Goal: Task Accomplishment & Management: Use online tool/utility

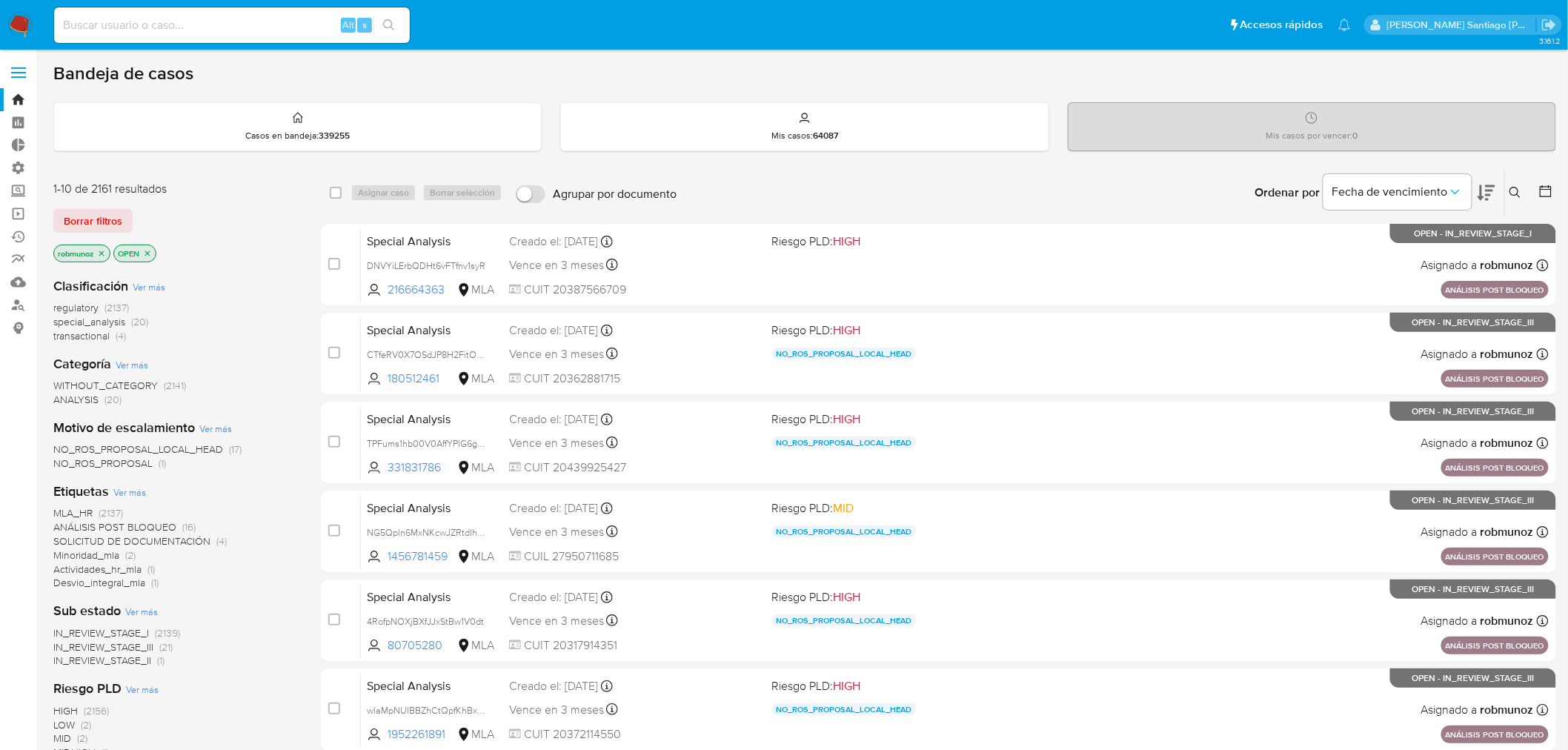
click at [197, 19] on input at bounding box center [232, 25] width 356 height 19
paste input "SUSPENSION_CUENTA_TRANSACCIONAL roberto.munoz@mercadolibre.com LISTO PARA CARGA…"
type input "SUSPENSION_CUENTA_TRANSACCIONAL roberto.munoz@mercadolibre.com LISTO PARA CARGA…"
paste input "wsbFtfrwMHNzuA2ye1wDdlcO"
type input "wsbFtfrwMHNzuA2ye1wDdlcO"
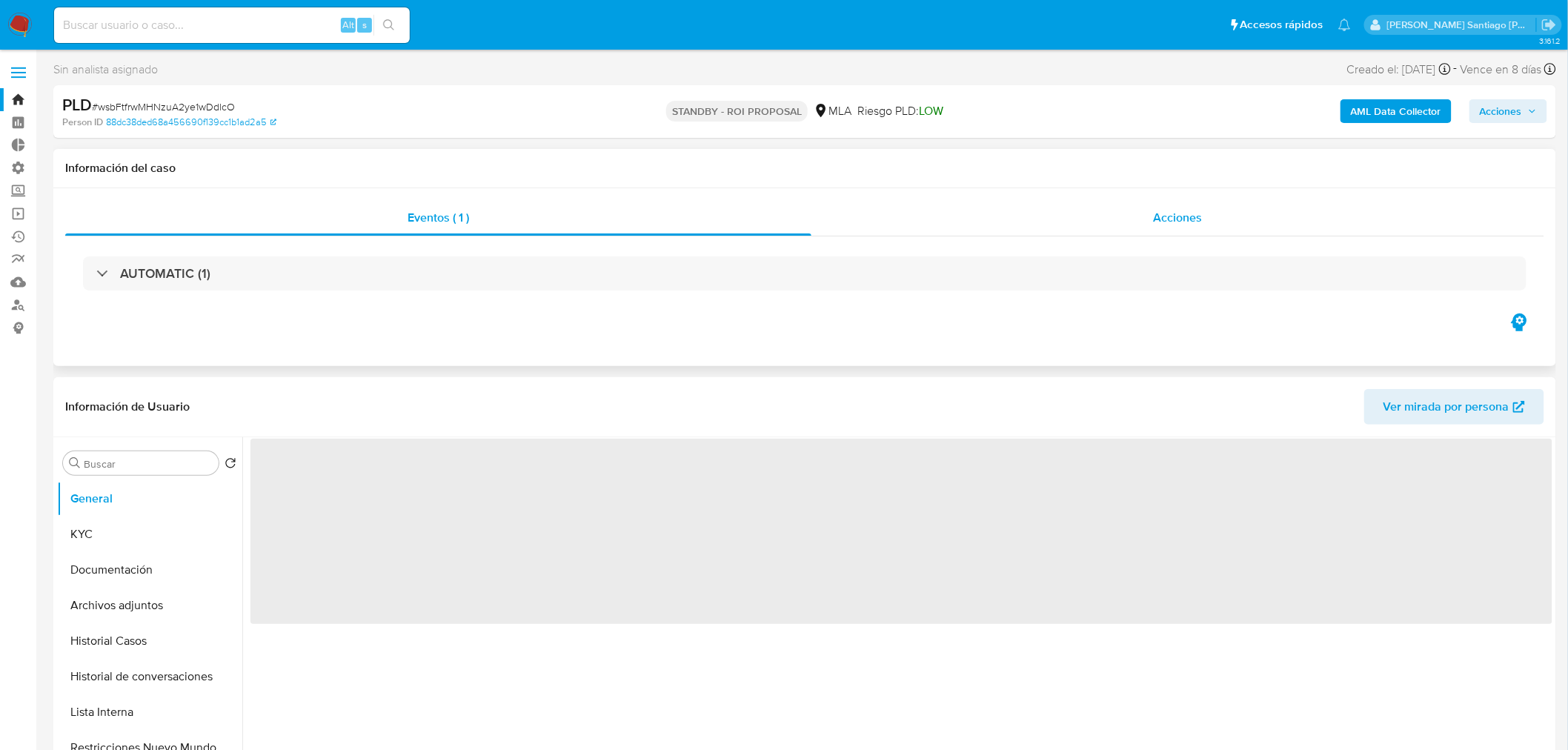
select select "10"
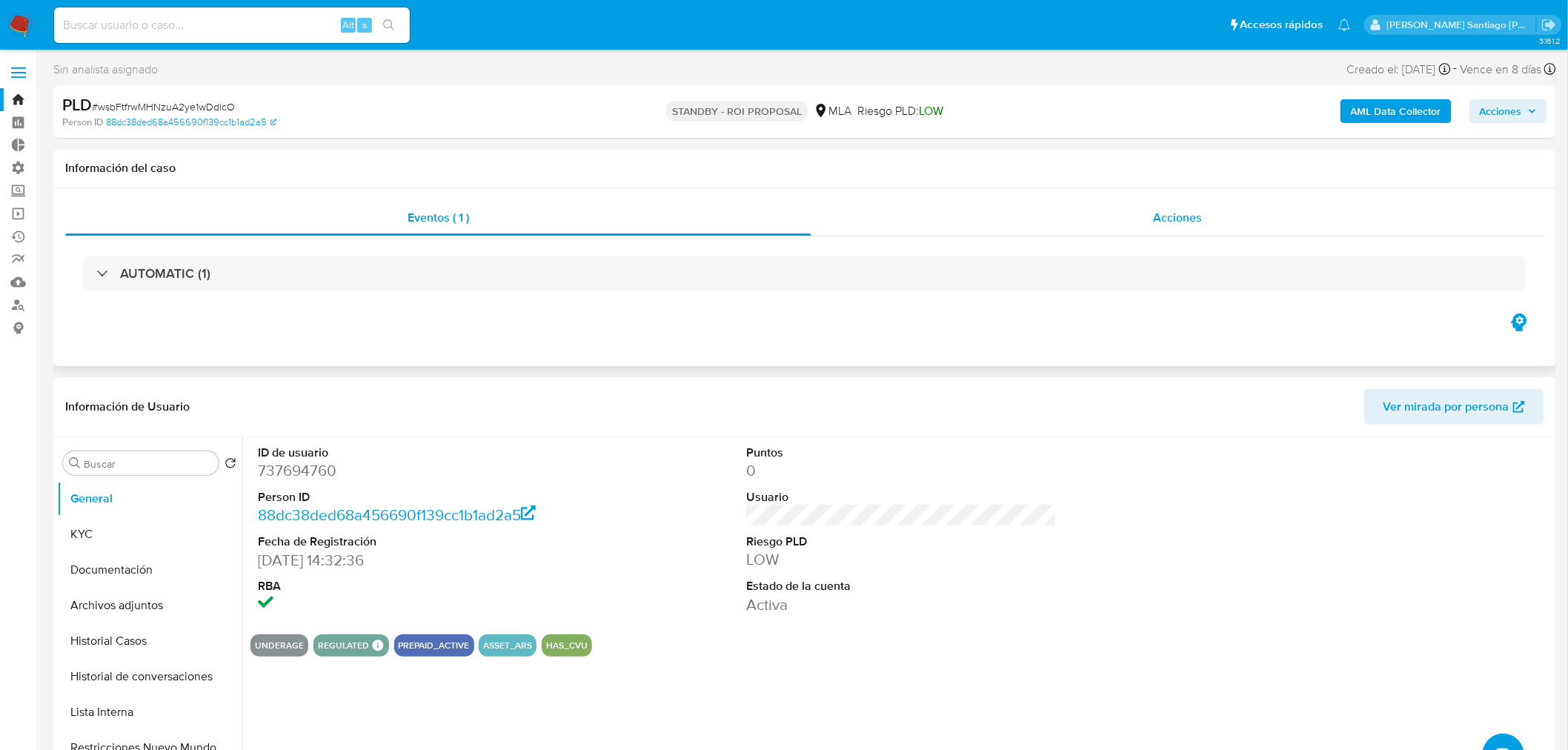
click at [1173, 213] on span "Acciones" at bounding box center [1177, 218] width 49 height 17
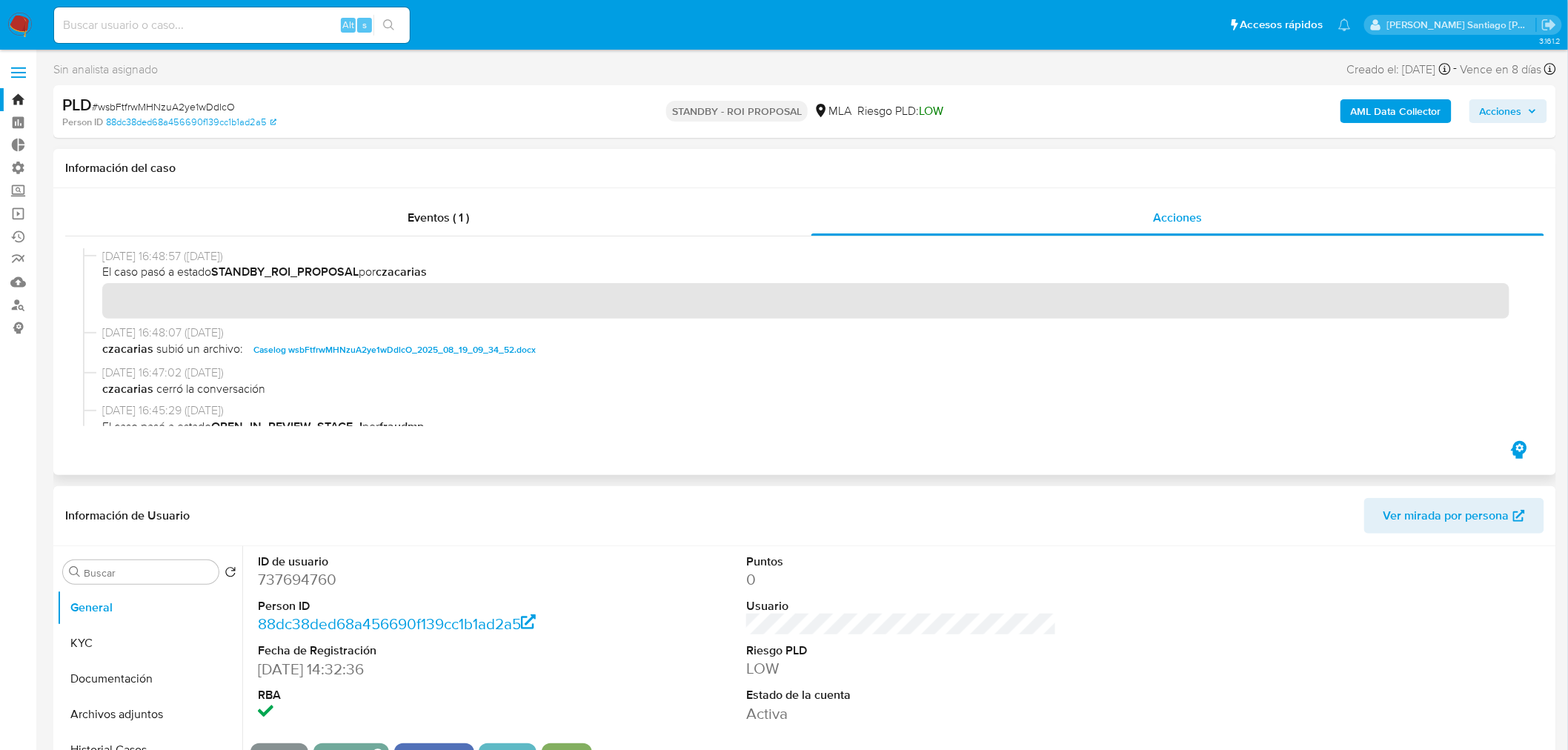
click at [465, 344] on span "Caselog wsbFtfrwMHNzuA2ye1wDdlcO_2025_08_19_09_34_52.docx" at bounding box center [394, 349] width 282 height 18
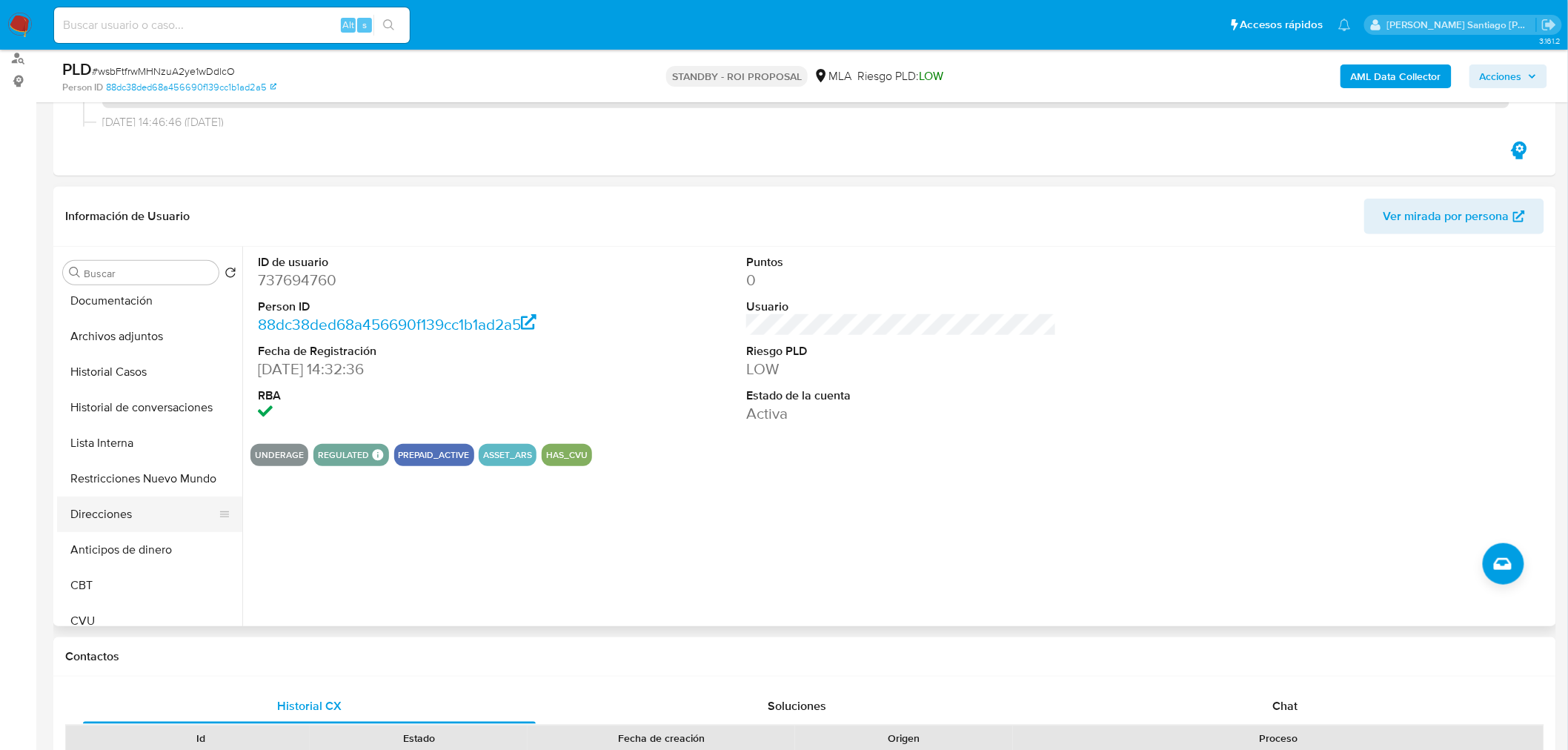
scroll to position [164, 0]
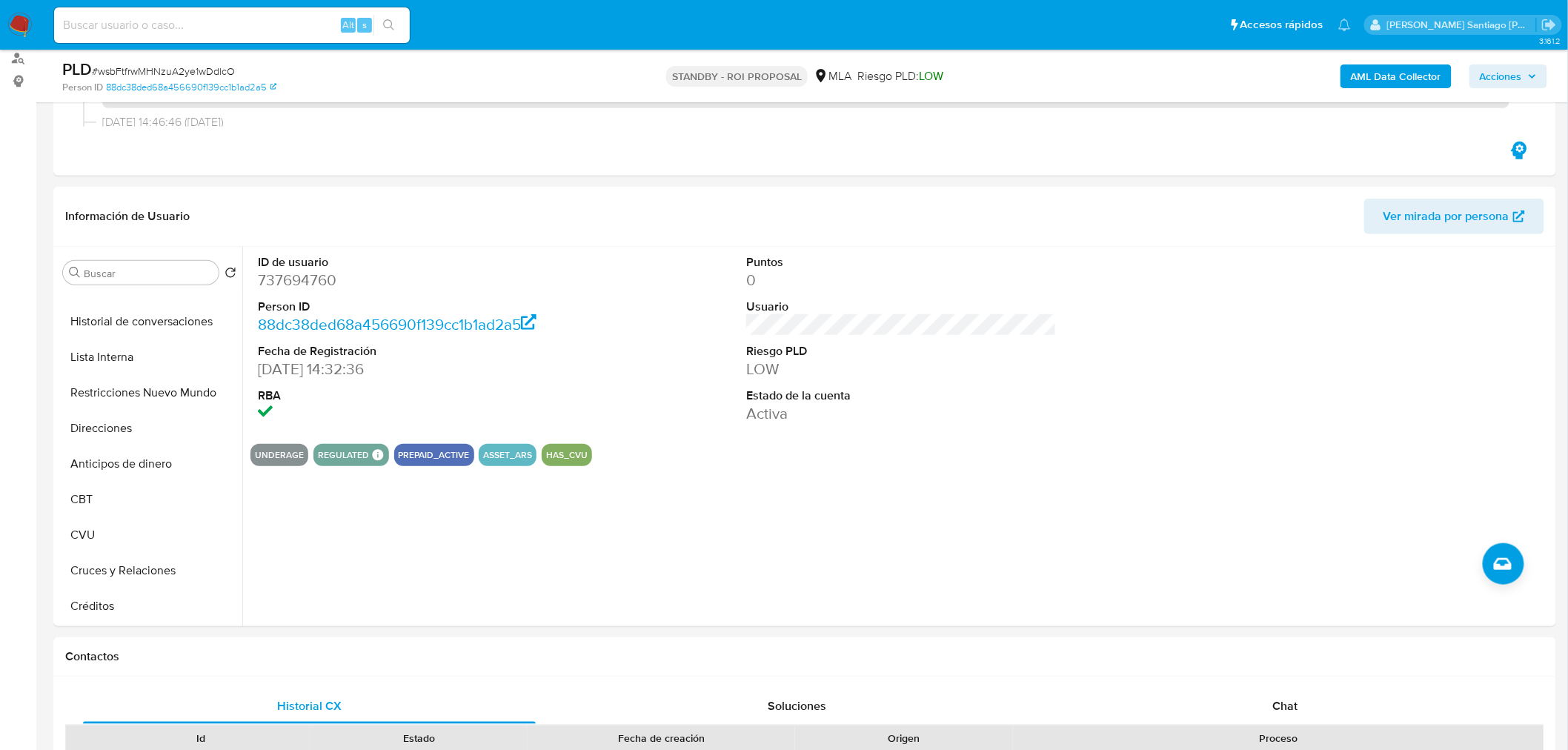
click at [187, 68] on span "# wsbFtfrwMHNzuA2ye1wDdlcO" at bounding box center [163, 71] width 143 height 15
click at [187, 67] on span "# wsbFtfrwMHNzuA2ye1wDdlcO" at bounding box center [163, 71] width 143 height 15
copy span "wsbFtfrwMHNzuA2ye1wDdlcO"
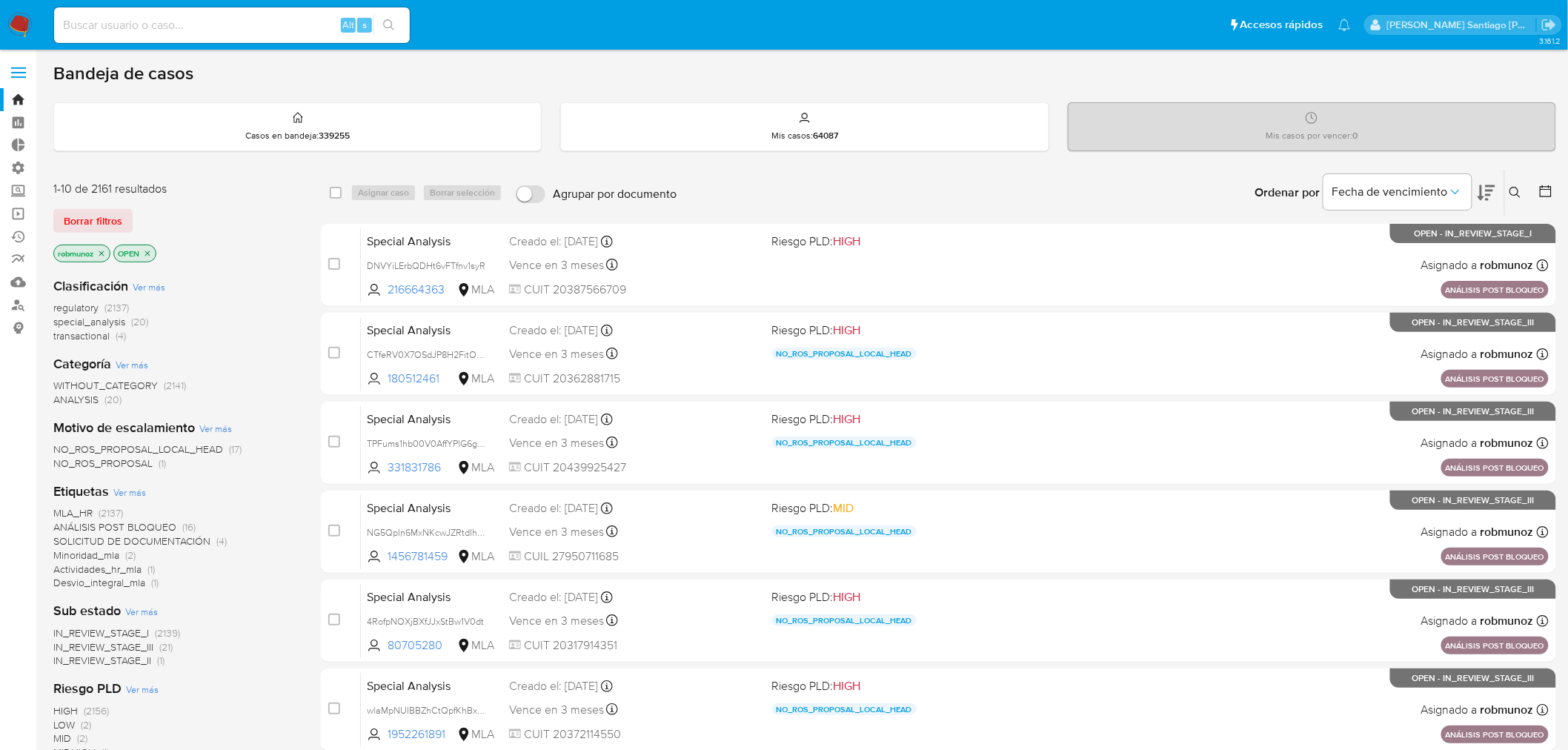
click at [1518, 197] on icon at bounding box center [1515, 193] width 12 height 12
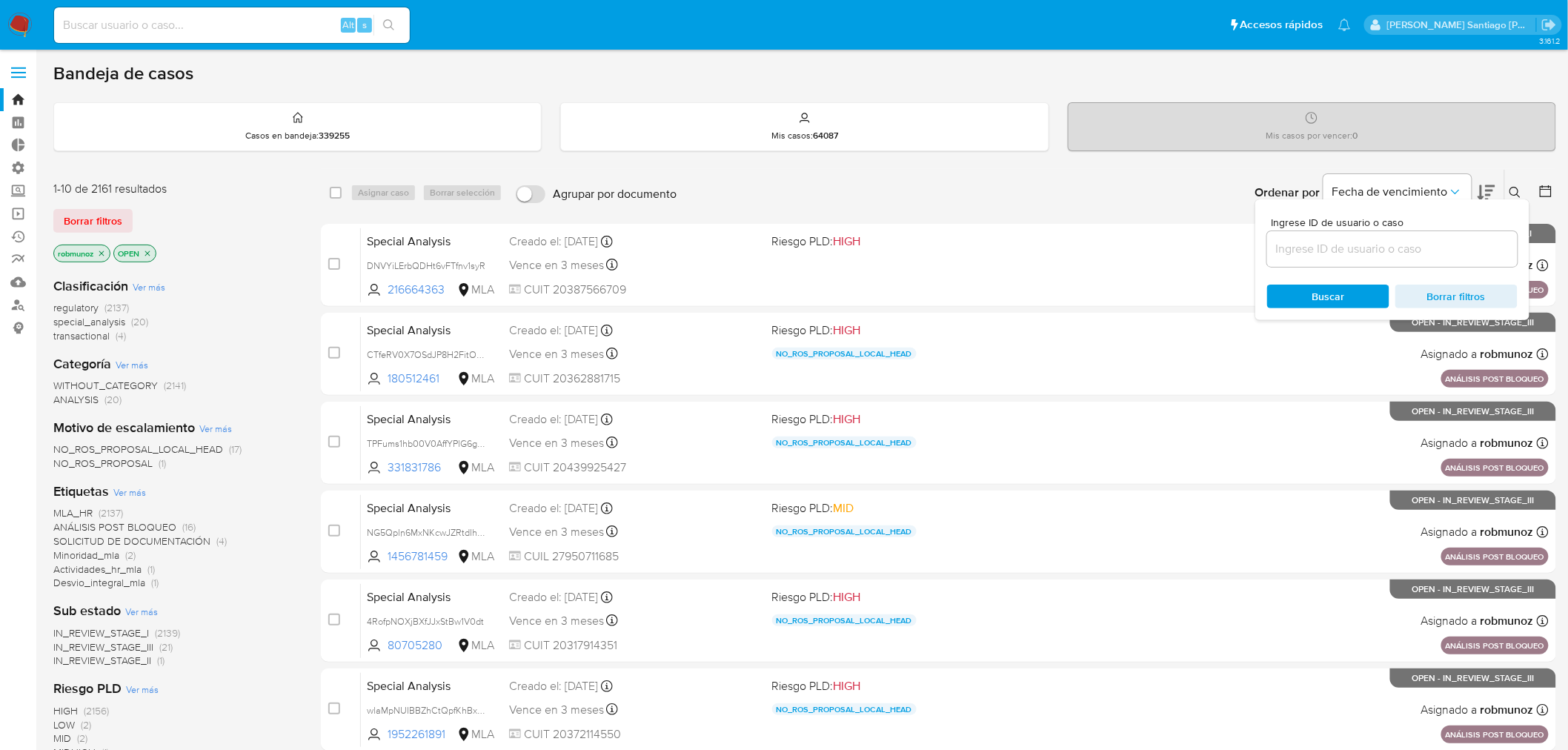
click at [1365, 242] on input at bounding box center [1391, 249] width 250 height 19
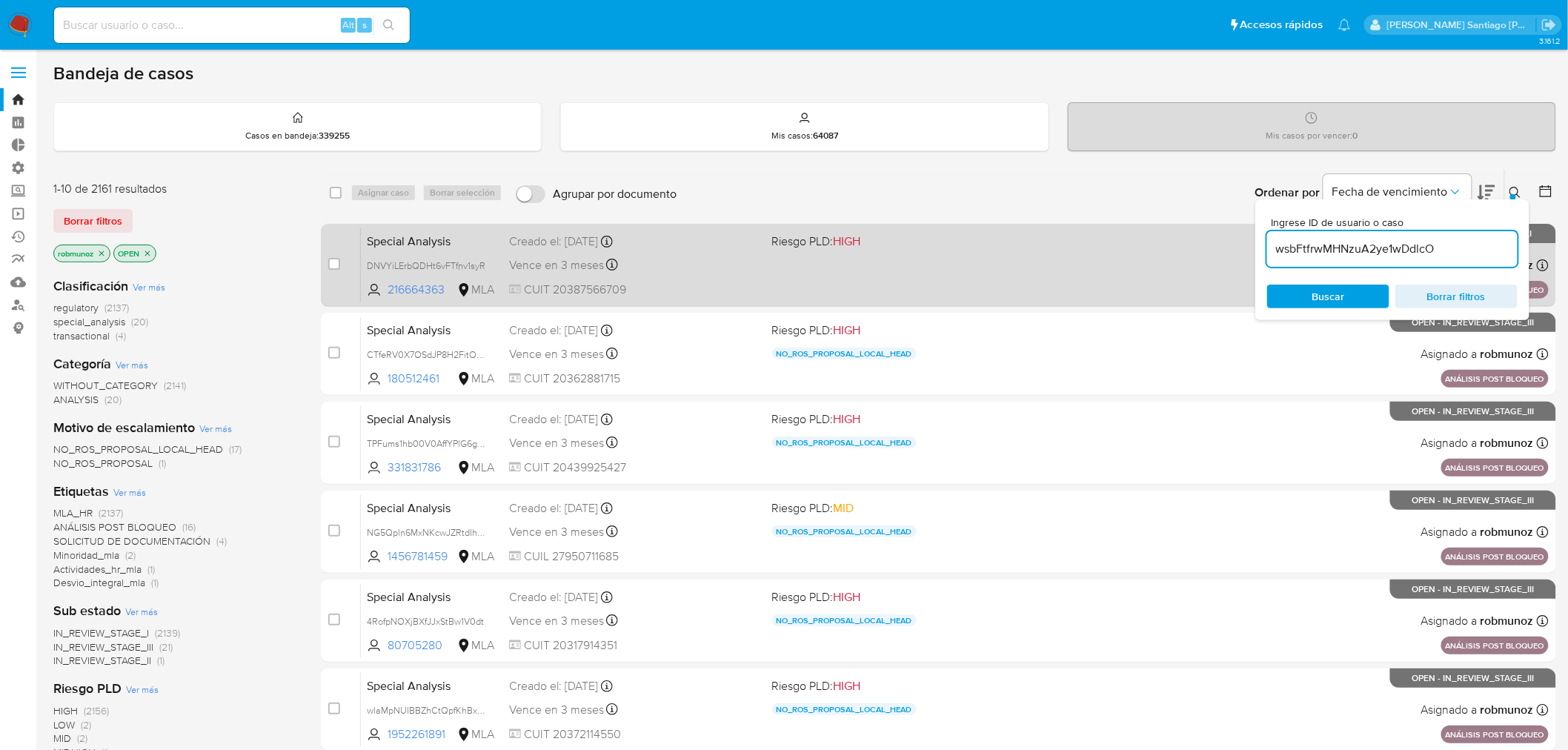
type input "wsbFtfrwMHNzuA2ye1wDdlcO"
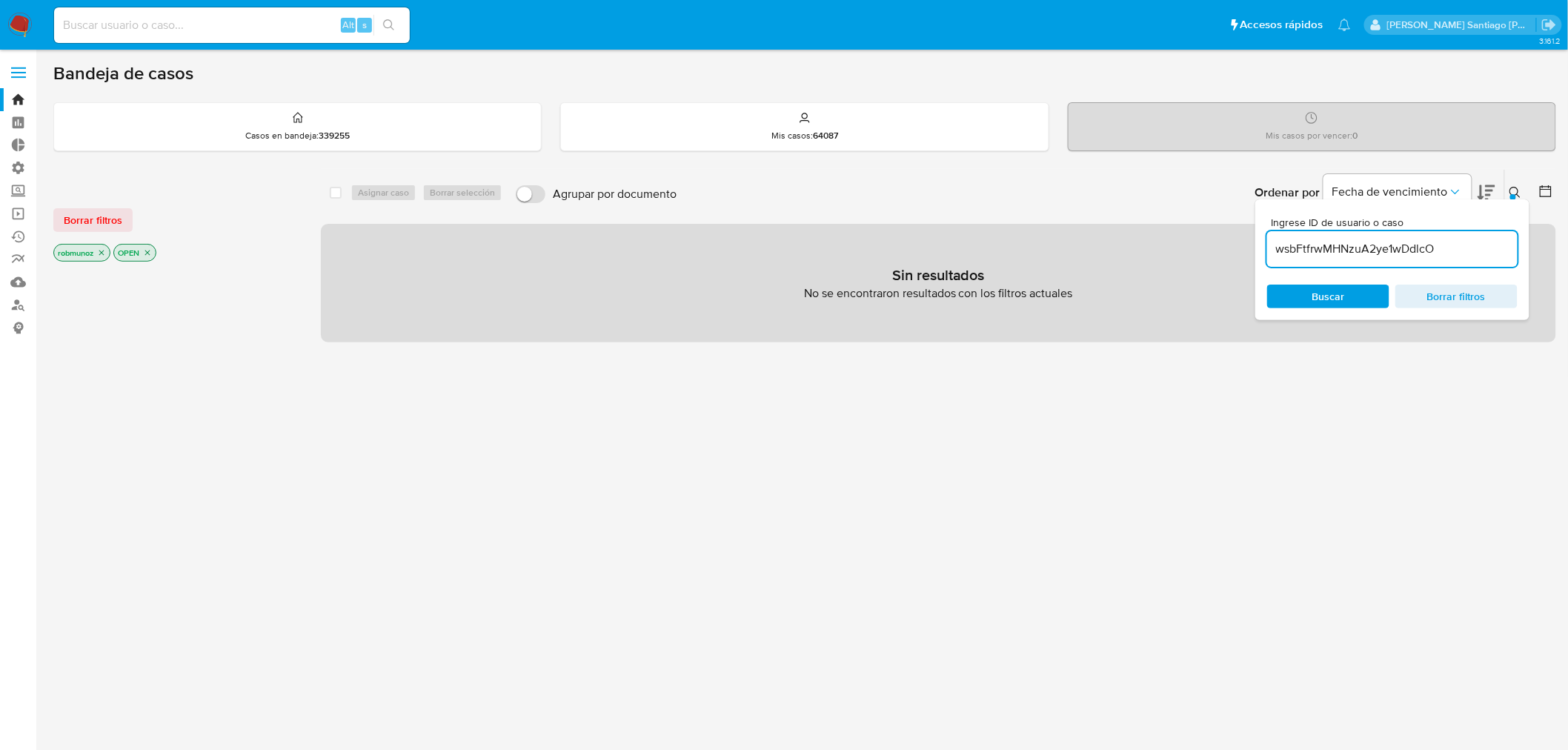
drag, startPoint x: 73, startPoint y: 223, endPoint x: 338, endPoint y: 218, distance: 265.0
click at [75, 223] on span "Borrar filtros" at bounding box center [93, 219] width 59 height 21
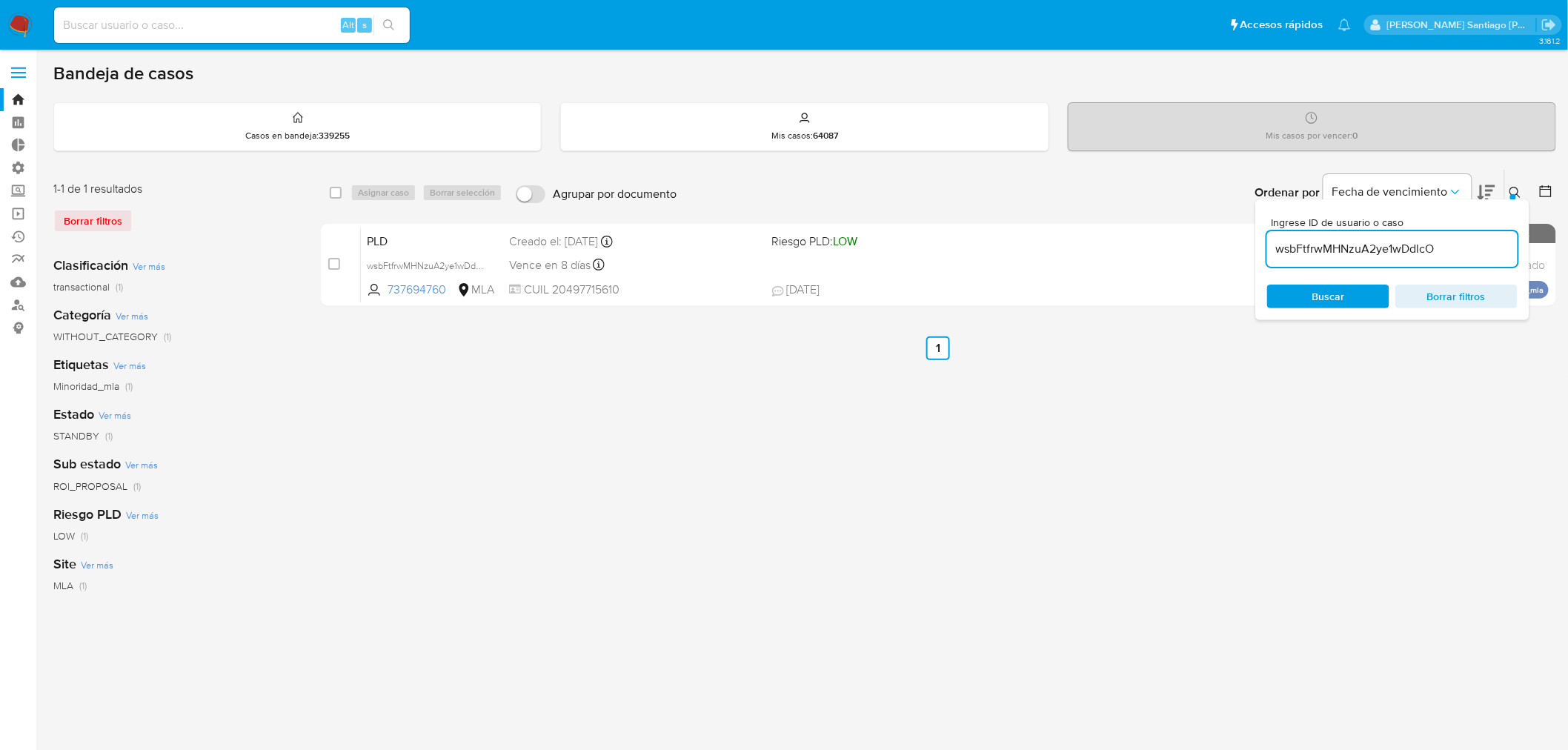
click at [1518, 193] on icon at bounding box center [1515, 193] width 12 height 12
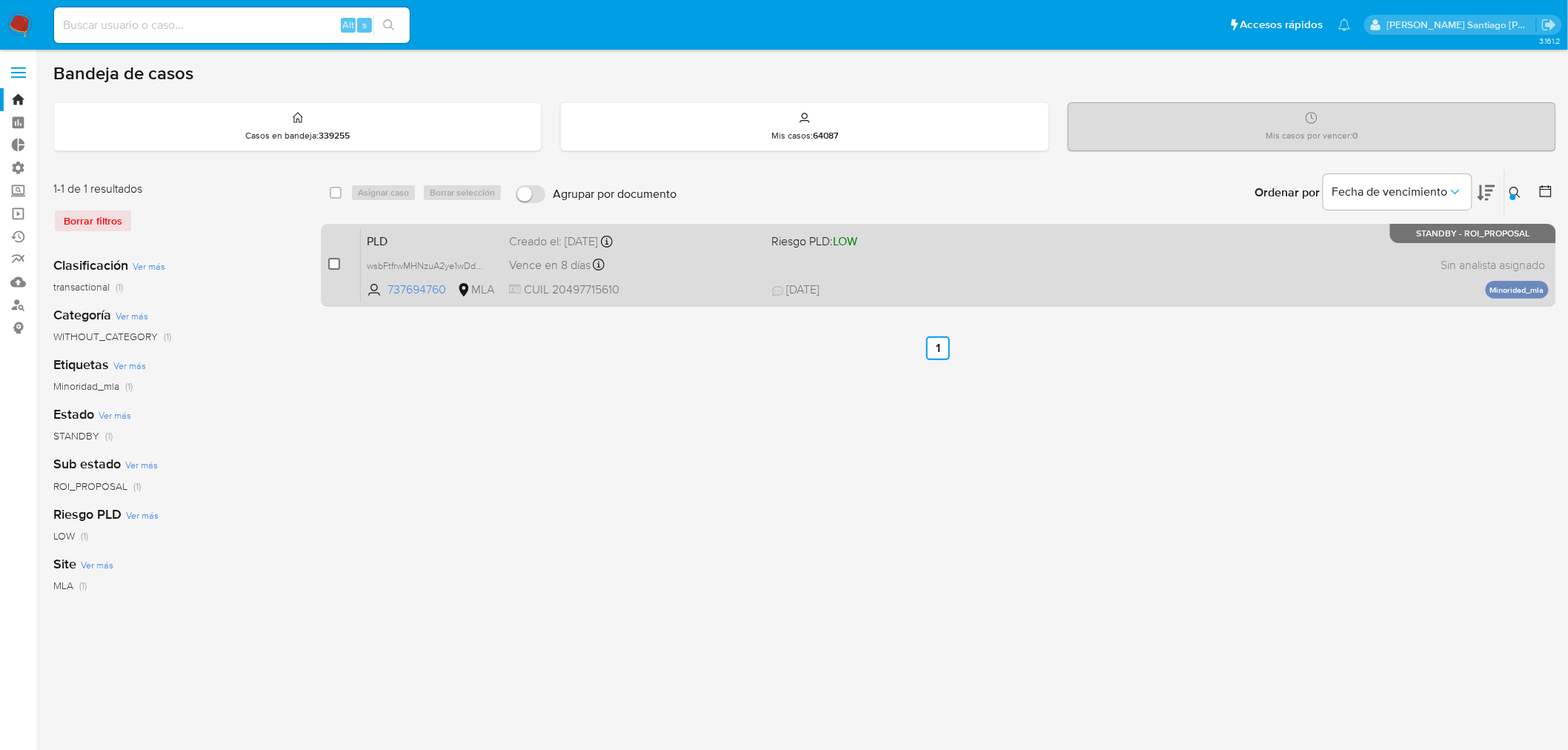
click at [335, 260] on input "checkbox" at bounding box center [334, 264] width 12 height 12
checkbox input "true"
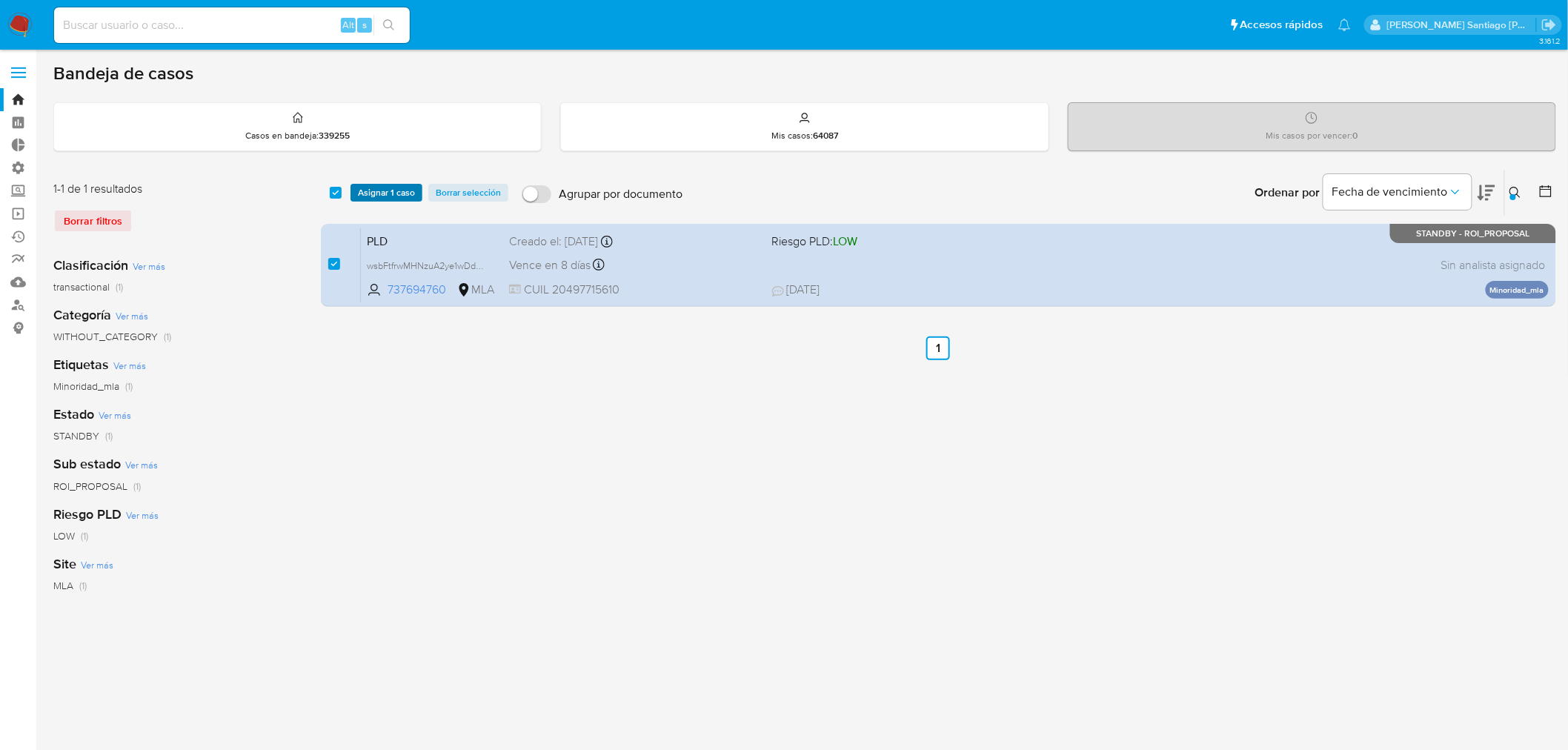
click at [389, 186] on span "Asignar 1 caso" at bounding box center [386, 193] width 57 height 15
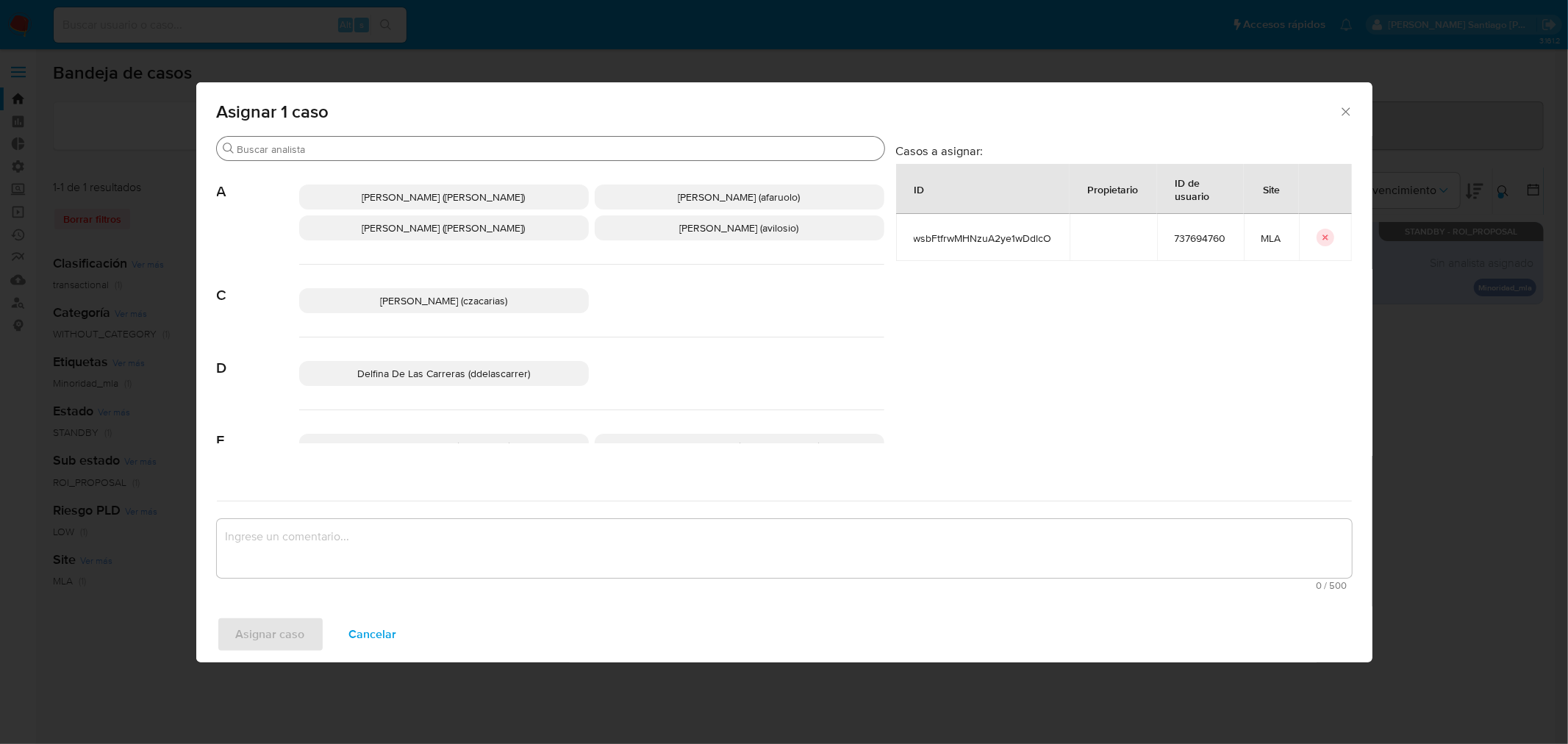
click at [330, 150] on input "Buscar" at bounding box center [558, 149] width 641 height 13
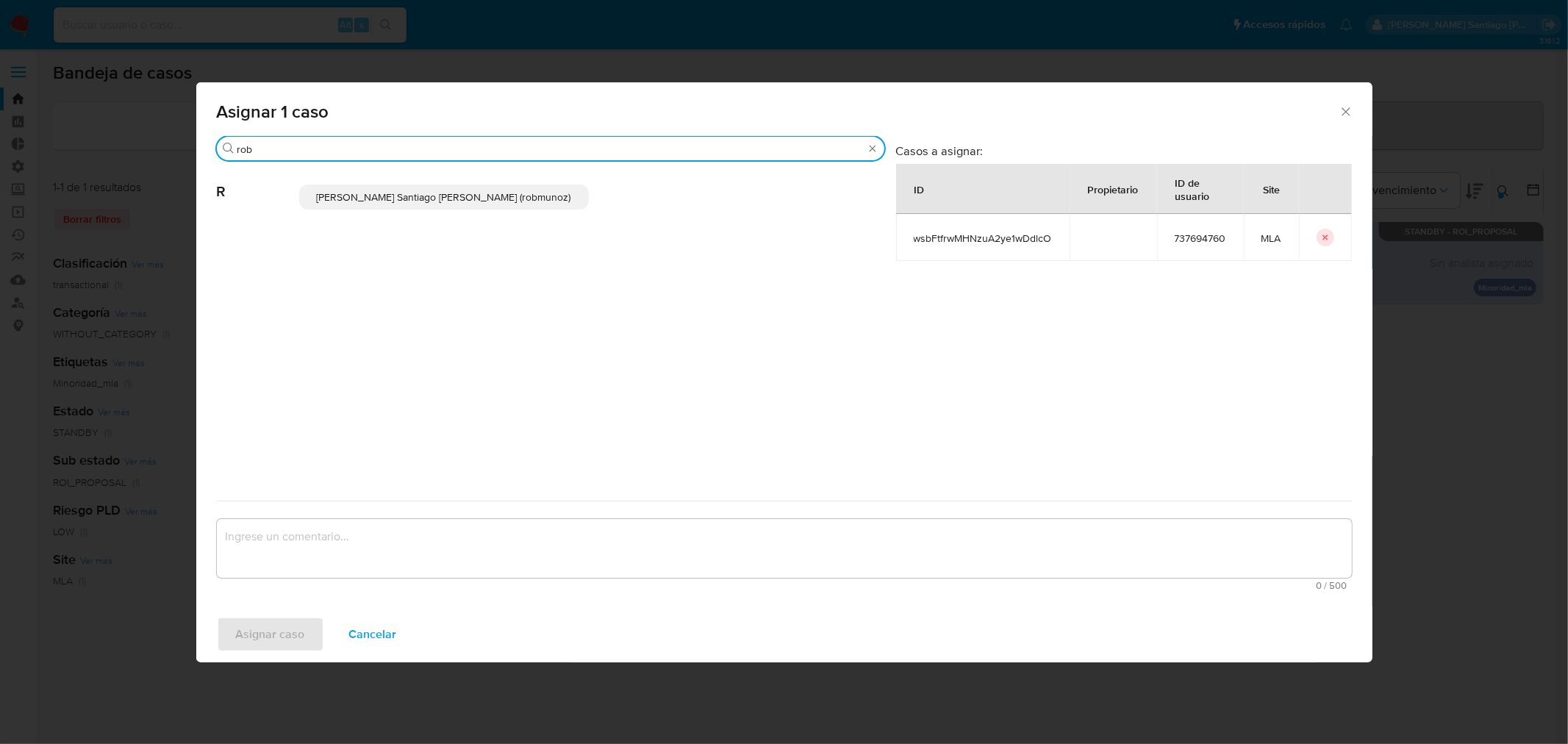
type input "rob"
click at [341, 200] on p "Roberto Santiago Munoz (robmunoz)" at bounding box center [443, 197] width 290 height 25
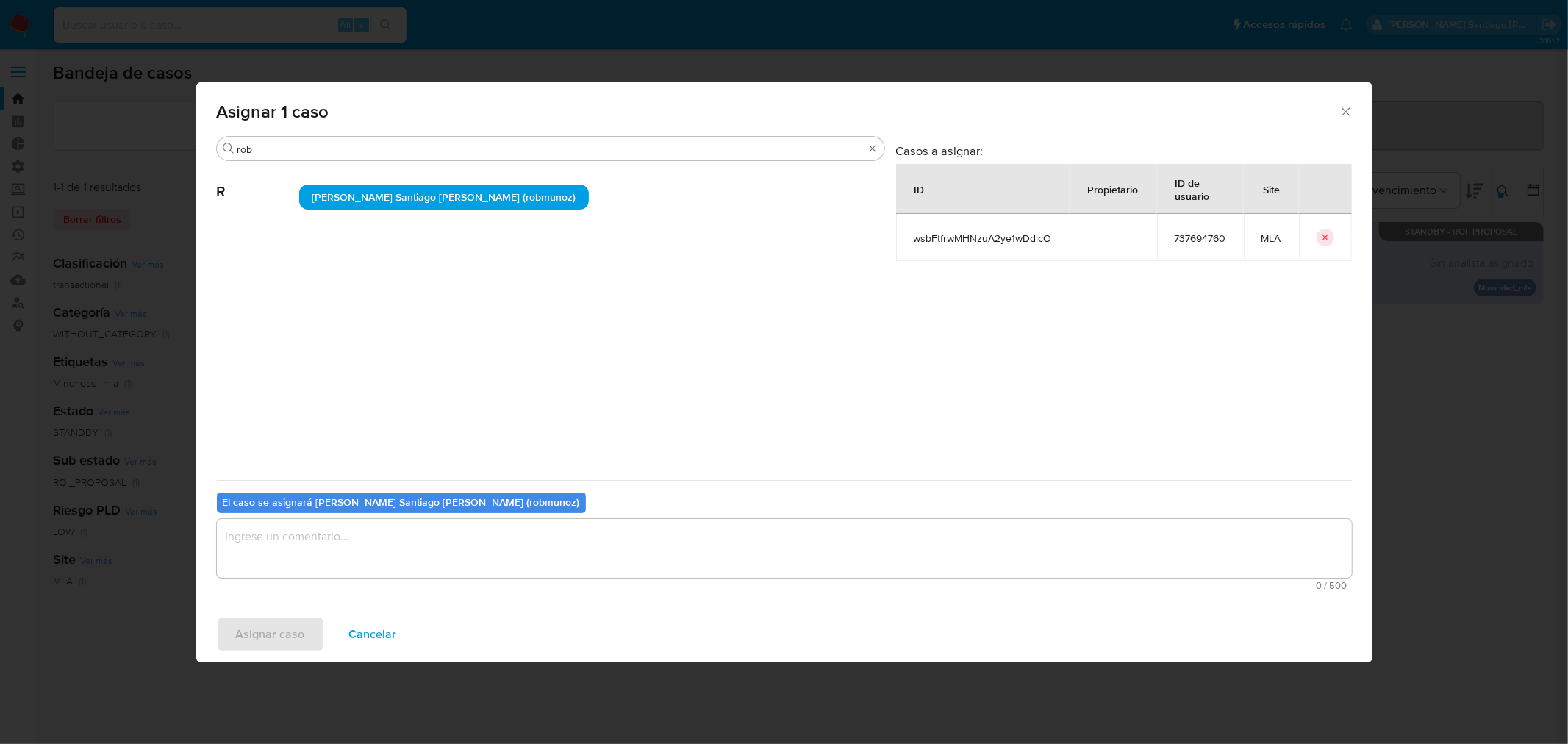
click at [362, 534] on textarea "assign-modal" at bounding box center [784, 548] width 1135 height 59
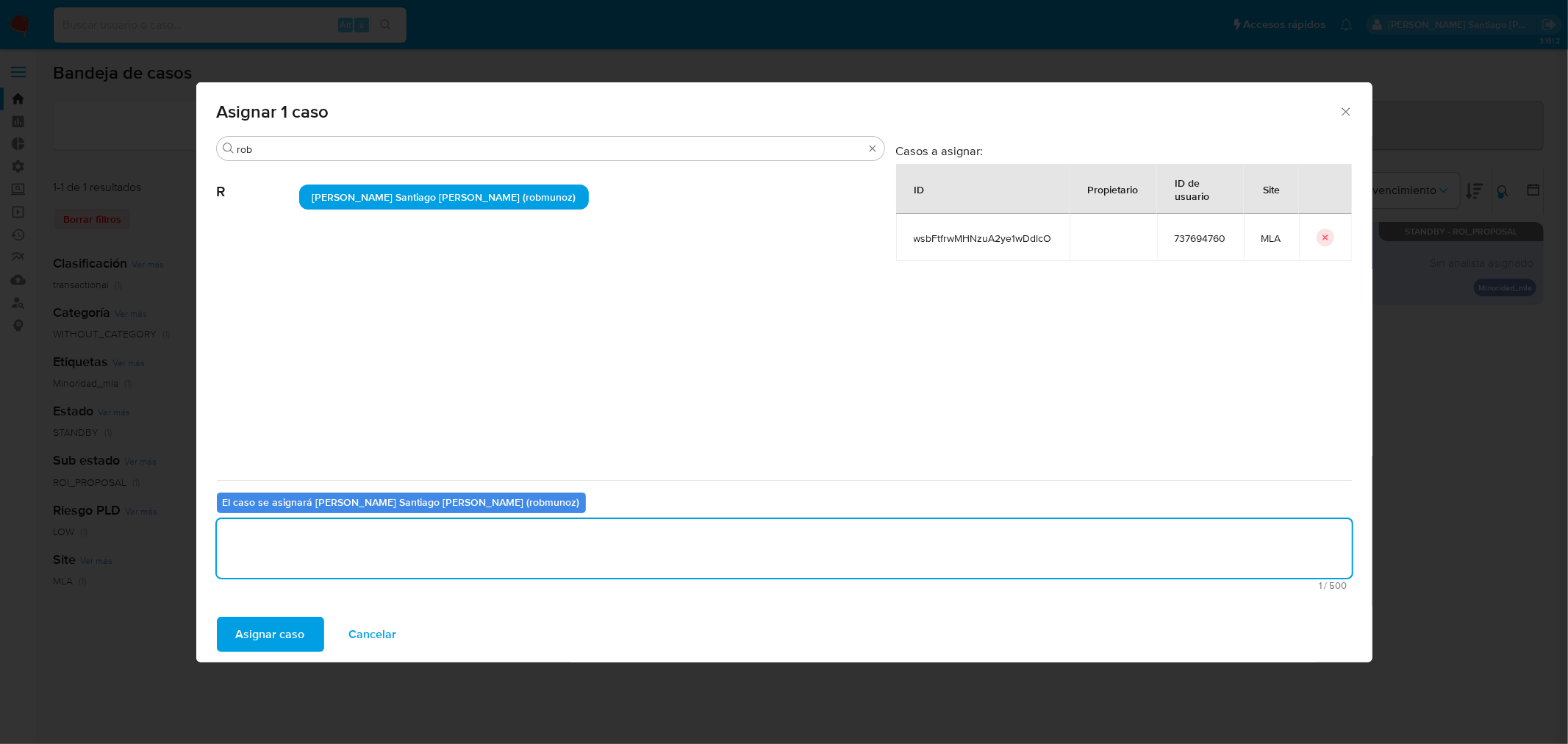
click at [275, 639] on span "Asignar caso" at bounding box center [270, 634] width 69 height 32
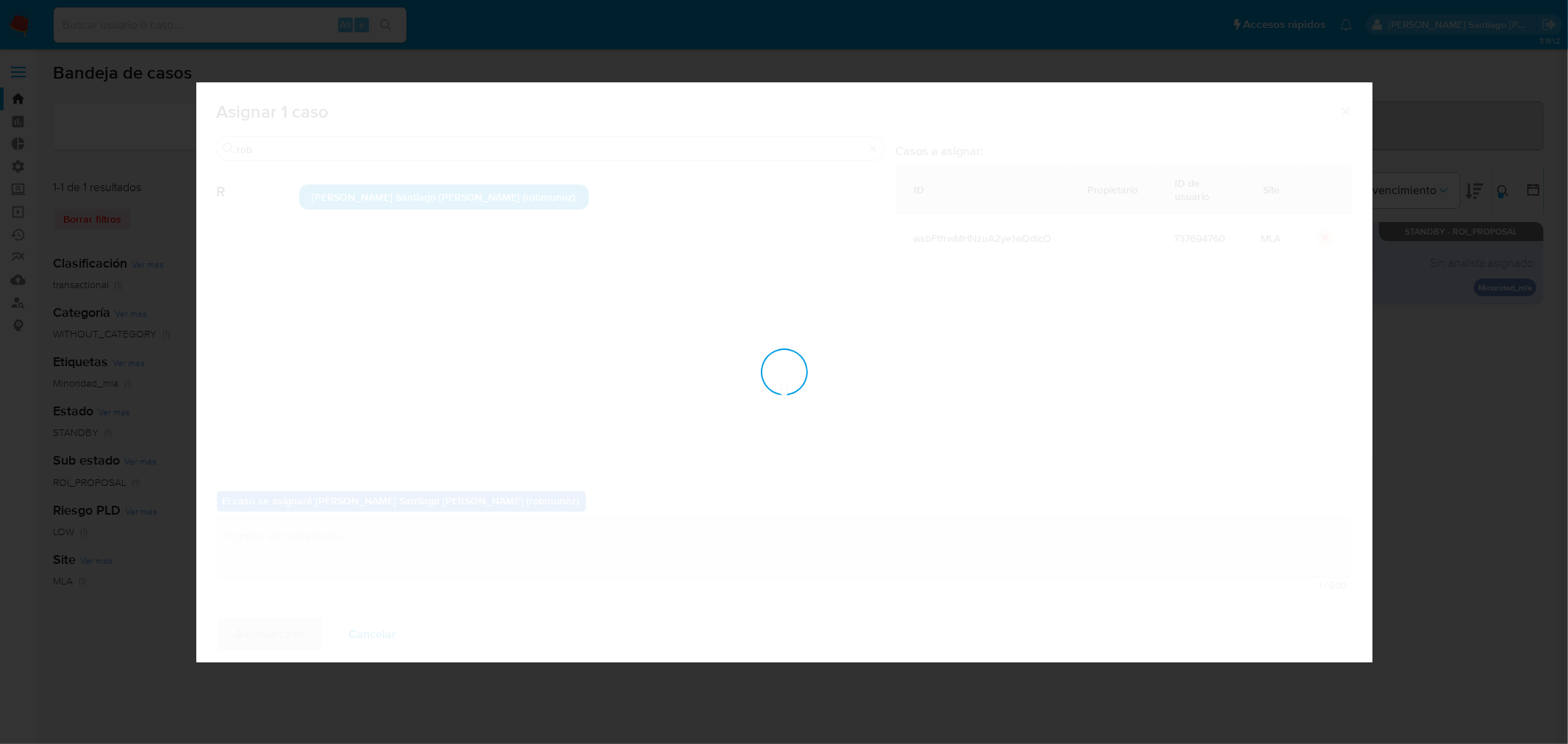
checkbox input "false"
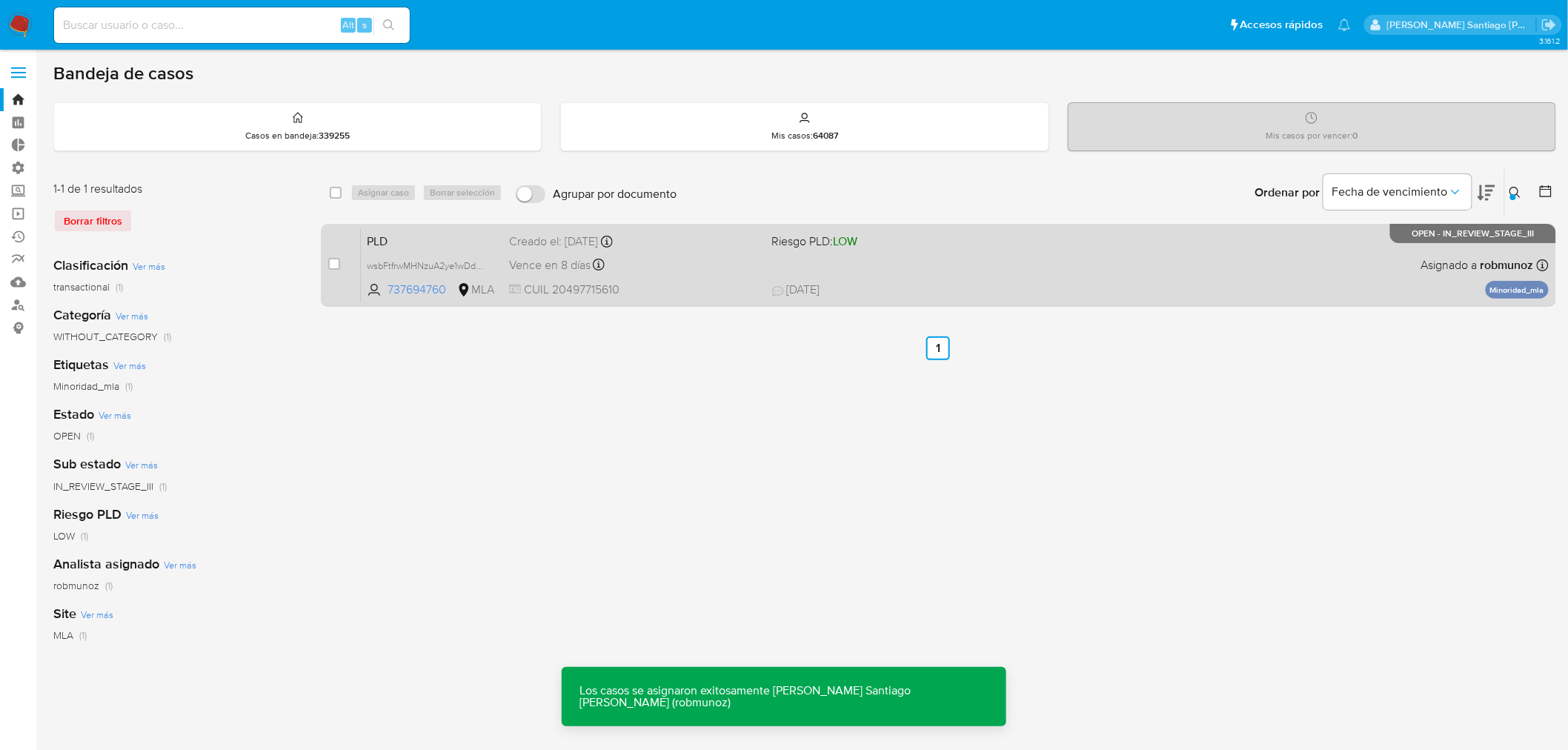
click at [928, 284] on span "19/08/2025 19/08/2025 13:50" at bounding box center [1029, 289] width 514 height 16
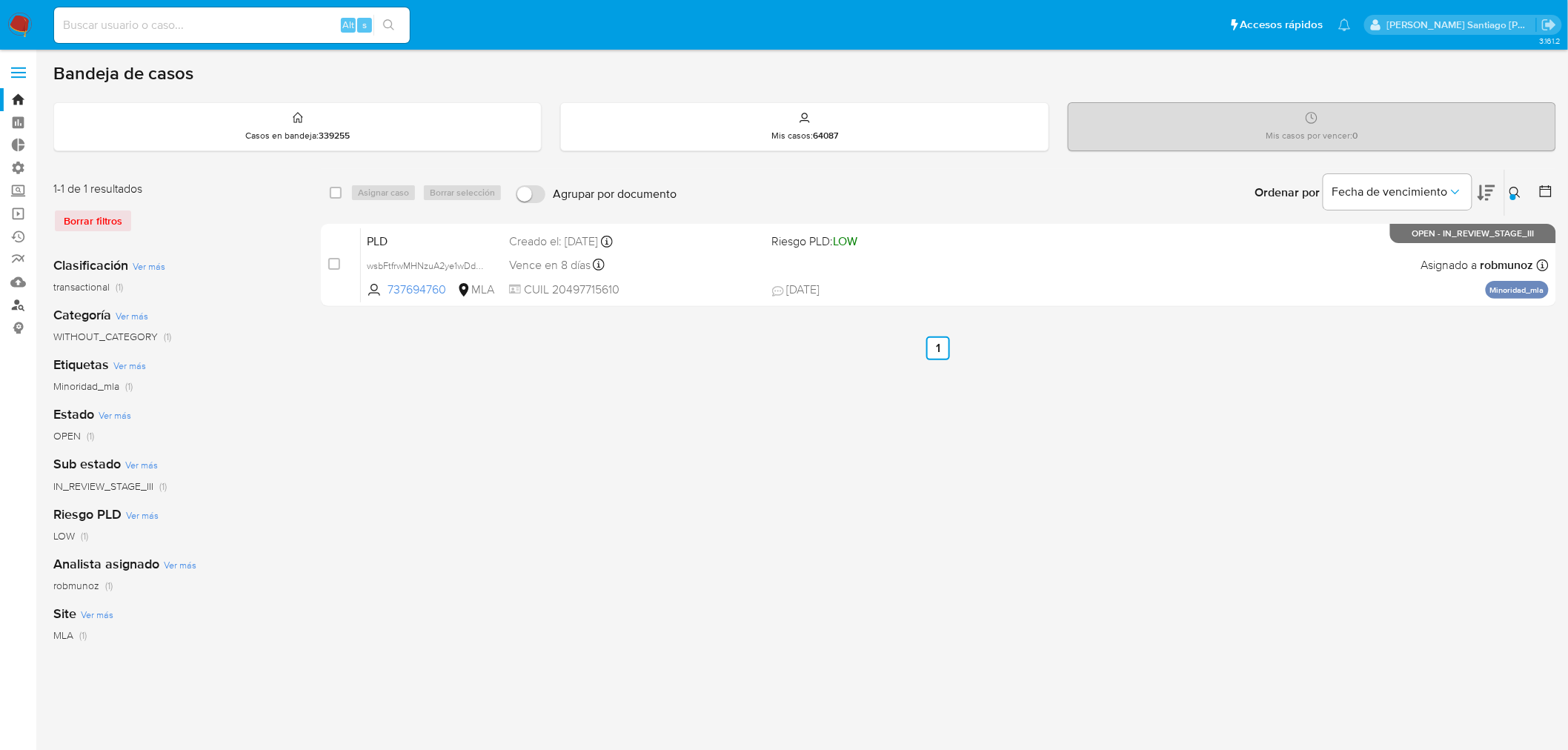
click at [20, 301] on link "Buscador de personas" at bounding box center [88, 304] width 177 height 23
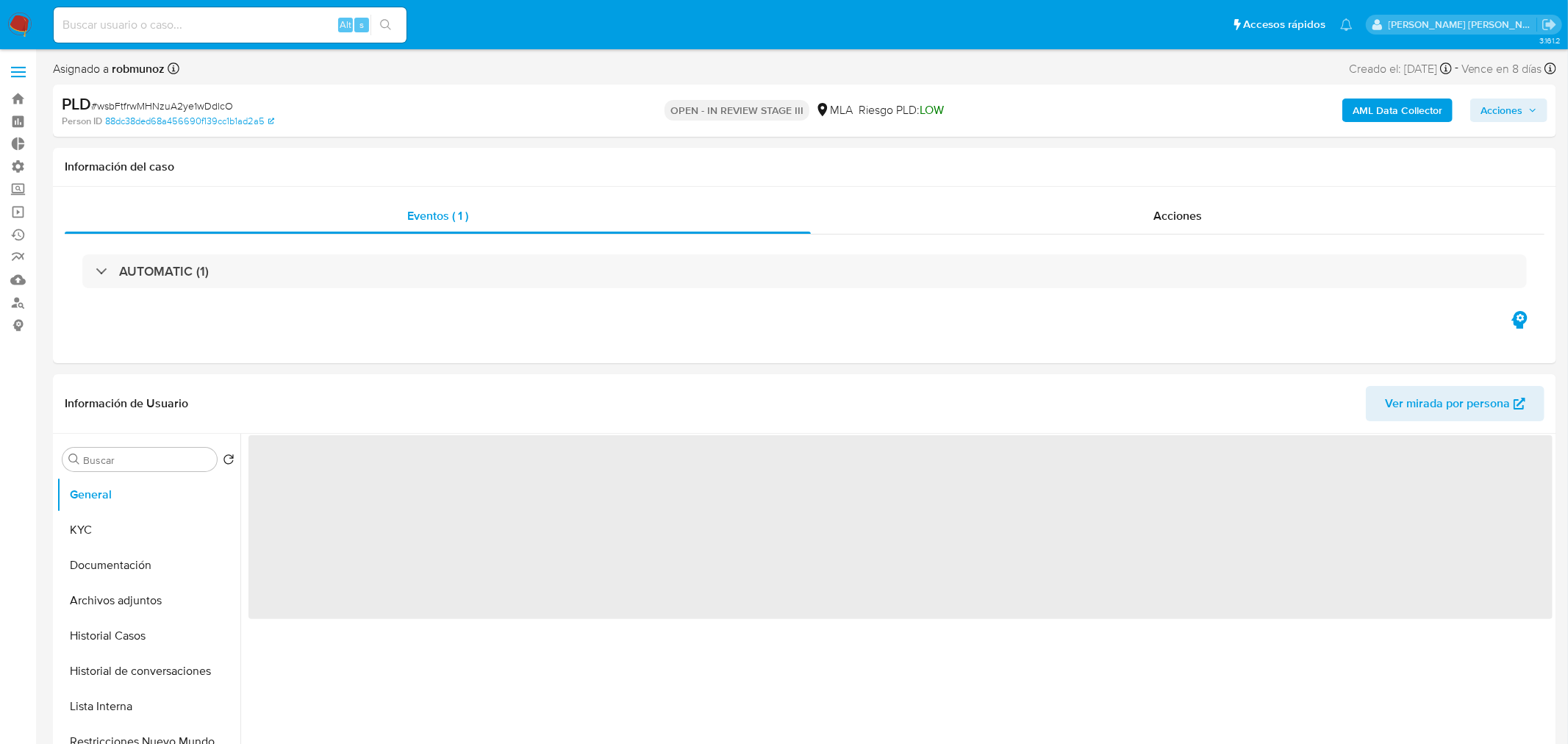
select select "10"
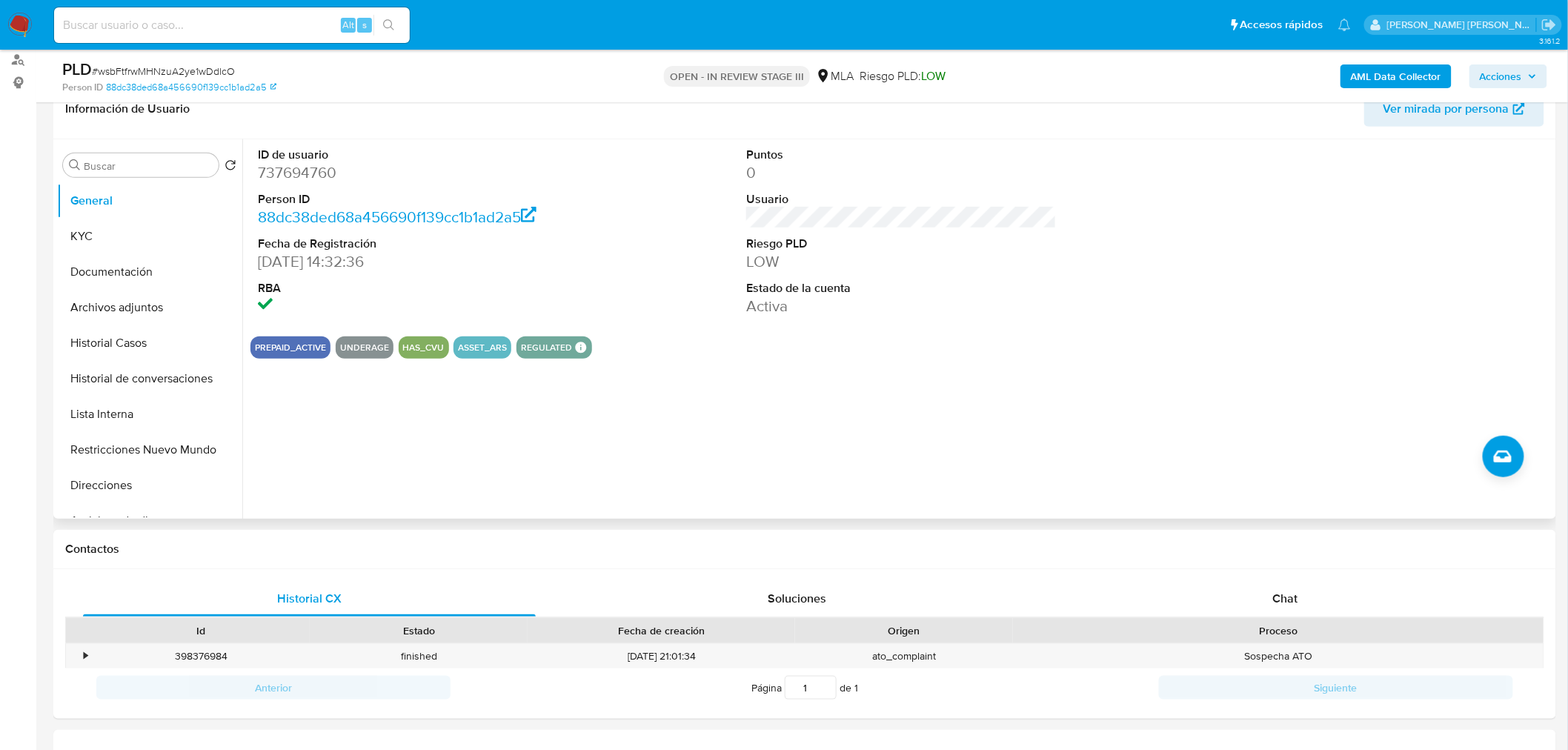
scroll to position [247, 0]
click at [106, 306] on button "Archivos adjuntos" at bounding box center [143, 306] width 173 height 35
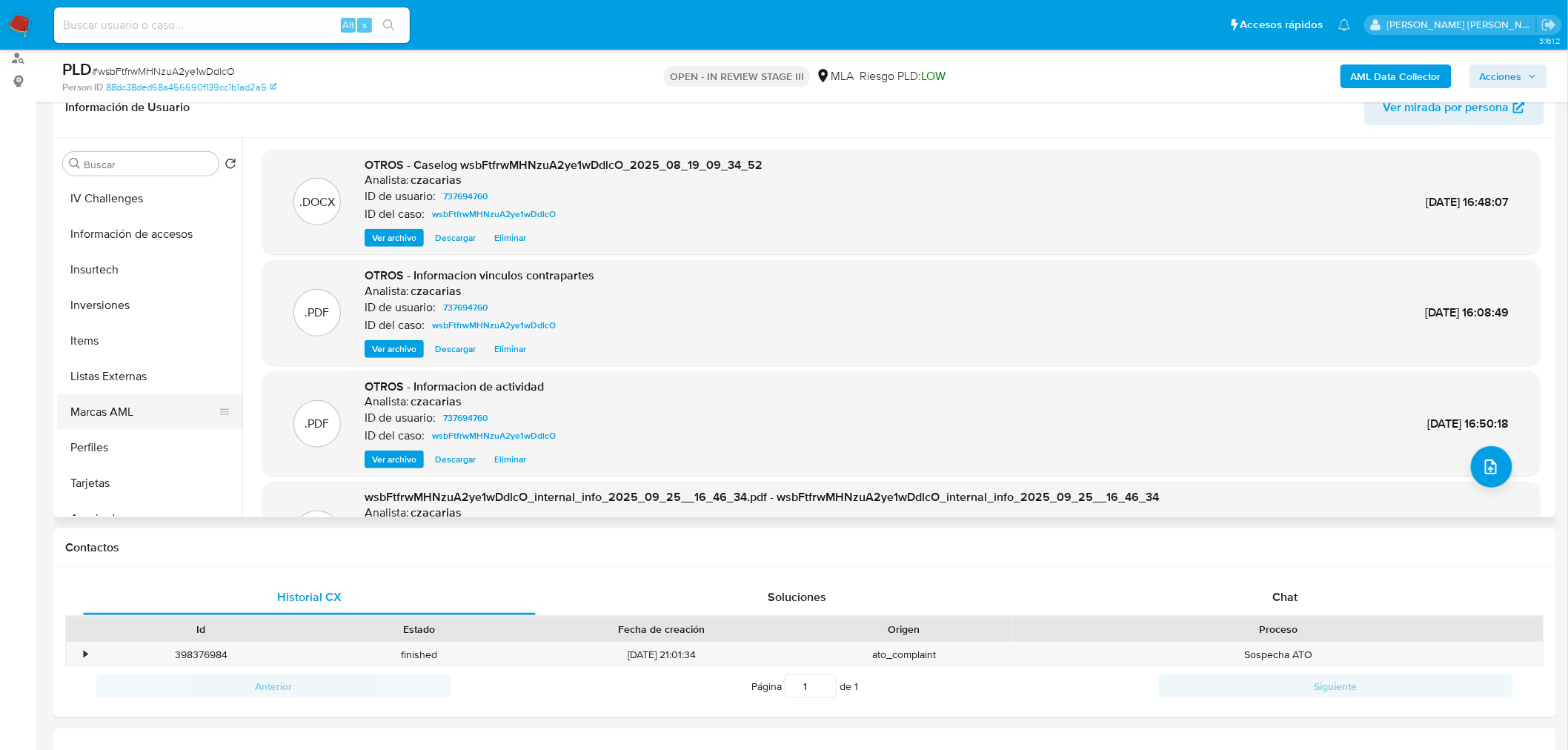
scroll to position [741, 0]
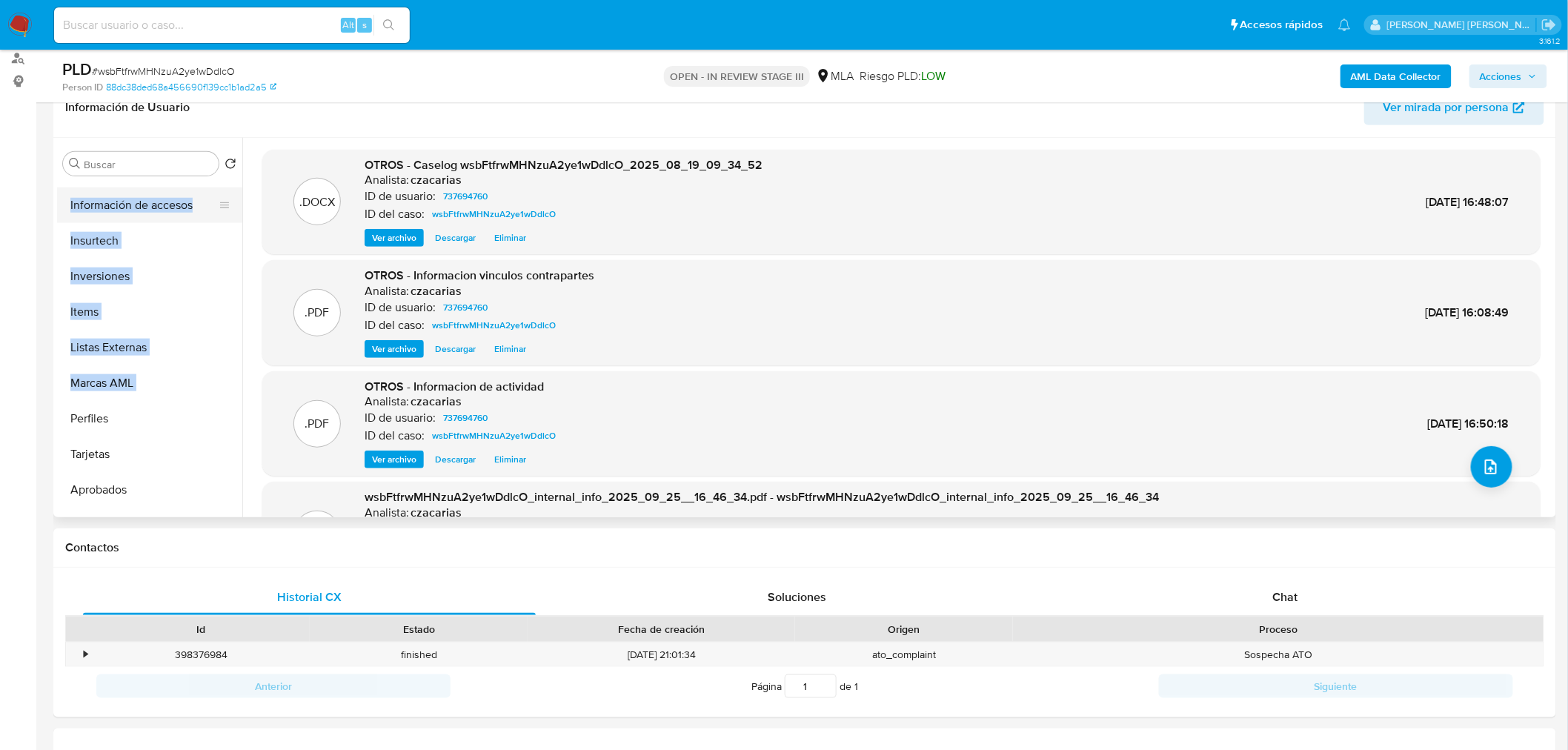
drag, startPoint x: 223, startPoint y: 389, endPoint x: 204, endPoint y: 220, distance: 170.1
click at [204, 220] on ul "General KYC Documentación Archivos adjuntos Historial Casos Historial de conver…" at bounding box center [149, 348] width 185 height 334
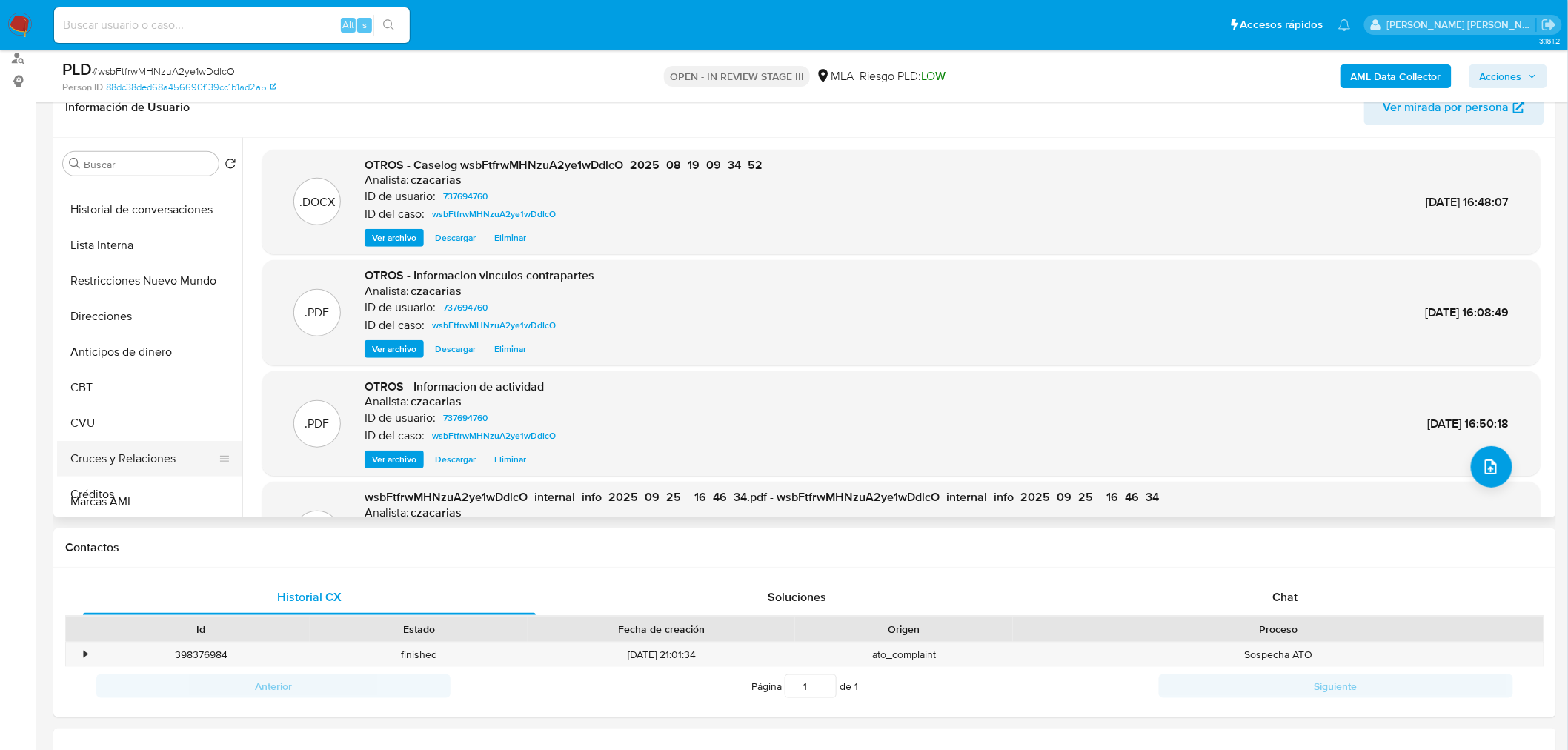
scroll to position [209, 0]
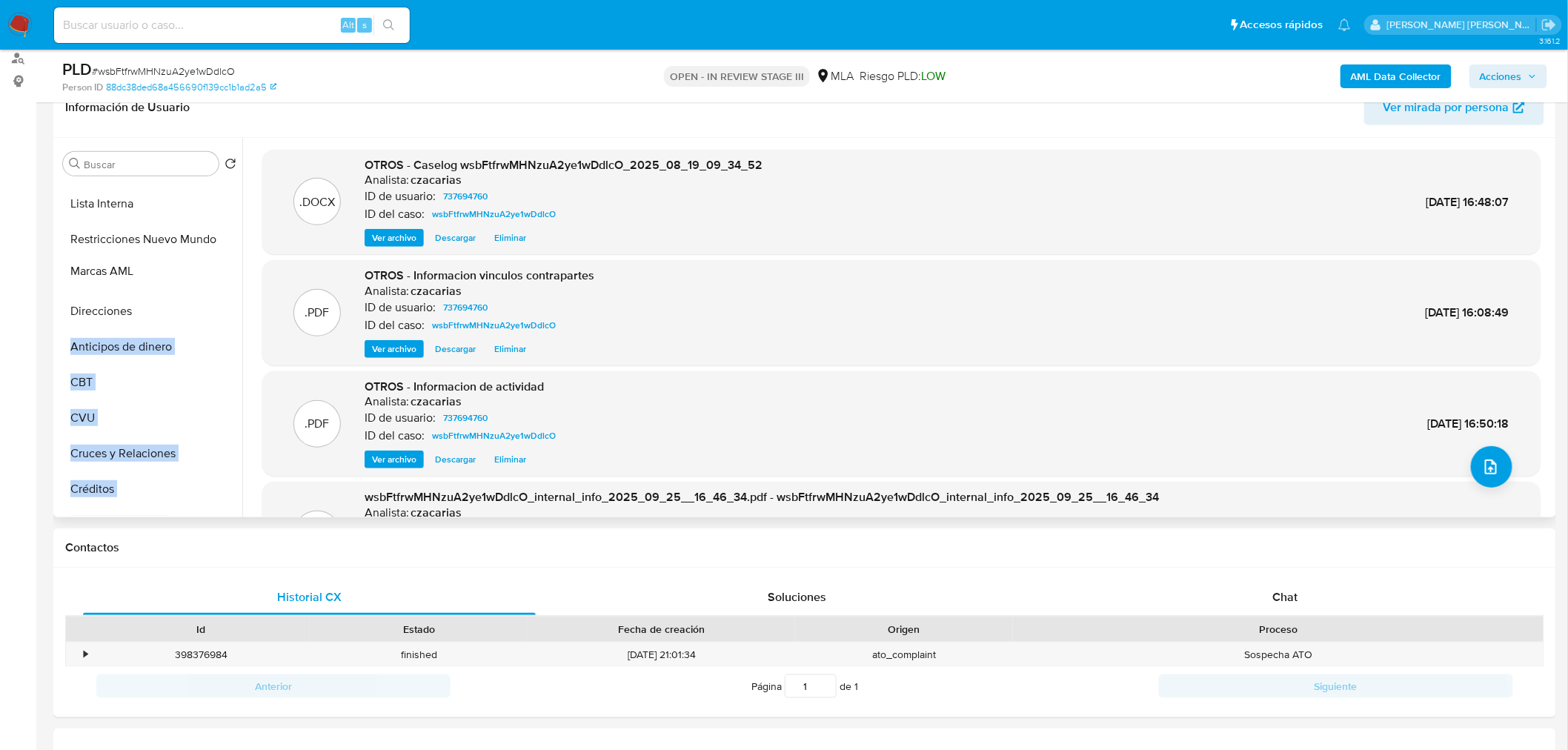
drag, startPoint x: 216, startPoint y: 387, endPoint x: 194, endPoint y: 276, distance: 113.2
click at [194, 276] on ul "General KYC Documentación Archivos adjuntos Historial Casos Historial de conver…" at bounding box center [149, 348] width 185 height 334
click at [158, 278] on button "Marcas AML" at bounding box center [143, 275] width 173 height 35
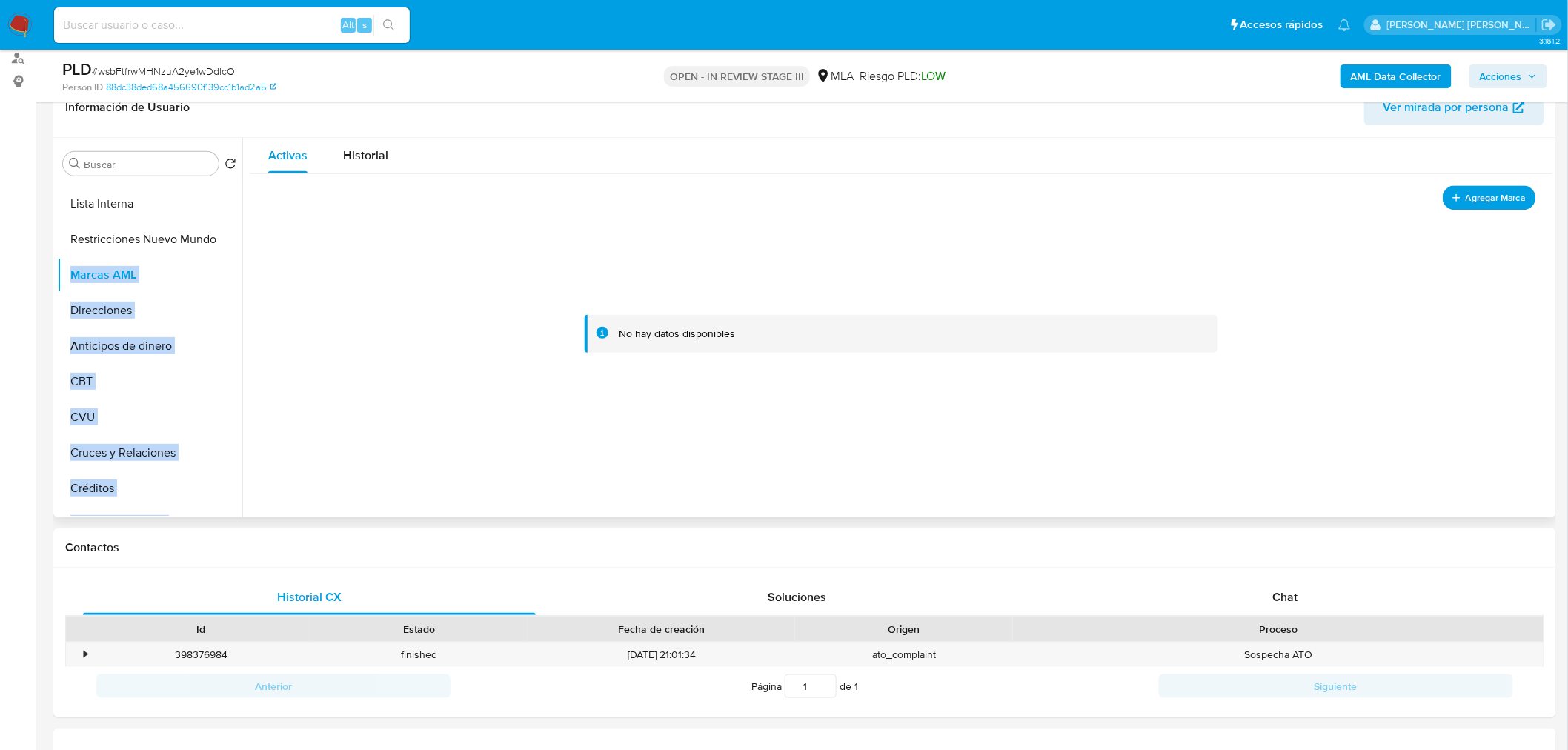
click at [1457, 188] on button "Agregar Marca" at bounding box center [1489, 197] width 94 height 24
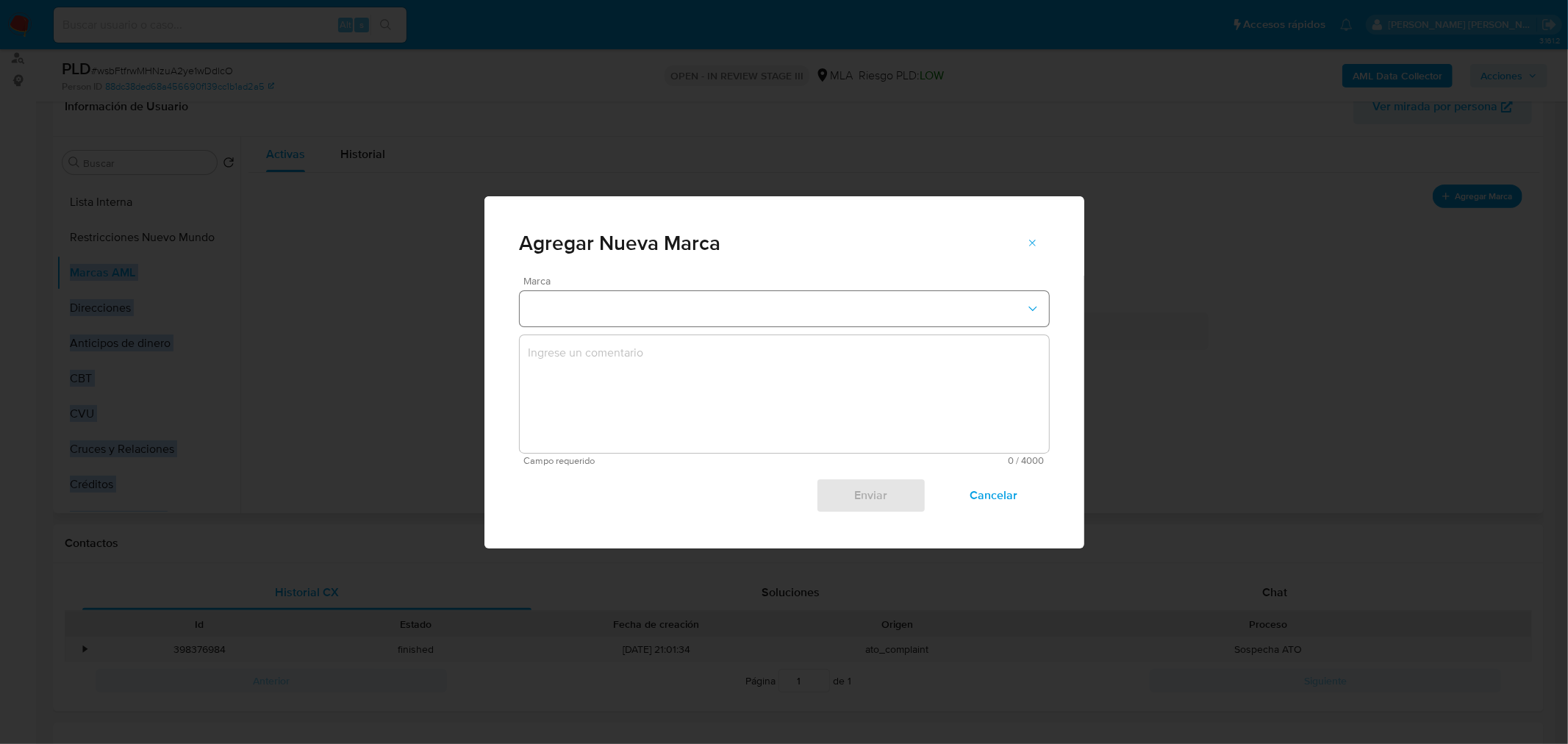
click at [645, 306] on button "marks-modal" at bounding box center [784, 308] width 529 height 35
click at [643, 311] on div "EN_SEGUIMIENTO" at bounding box center [778, 306] width 502 height 35
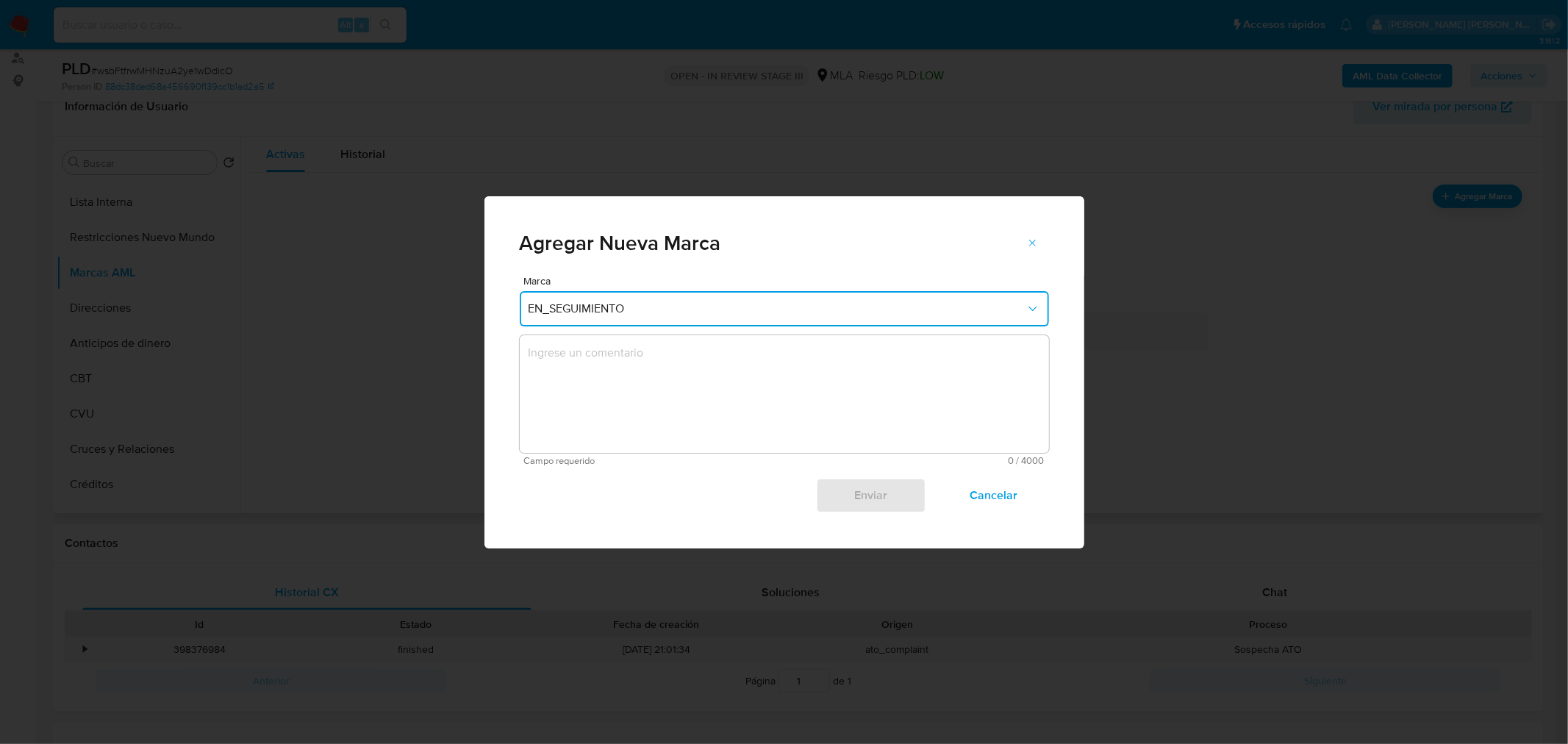
click at [691, 391] on textarea "marks-modal" at bounding box center [784, 394] width 529 height 118
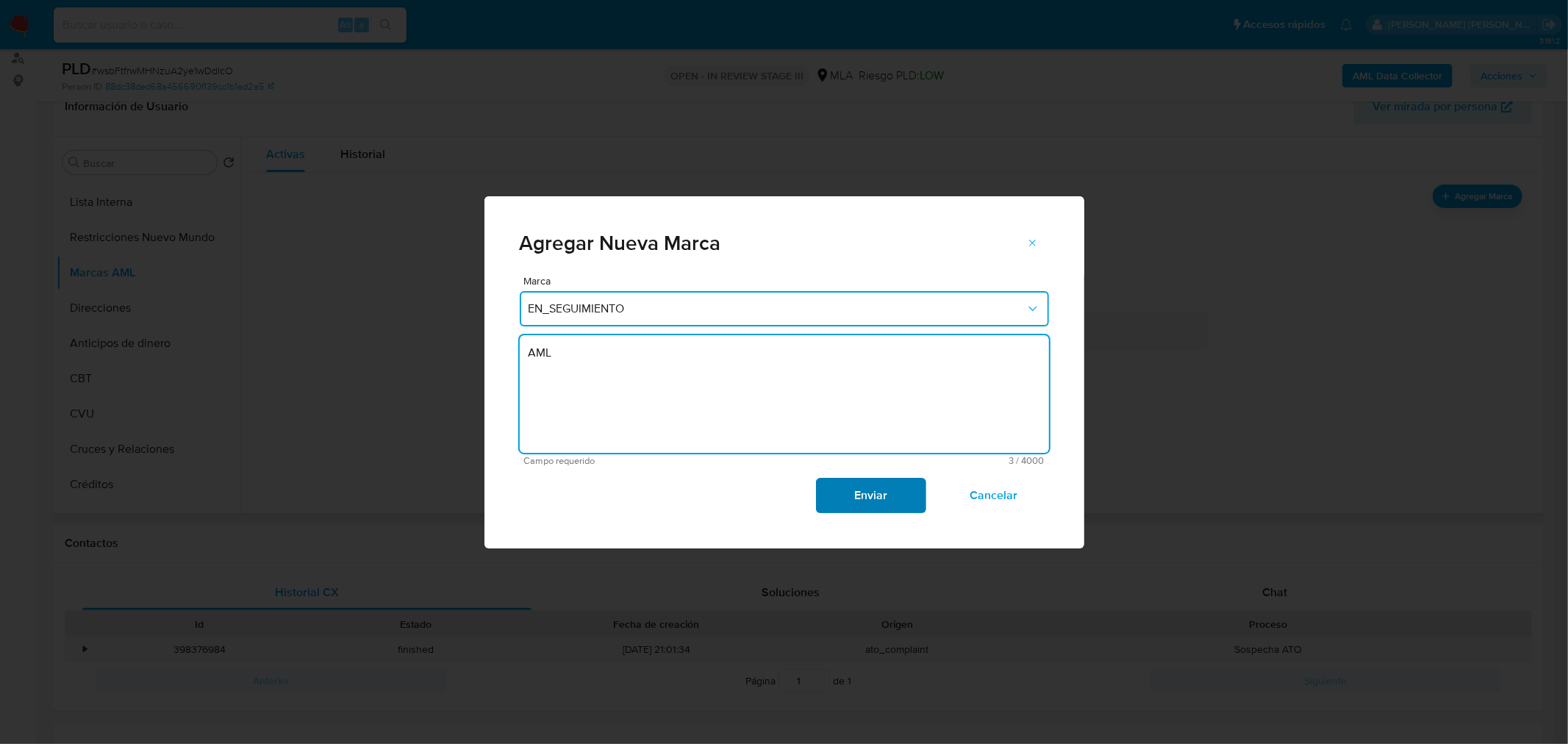
type textarea "AML"
click at [893, 496] on span "Enviar" at bounding box center [870, 495] width 72 height 32
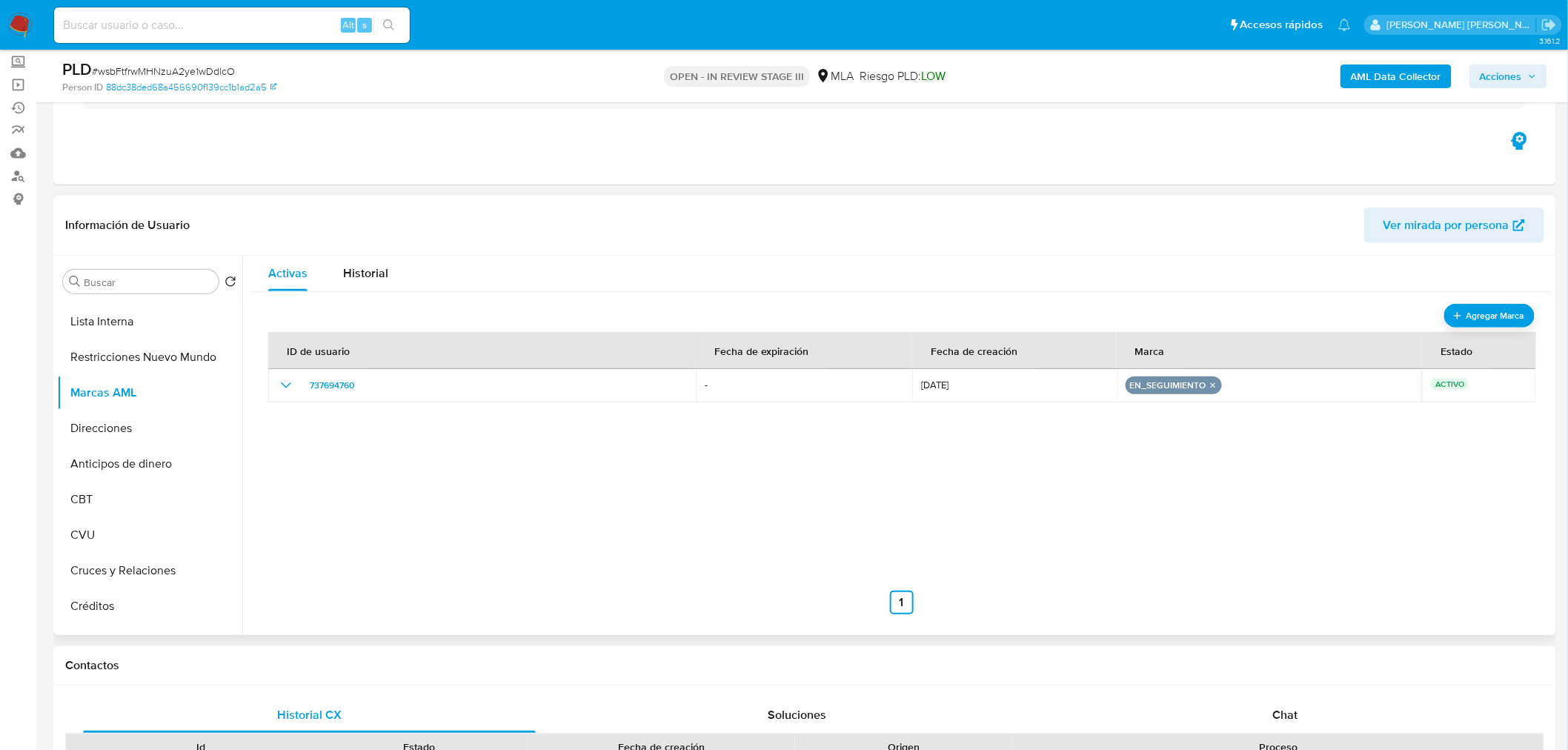
scroll to position [0, 0]
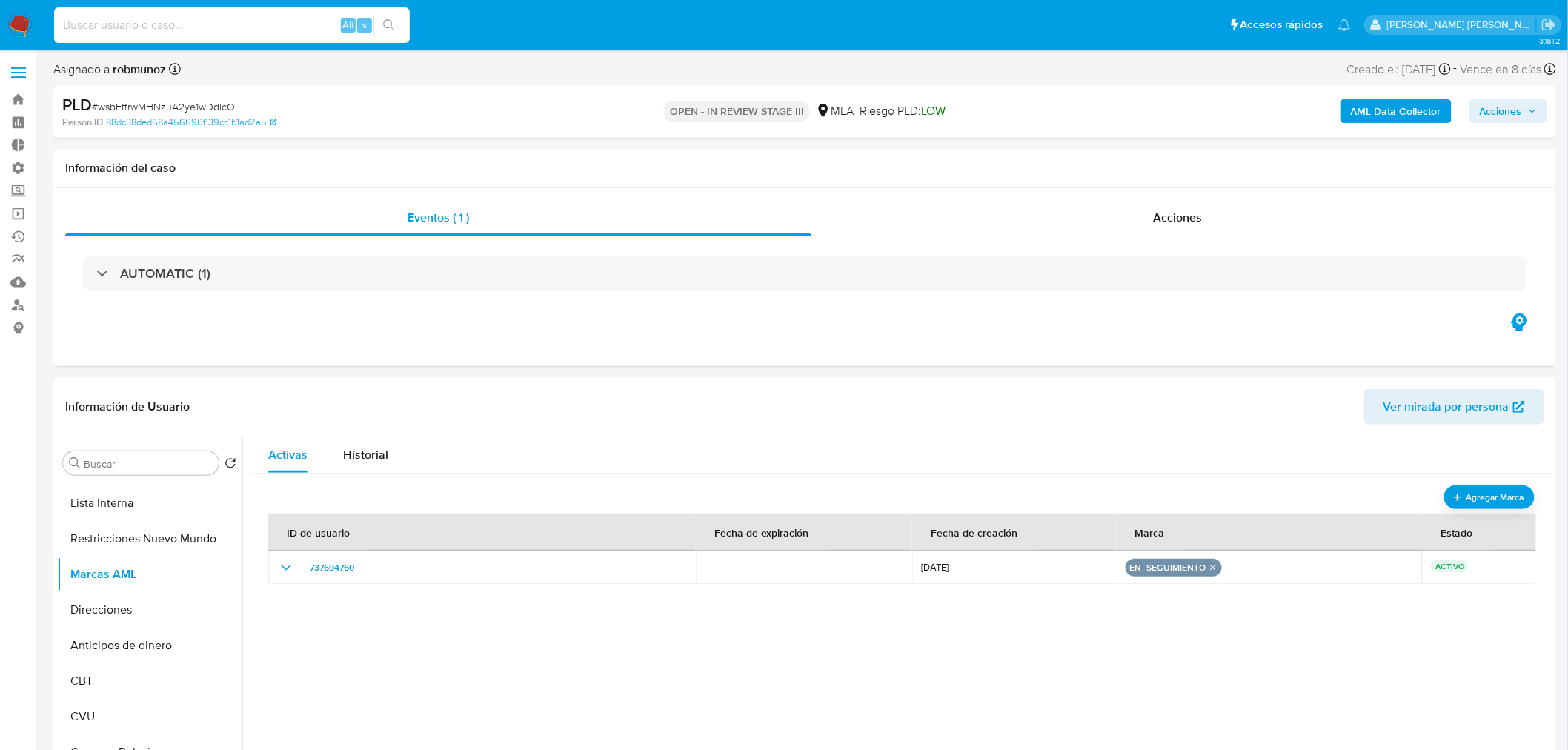
click at [311, 13] on div "Alt s" at bounding box center [232, 25] width 356 height 35
paste input "2Bslw96xGDjQZA5GcspNOqS3"
type input "2Bslw96xGDjQZA5GcspNOqS3"
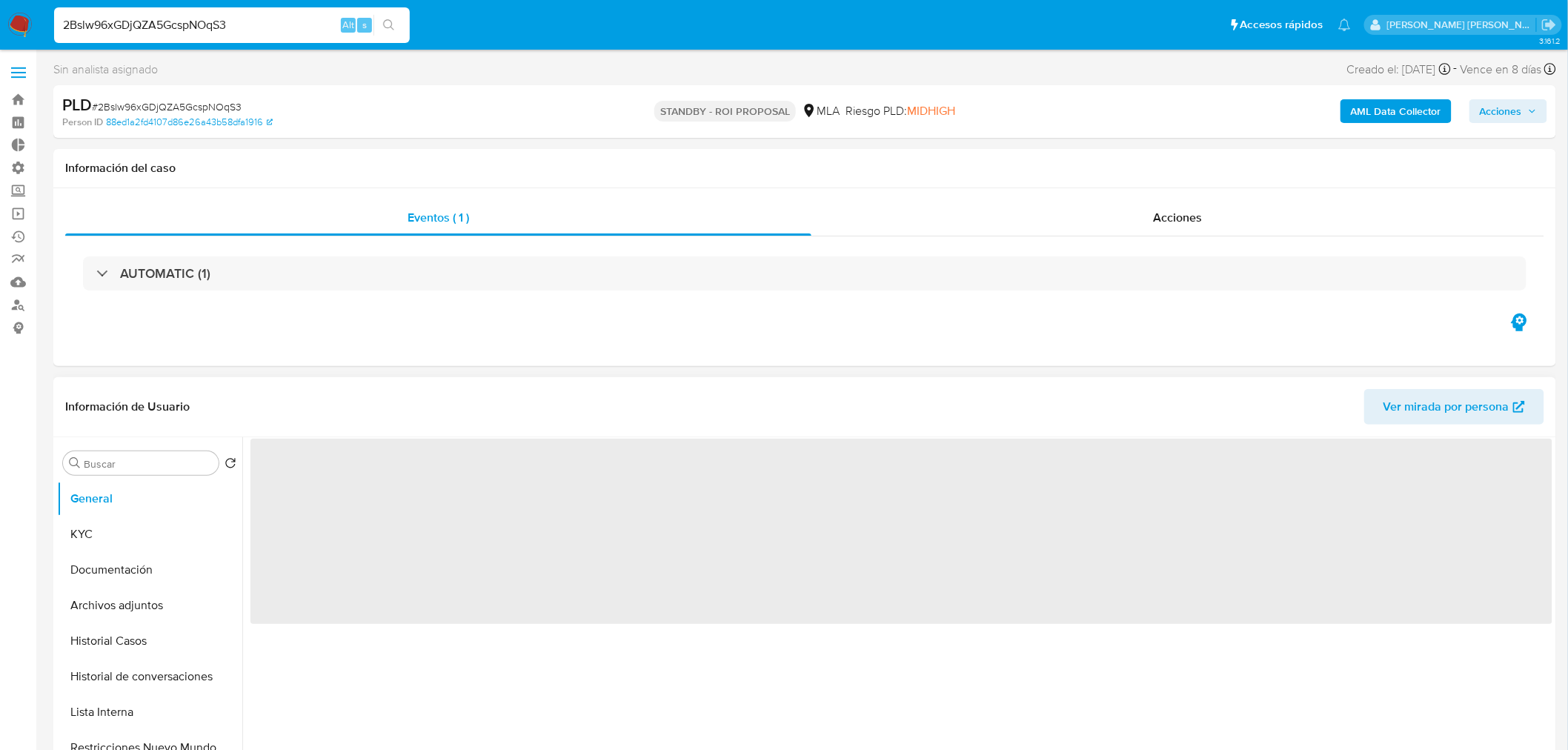
select select "10"
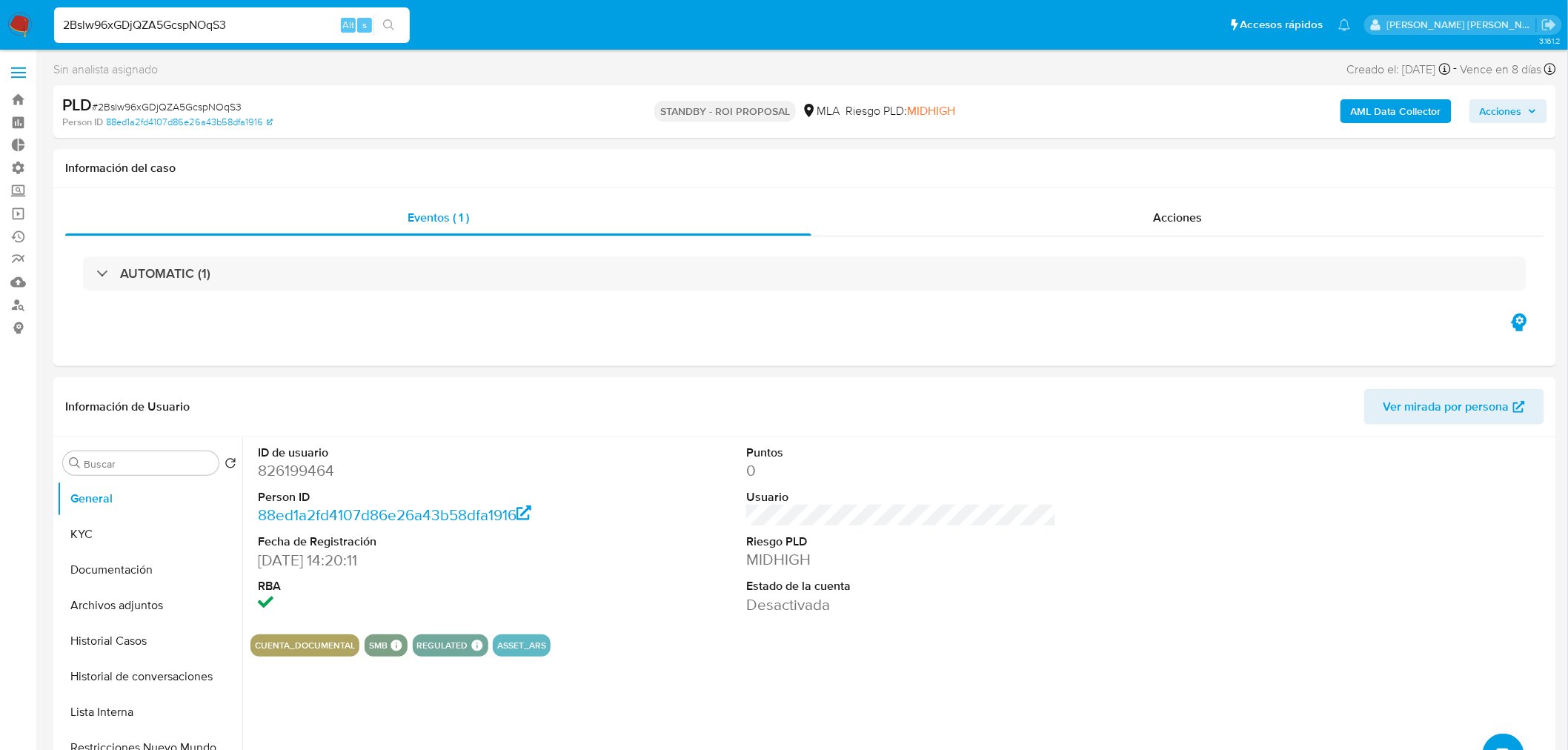
click at [264, 33] on input "2Bslw96xGDjQZA5GcspNOqS3" at bounding box center [232, 25] width 356 height 19
click at [264, 32] on input "2Bslw96xGDjQZA5GcspNOqS3" at bounding box center [232, 25] width 356 height 19
click at [1195, 234] on div "Acciones" at bounding box center [1178, 218] width 733 height 35
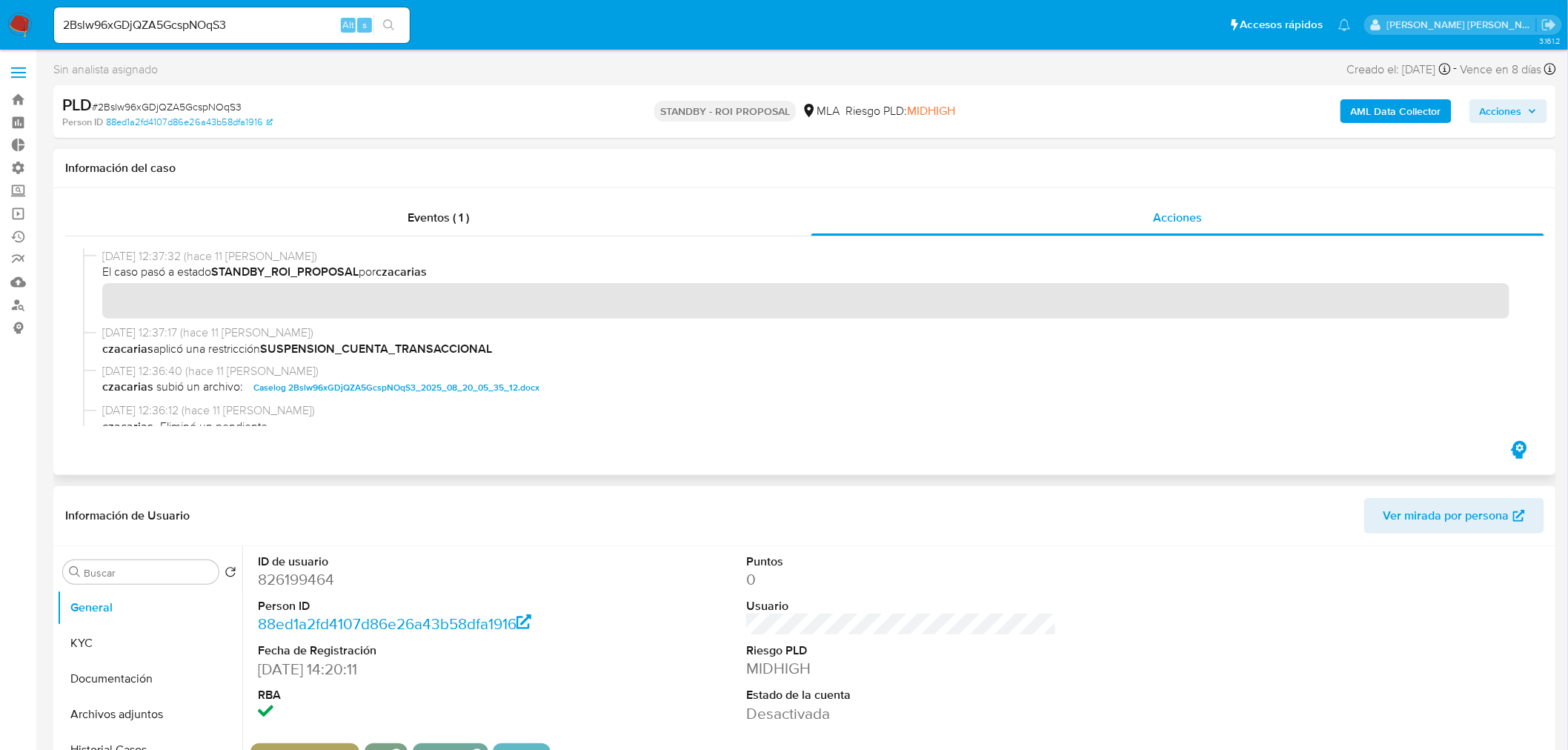
scroll to position [82, 0]
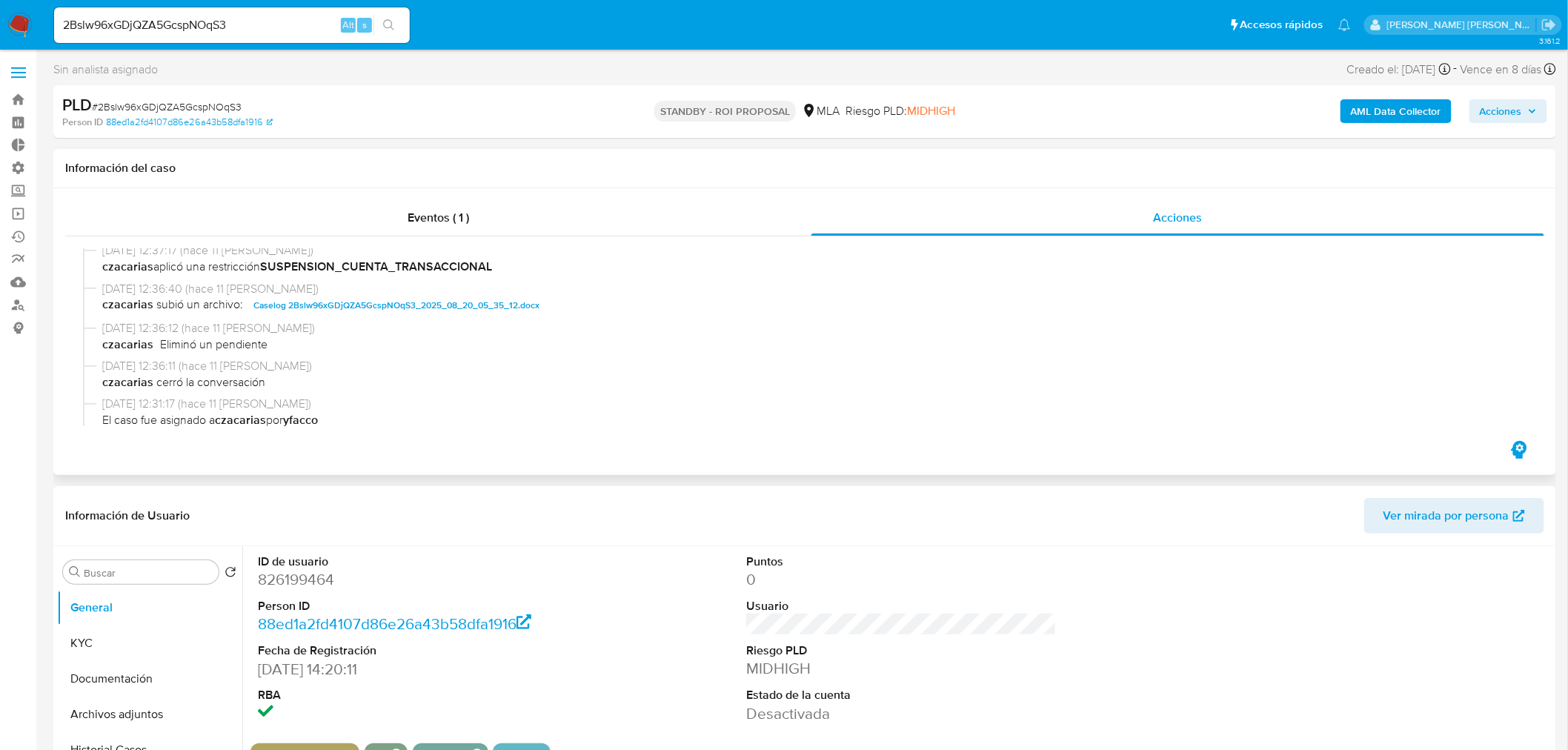
click at [493, 298] on span "Caselog 2Bslw96xGDjQZA5GcspNOqS3_2025_08_20_05_35_12.docx" at bounding box center [397, 305] width 286 height 18
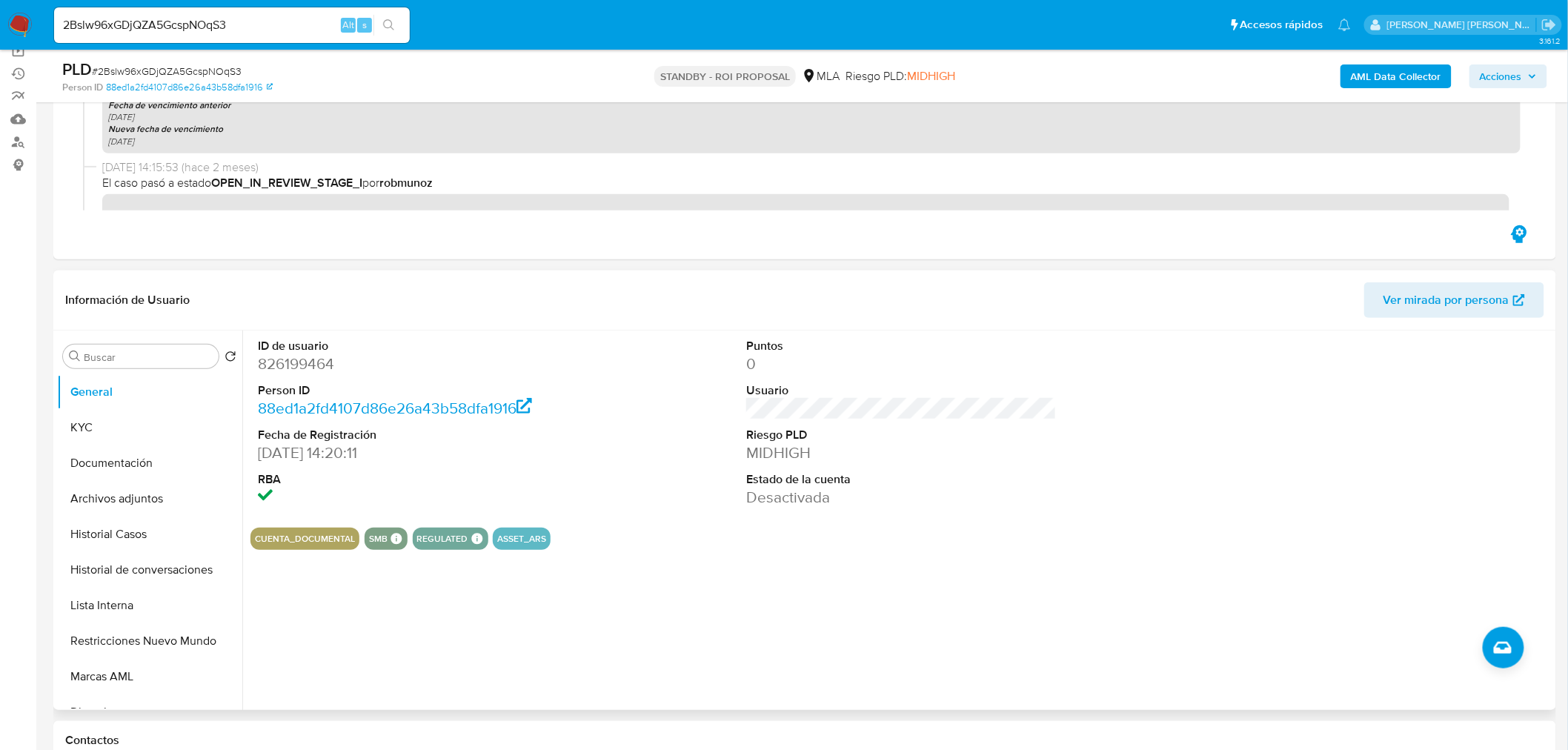
scroll to position [164, 0]
click at [194, 630] on button "Restricciones Nuevo Mundo" at bounding box center [143, 640] width 173 height 35
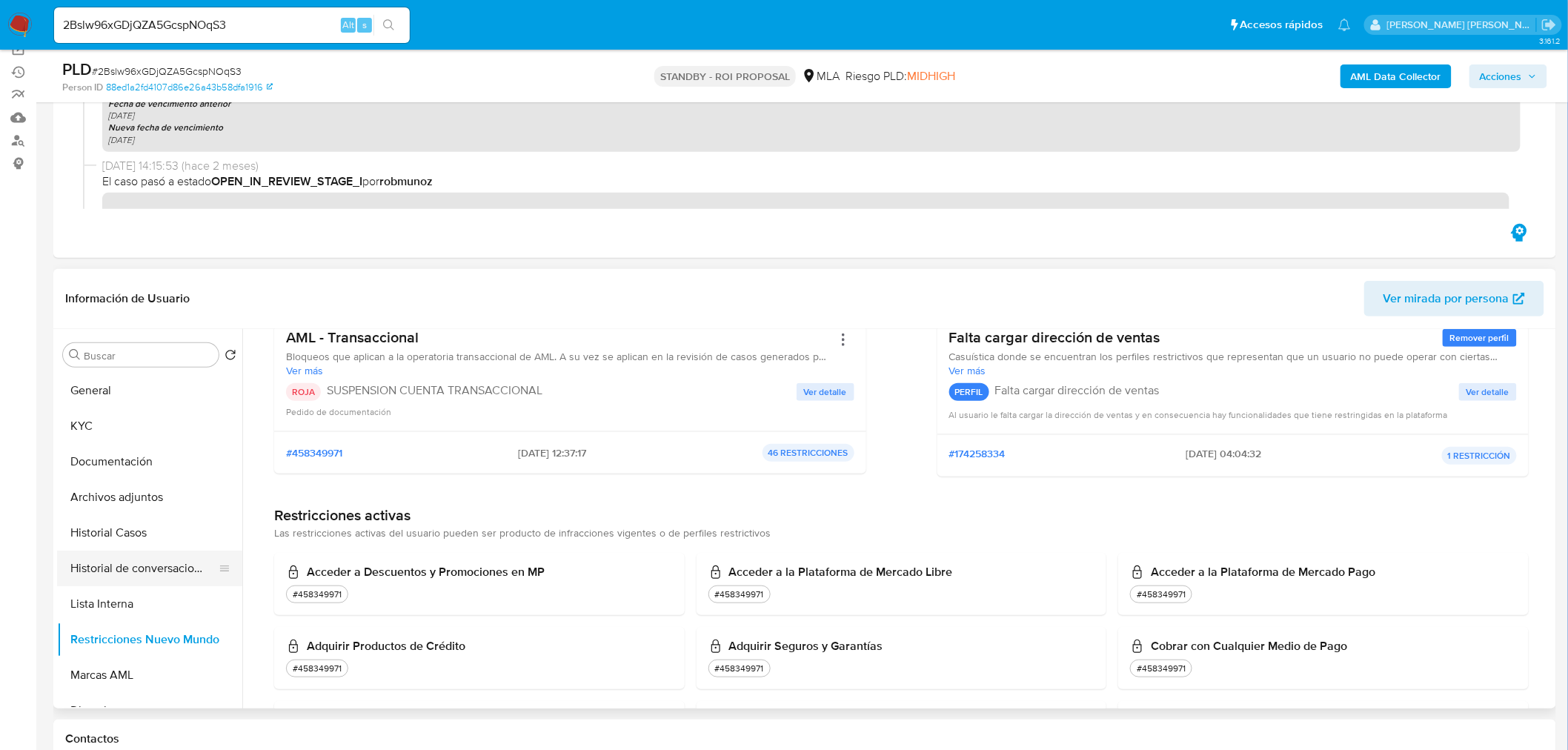
click at [116, 571] on button "Historial de conversaciones" at bounding box center [143, 568] width 173 height 35
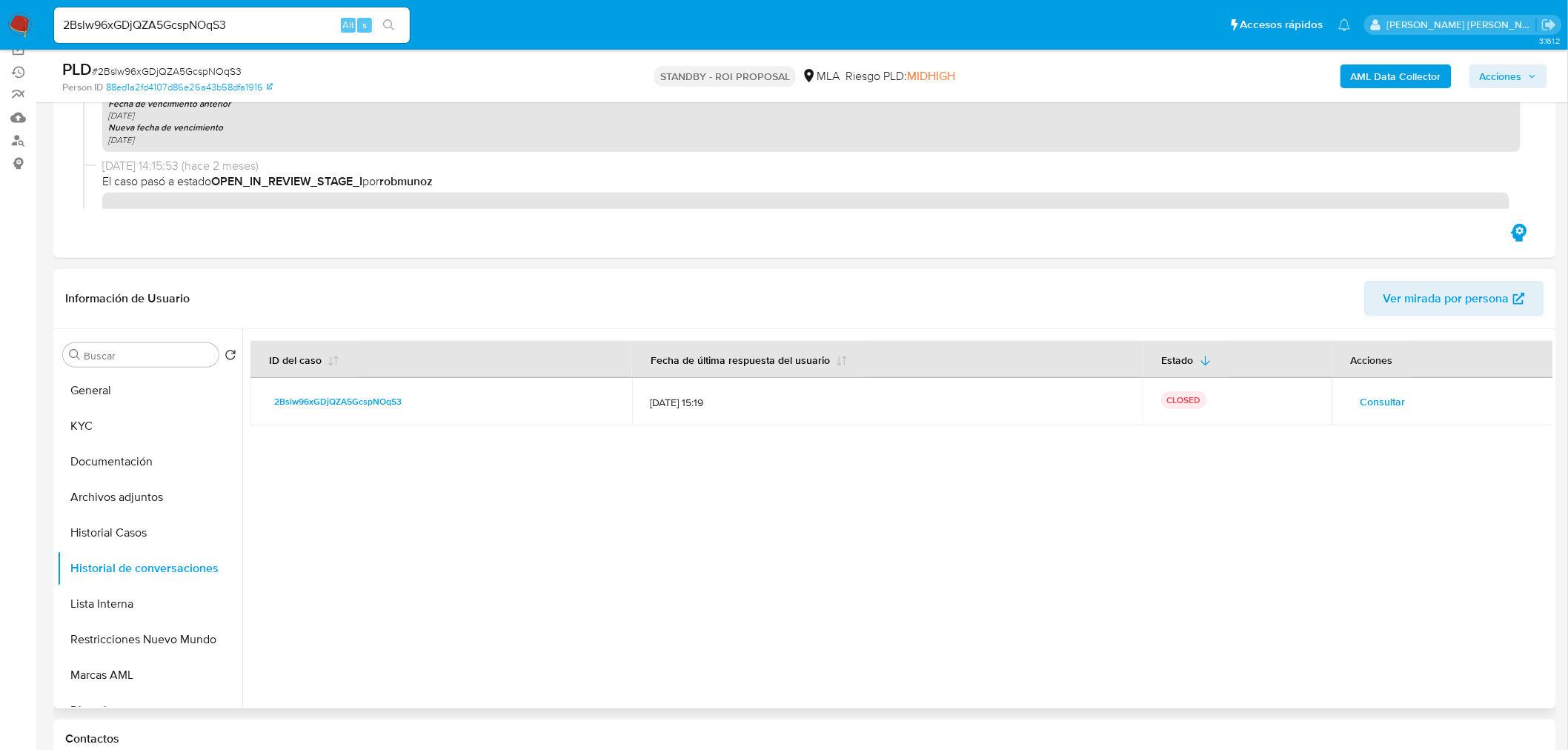
click at [1396, 398] on span "Consultar" at bounding box center [1383, 401] width 45 height 21
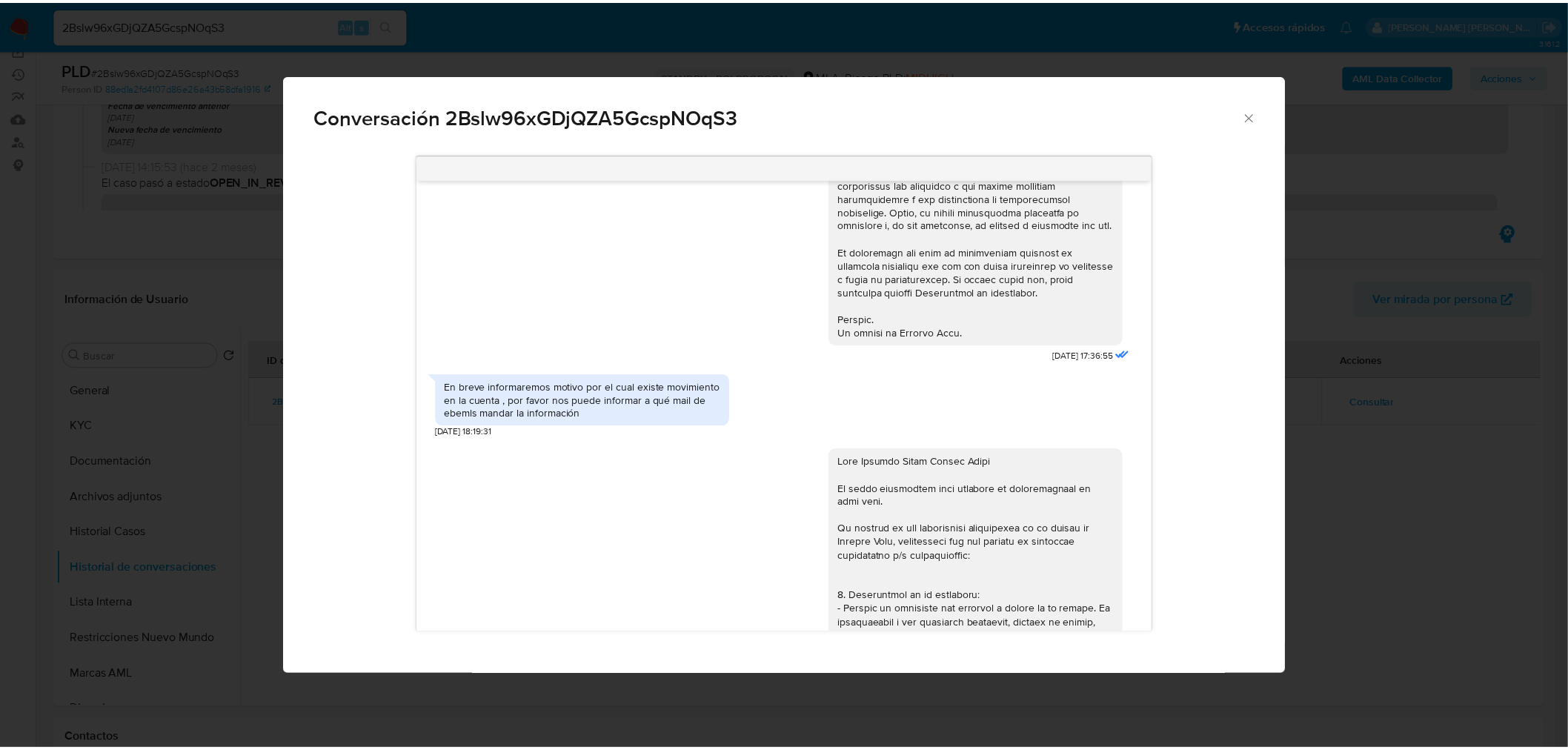
scroll to position [552, 0]
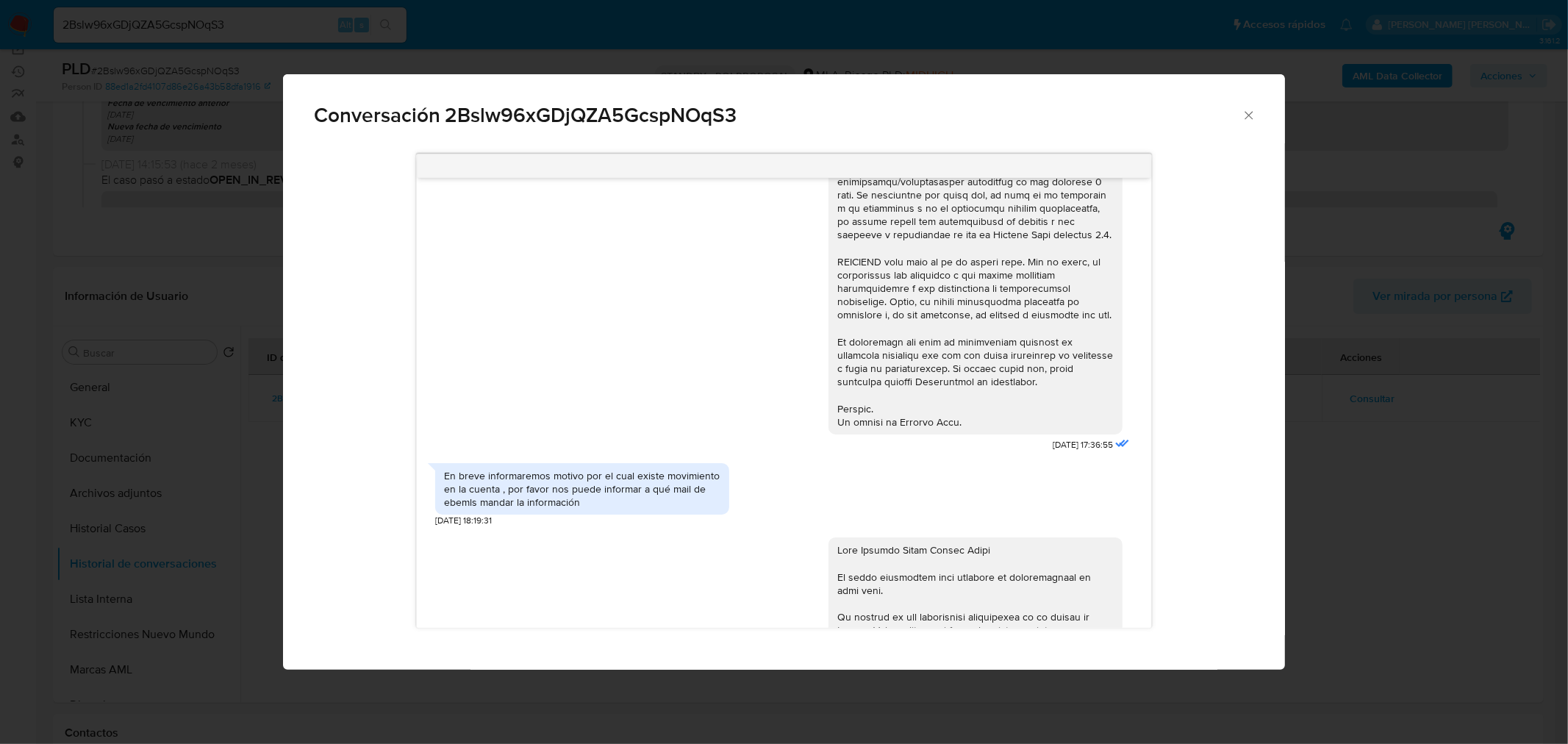
click at [1468, 516] on div "Conversación 2Bslw96xGDjQZA5GcspNOqS3 18/08/2025 17:36:55 En breve informaremos…" at bounding box center [784, 372] width 1568 height 744
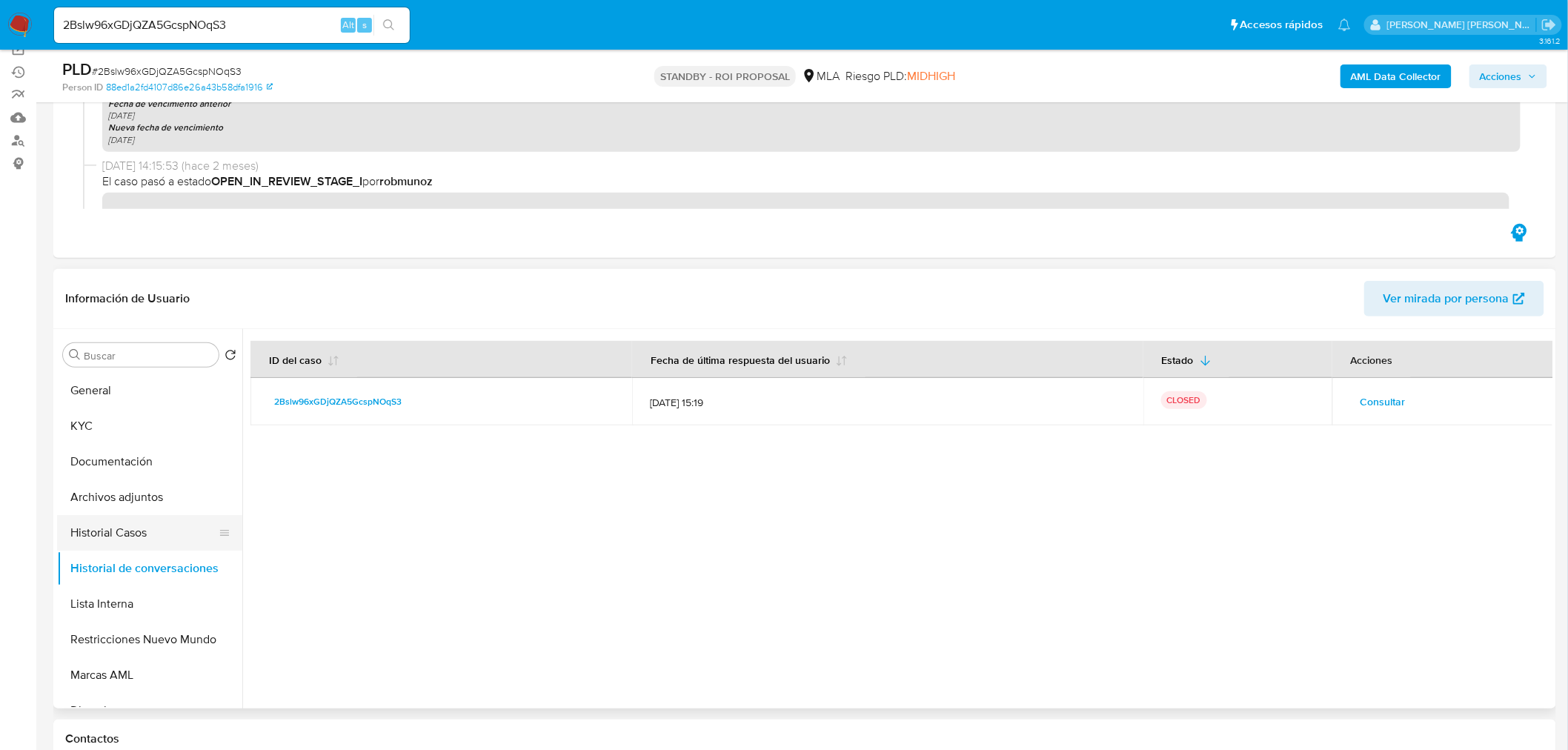
click at [163, 541] on button "Historial Casos" at bounding box center [143, 532] width 173 height 35
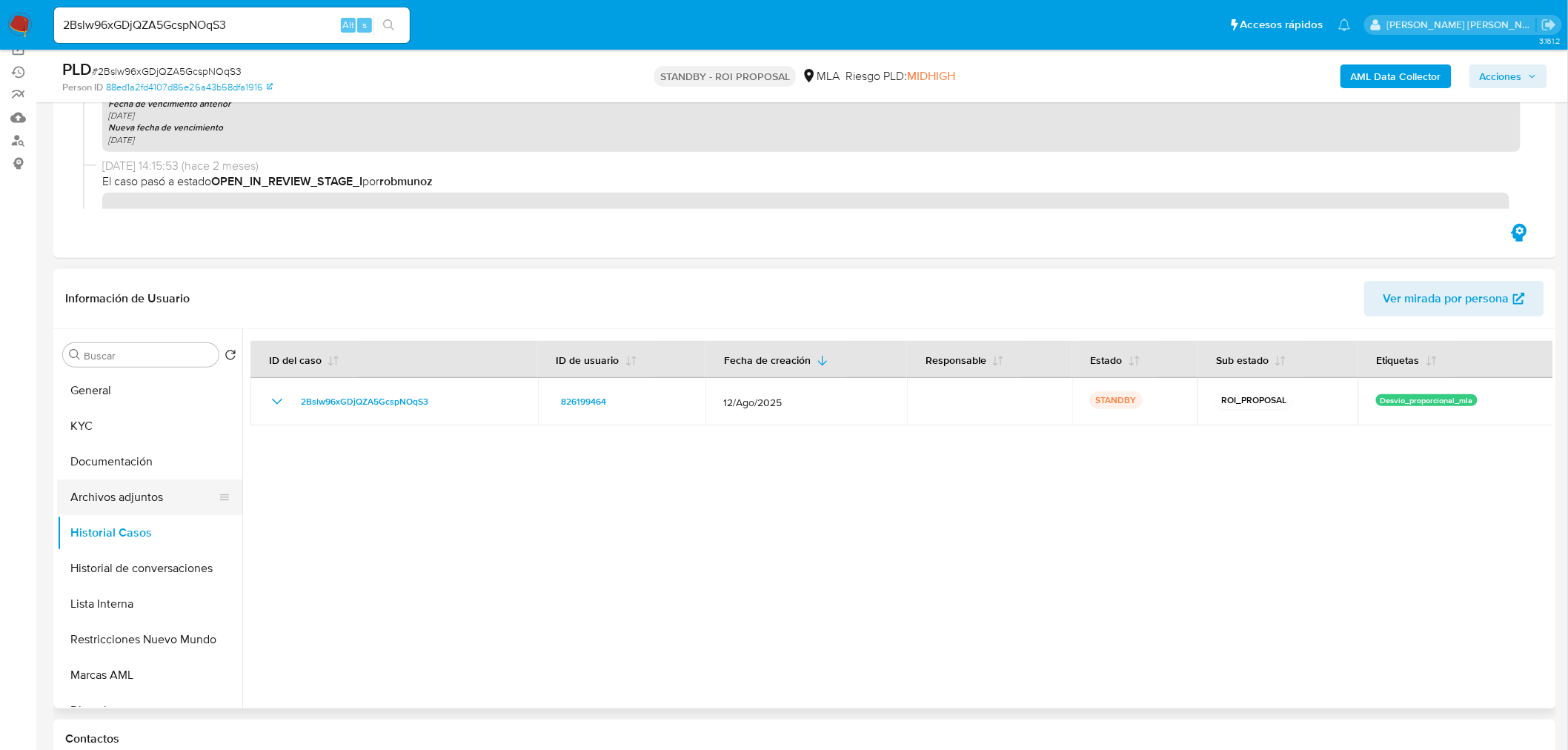
click at [157, 501] on button "Archivos adjuntos" at bounding box center [143, 497] width 173 height 35
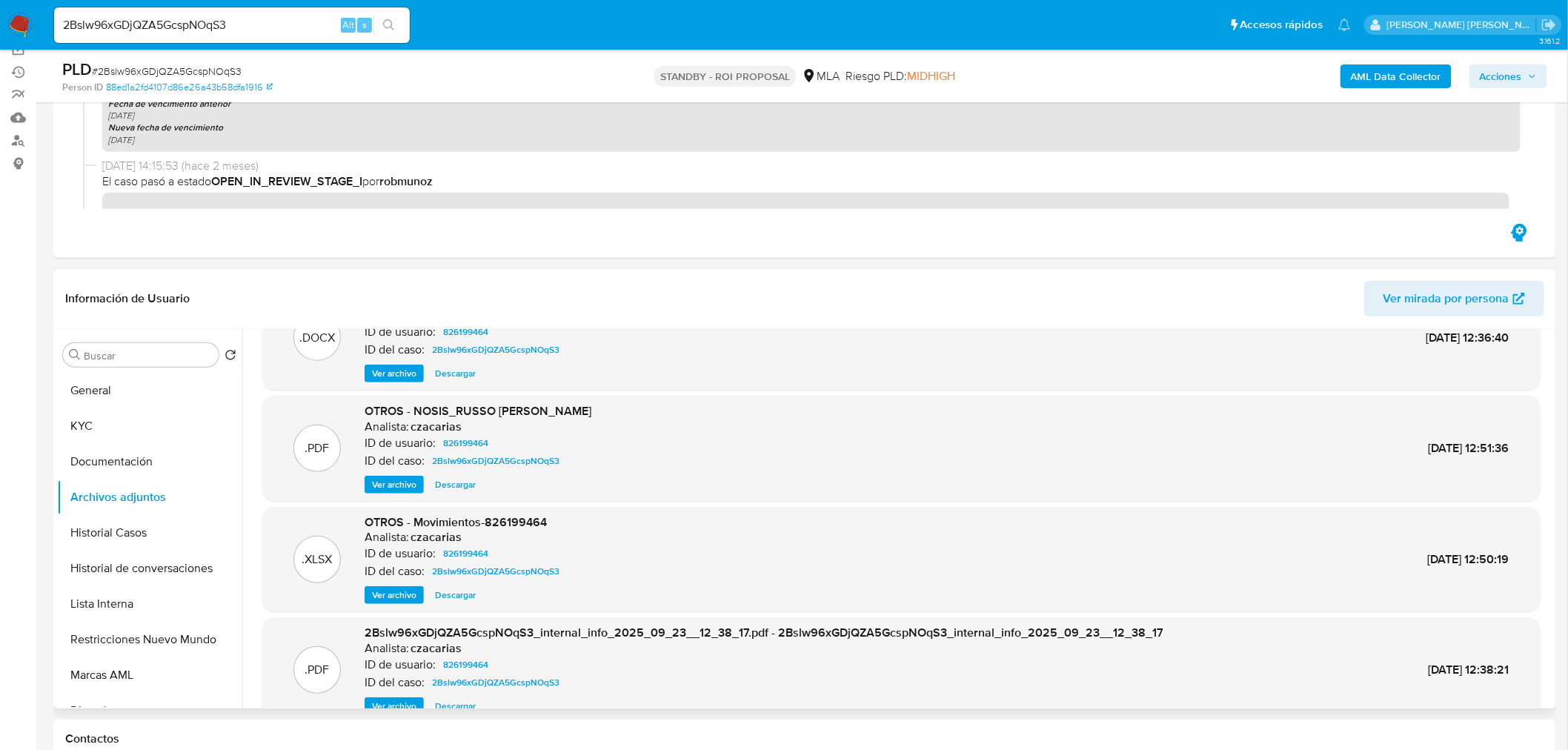
scroll to position [124, 0]
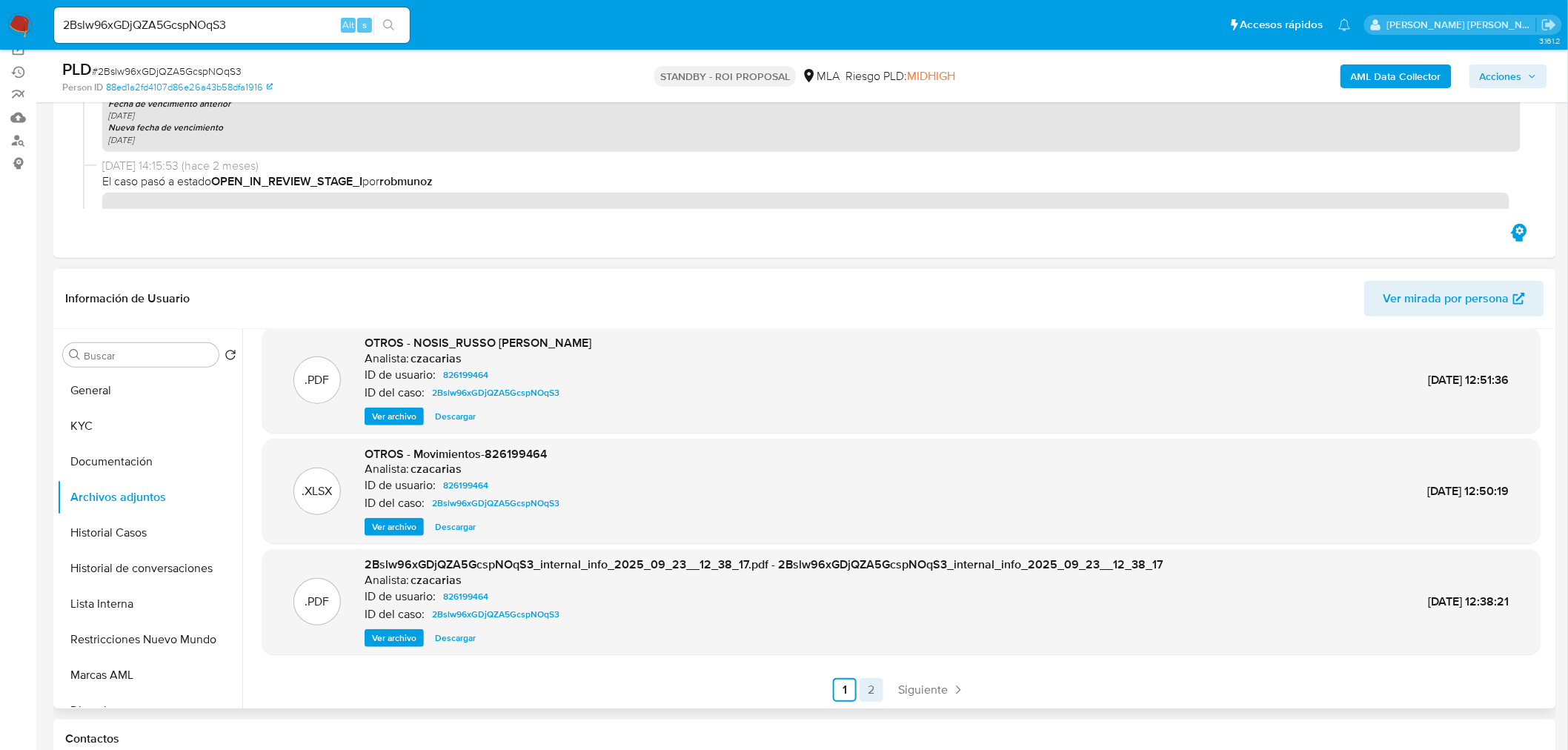
click at [869, 680] on link "2" at bounding box center [871, 690] width 23 height 23
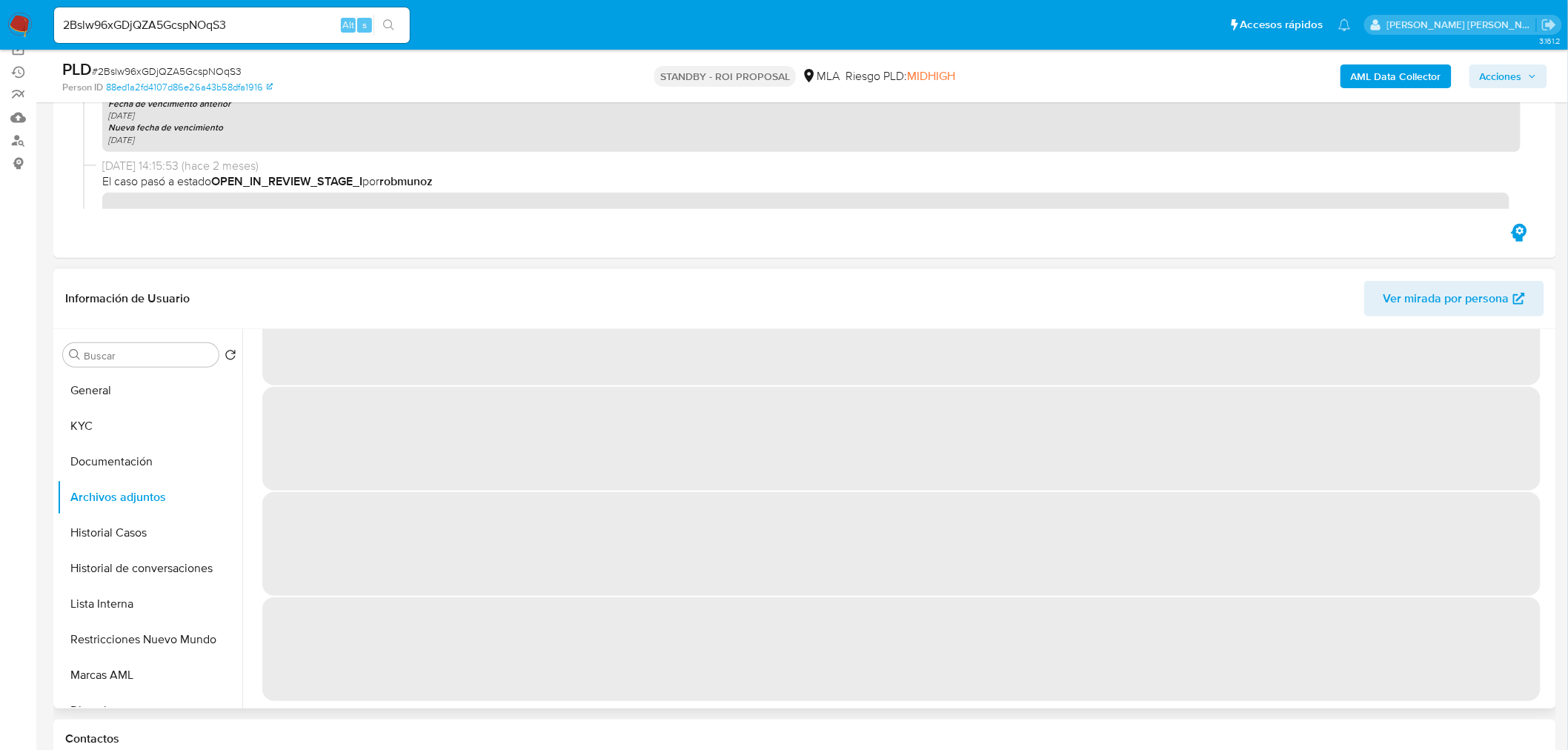
scroll to position [0, 0]
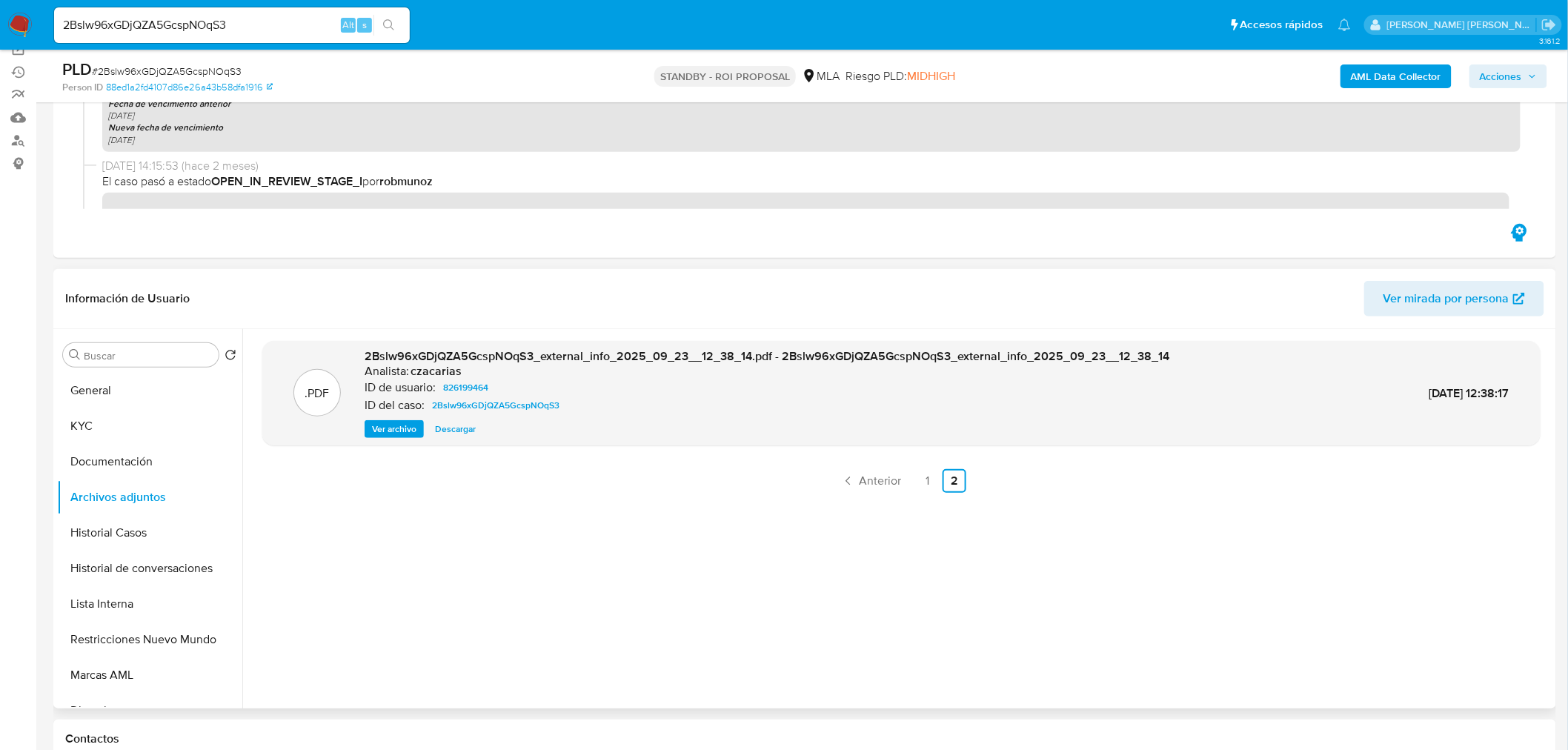
click at [390, 429] on span "Ver archivo" at bounding box center [393, 429] width 44 height 15
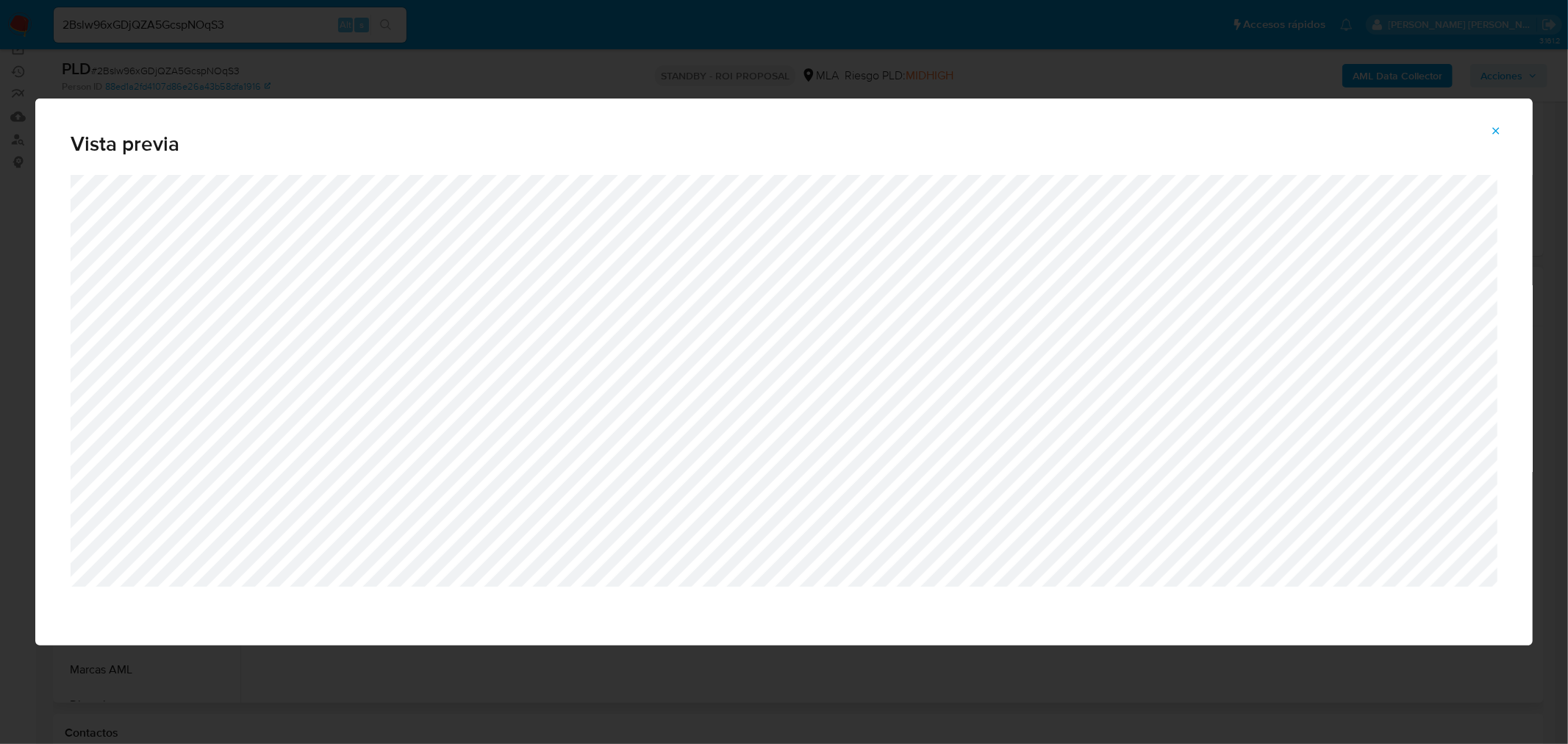
drag, startPoint x: 1507, startPoint y: 126, endPoint x: 1297, endPoint y: 279, distance: 259.8
click at [1505, 126] on button "Attachment preview" at bounding box center [1496, 130] width 32 height 23
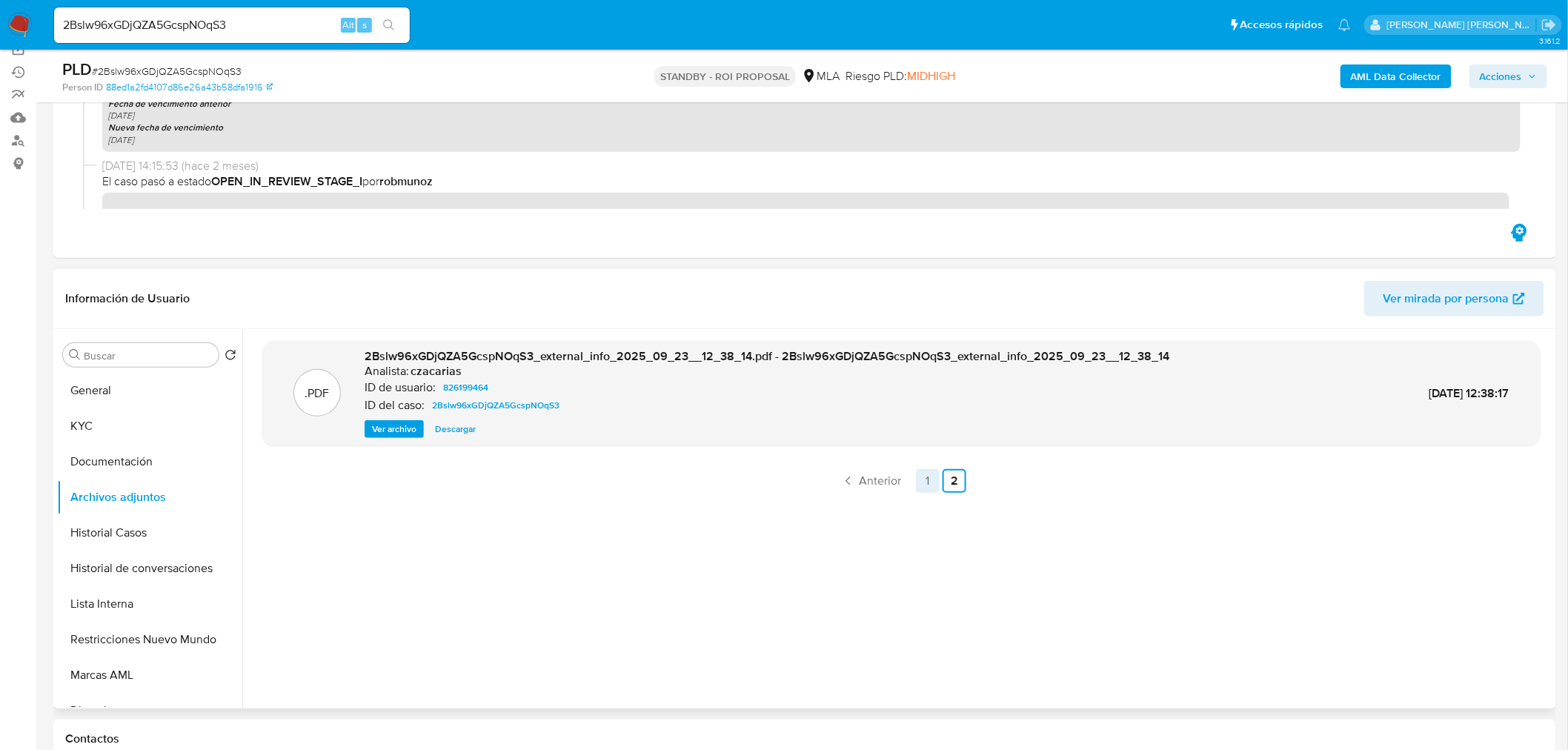
click at [928, 485] on link "1" at bounding box center [928, 480] width 23 height 23
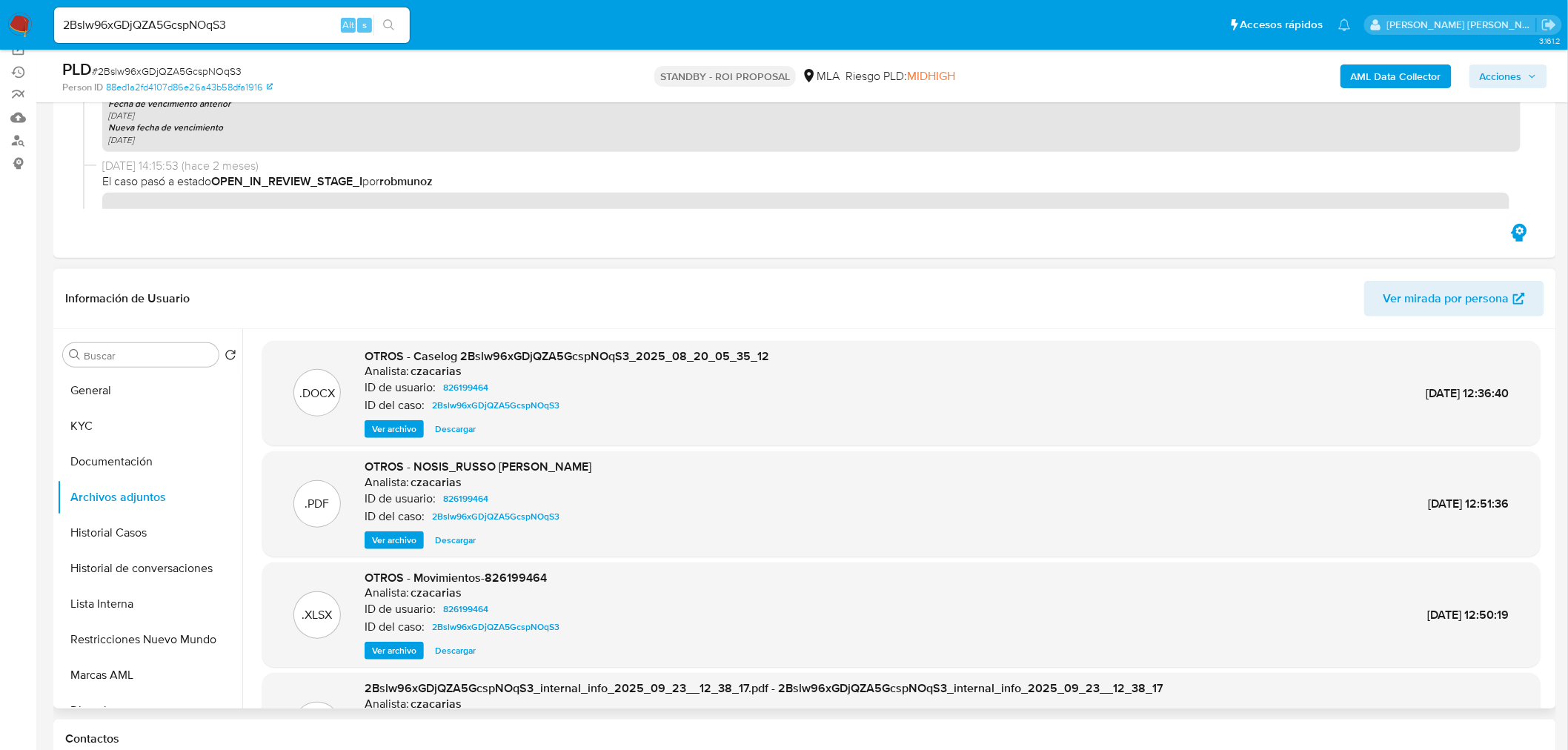
click at [452, 427] on span "Descargar" at bounding box center [455, 429] width 41 height 15
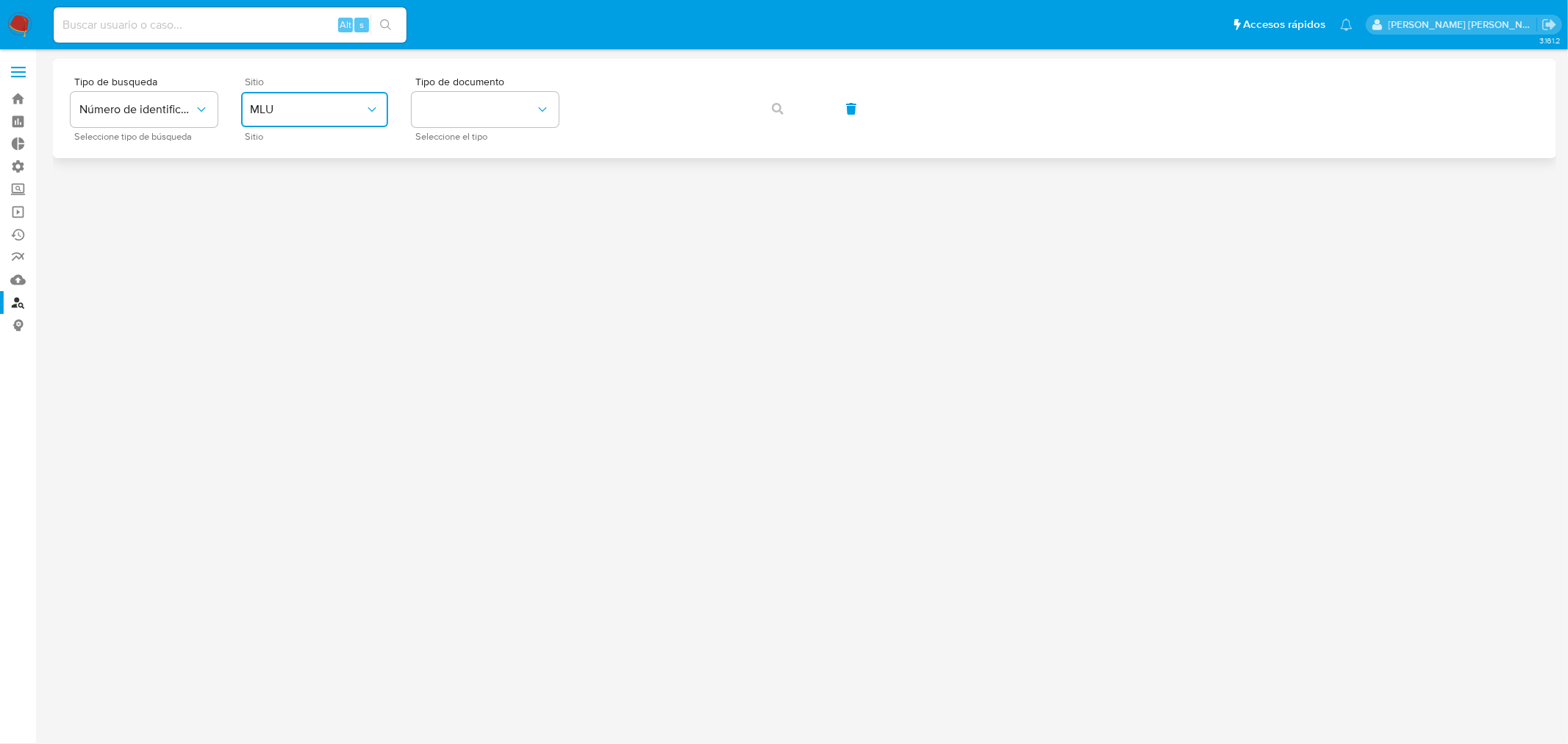
click at [365, 103] on icon "site_id" at bounding box center [372, 110] width 15 height 15
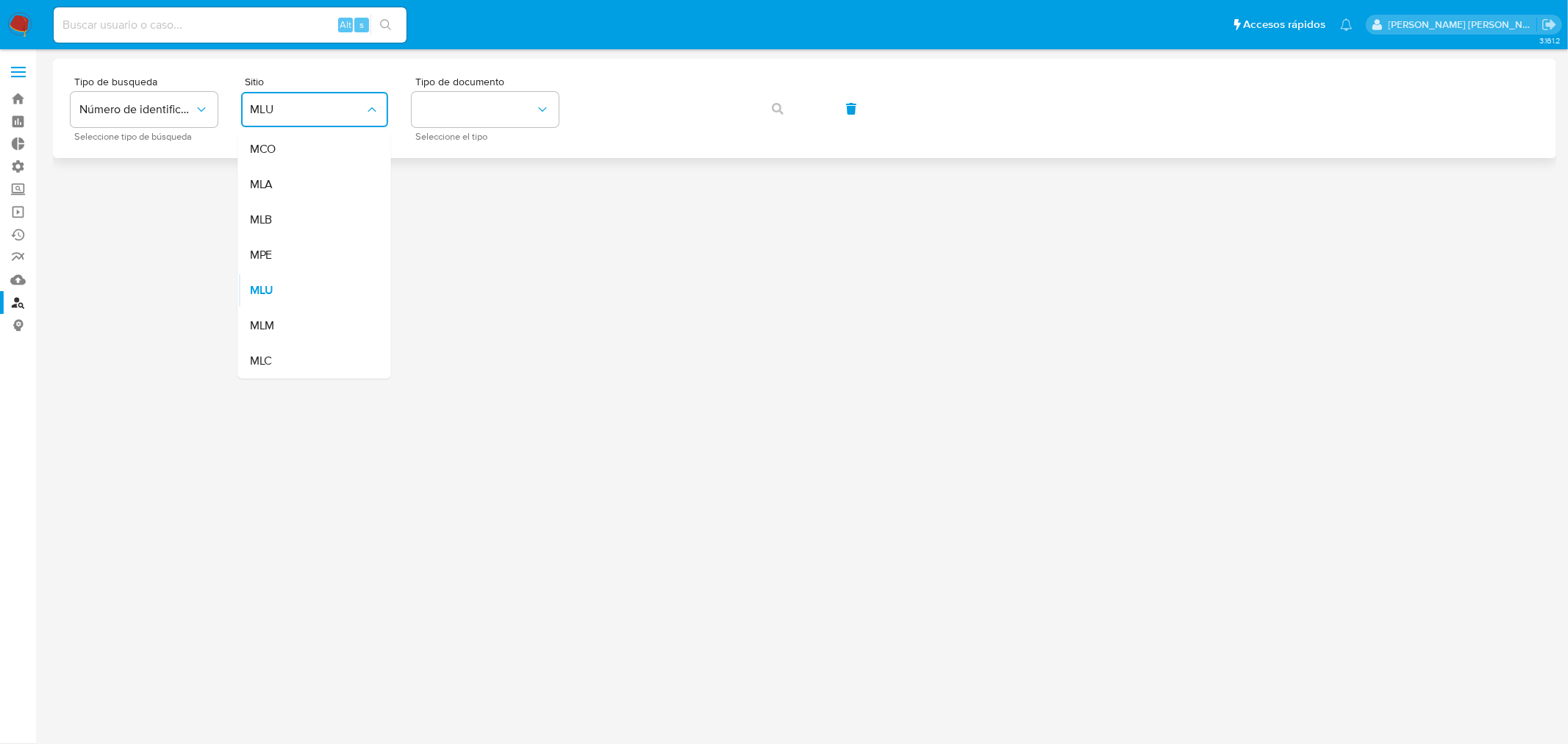
drag, startPoint x: 355, startPoint y: 172, endPoint x: 408, endPoint y: 144, distance: 59.9
click at [356, 169] on div "MLA" at bounding box center [310, 184] width 120 height 35
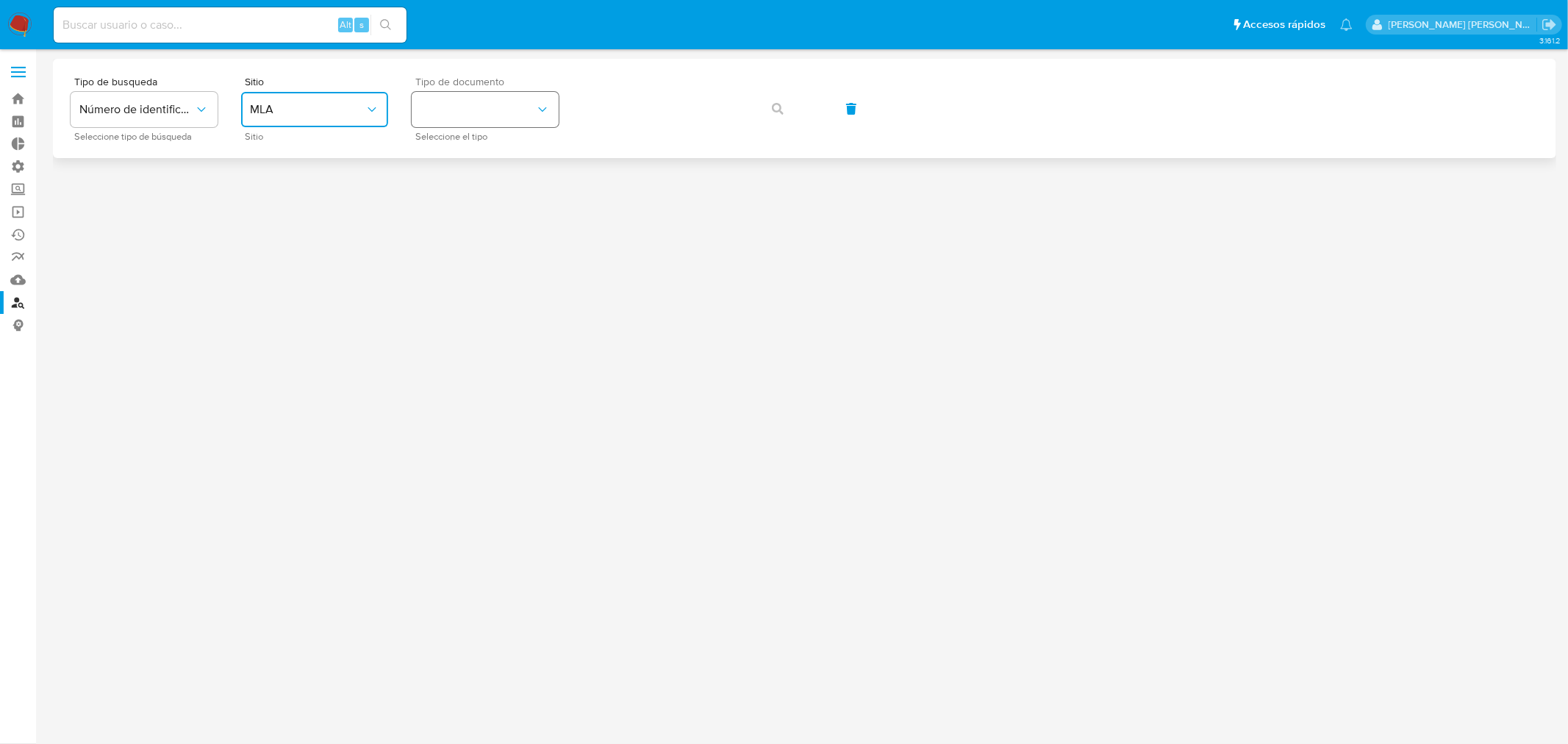
click at [432, 118] on button "identificationType" at bounding box center [485, 110] width 147 height 35
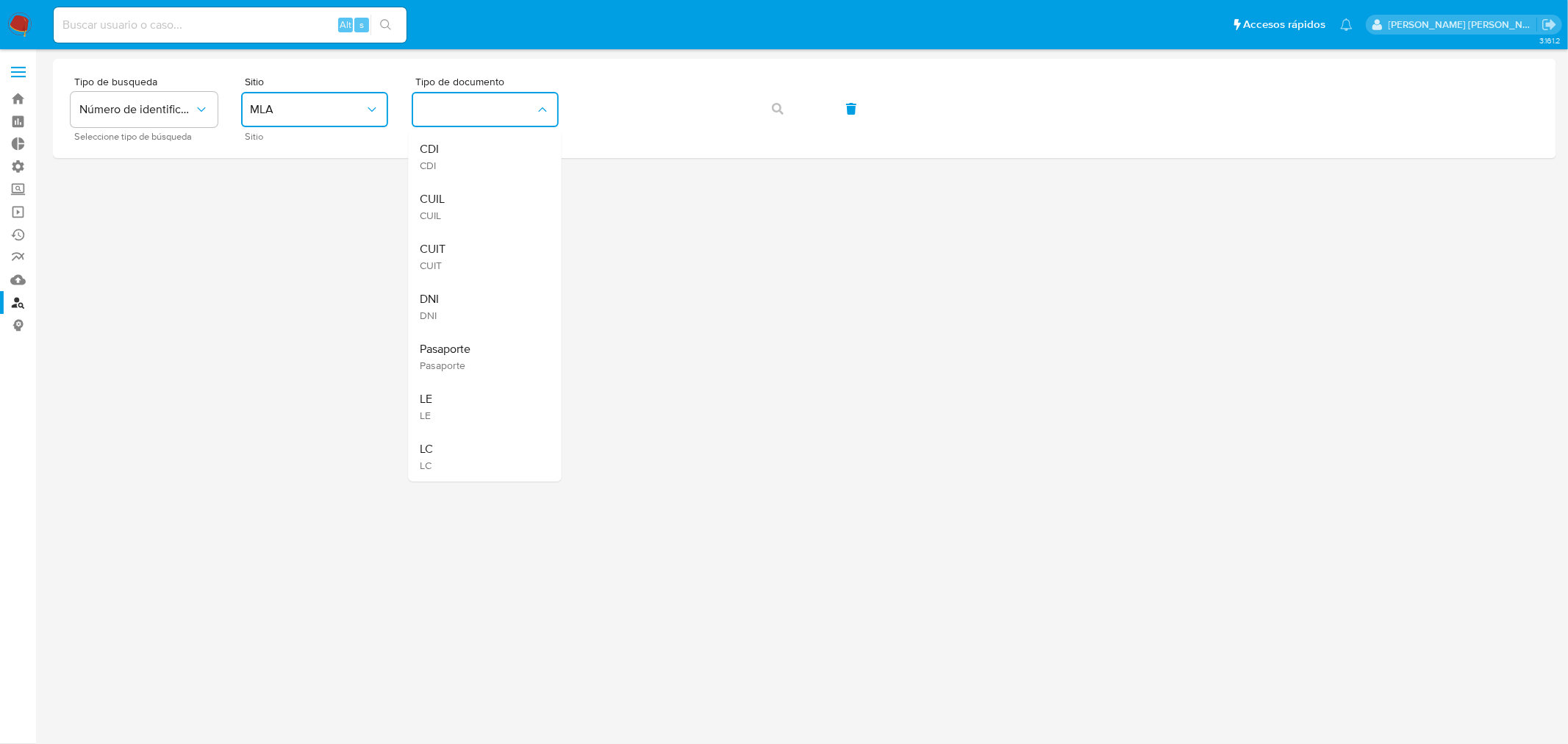
click at [495, 198] on div "CUIL CUIL" at bounding box center [480, 207] width 120 height 50
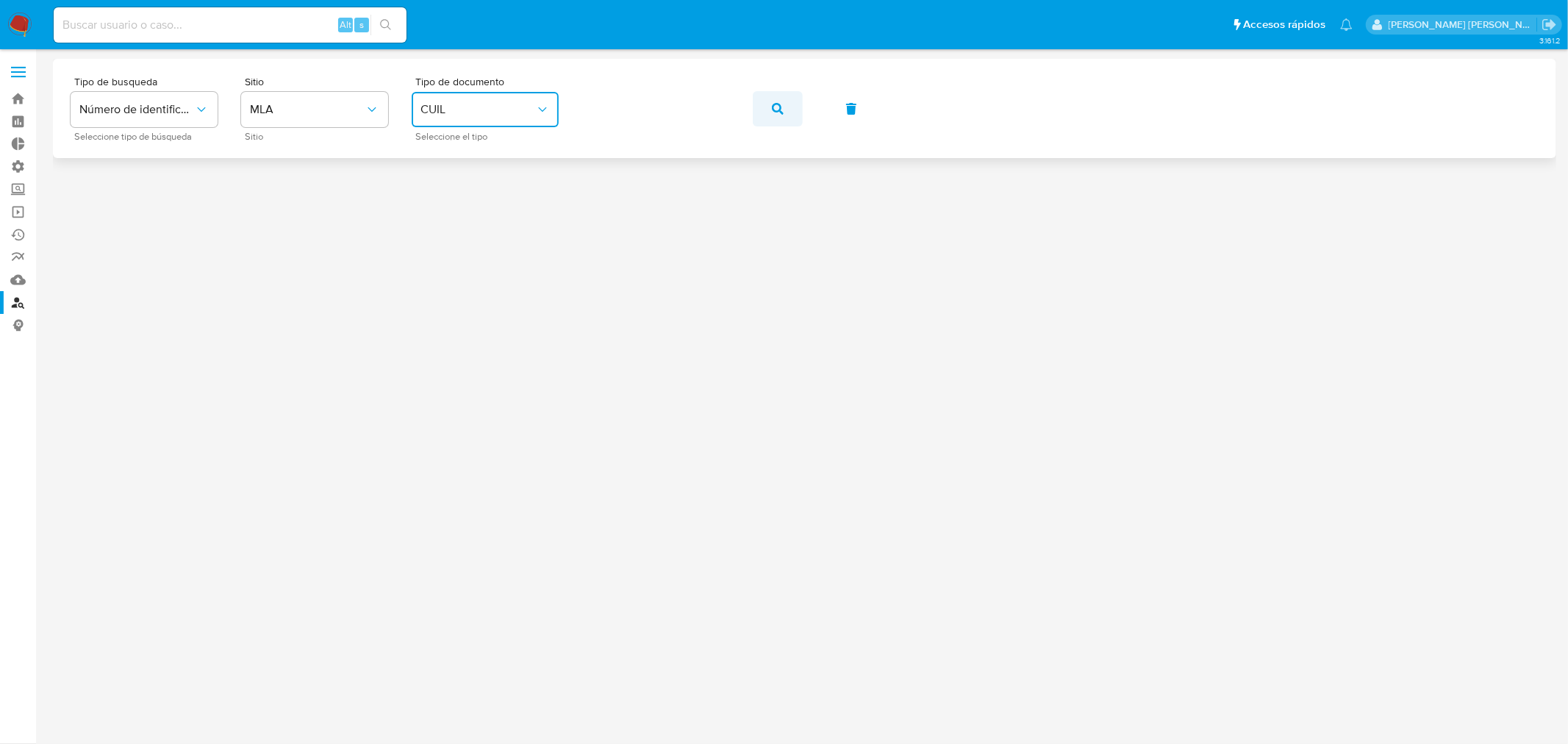
click at [790, 100] on button "button" at bounding box center [777, 109] width 50 height 35
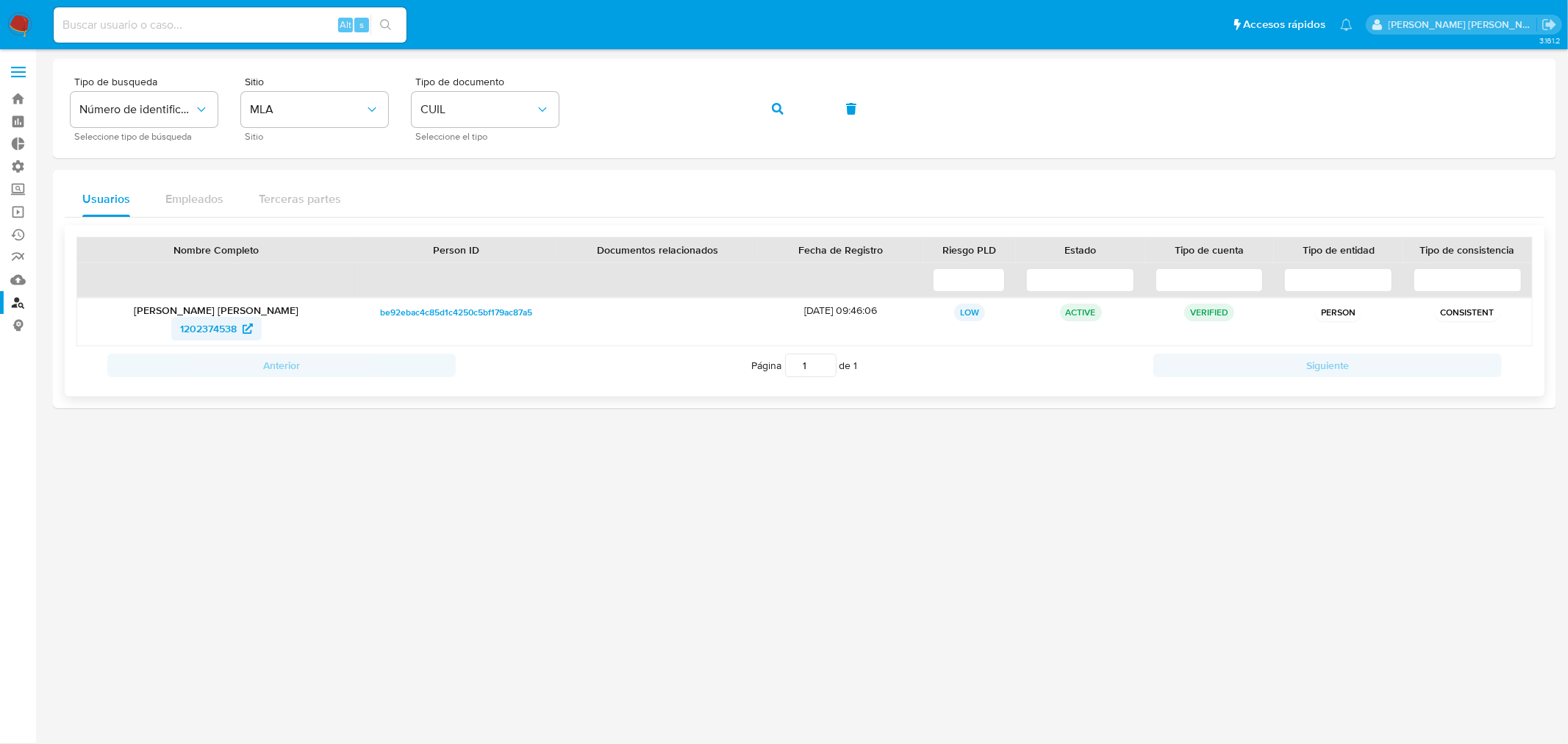
click at [223, 319] on span "1202374538" at bounding box center [208, 328] width 56 height 23
drag, startPoint x: 779, startPoint y: 109, endPoint x: 798, endPoint y: 88, distance: 28.3
click at [779, 110] on icon "button" at bounding box center [777, 109] width 12 height 12
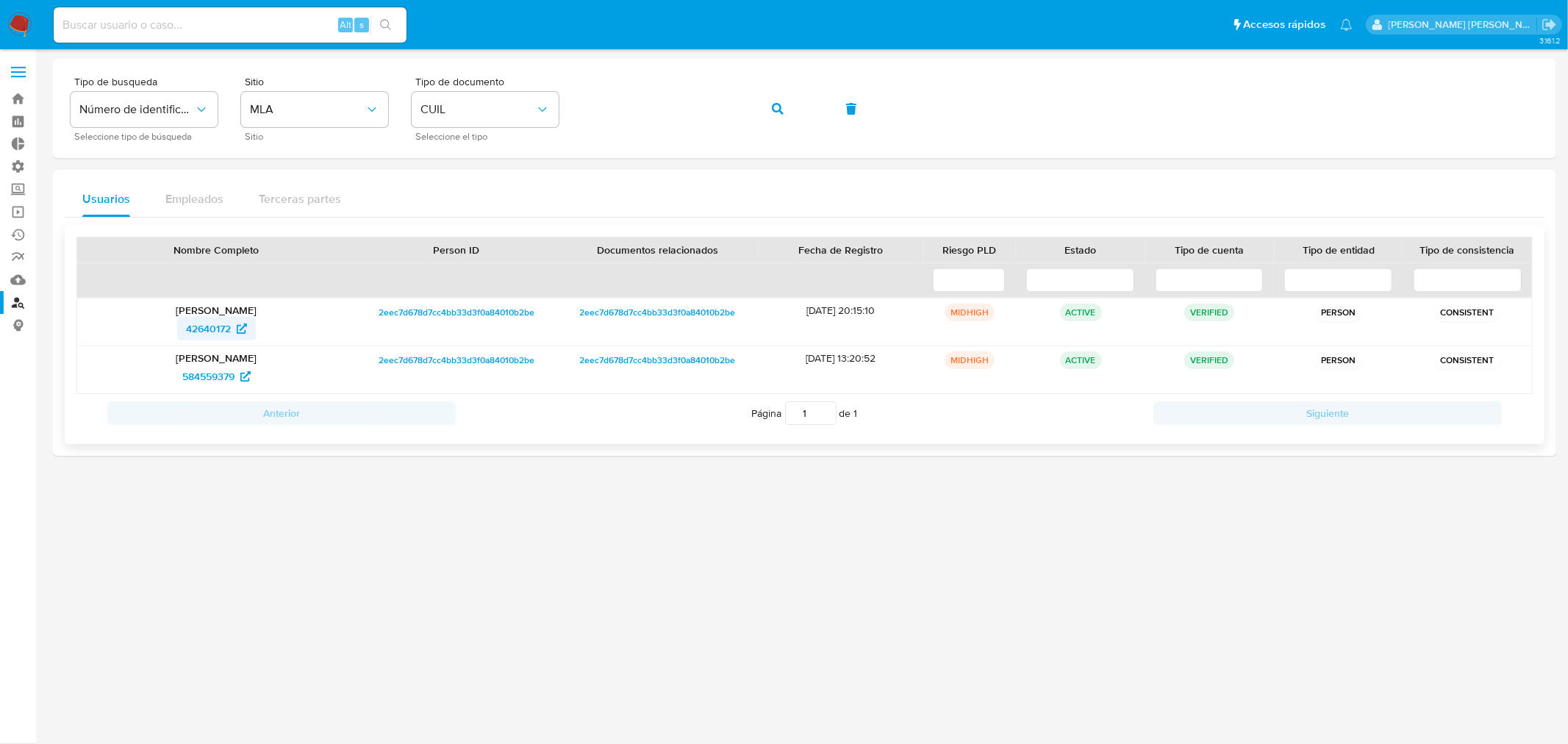
click at [210, 330] on span "42640172" at bounding box center [208, 328] width 45 height 23
click at [22, 210] on link "Operaciones masivas" at bounding box center [87, 212] width 175 height 22
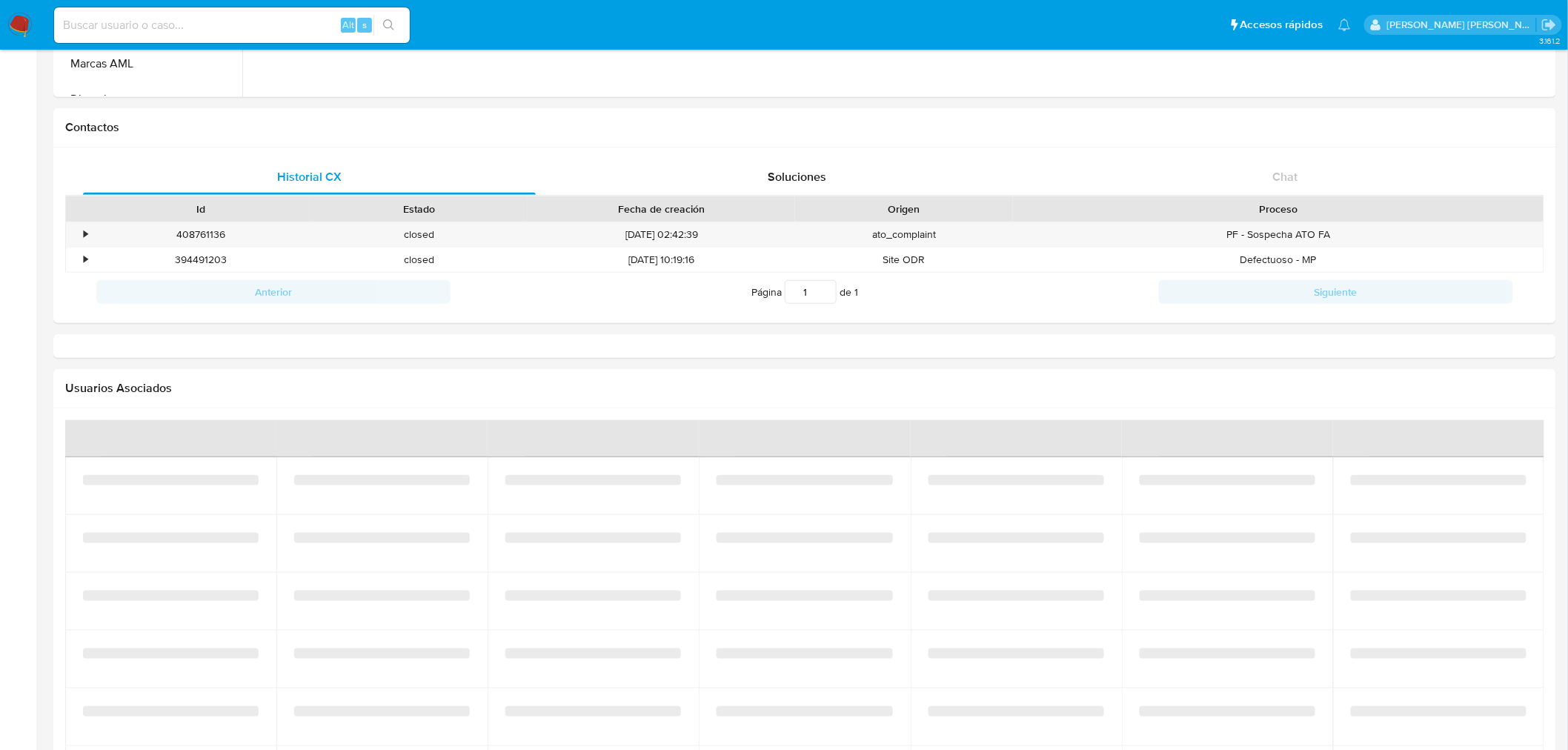
select select "10"
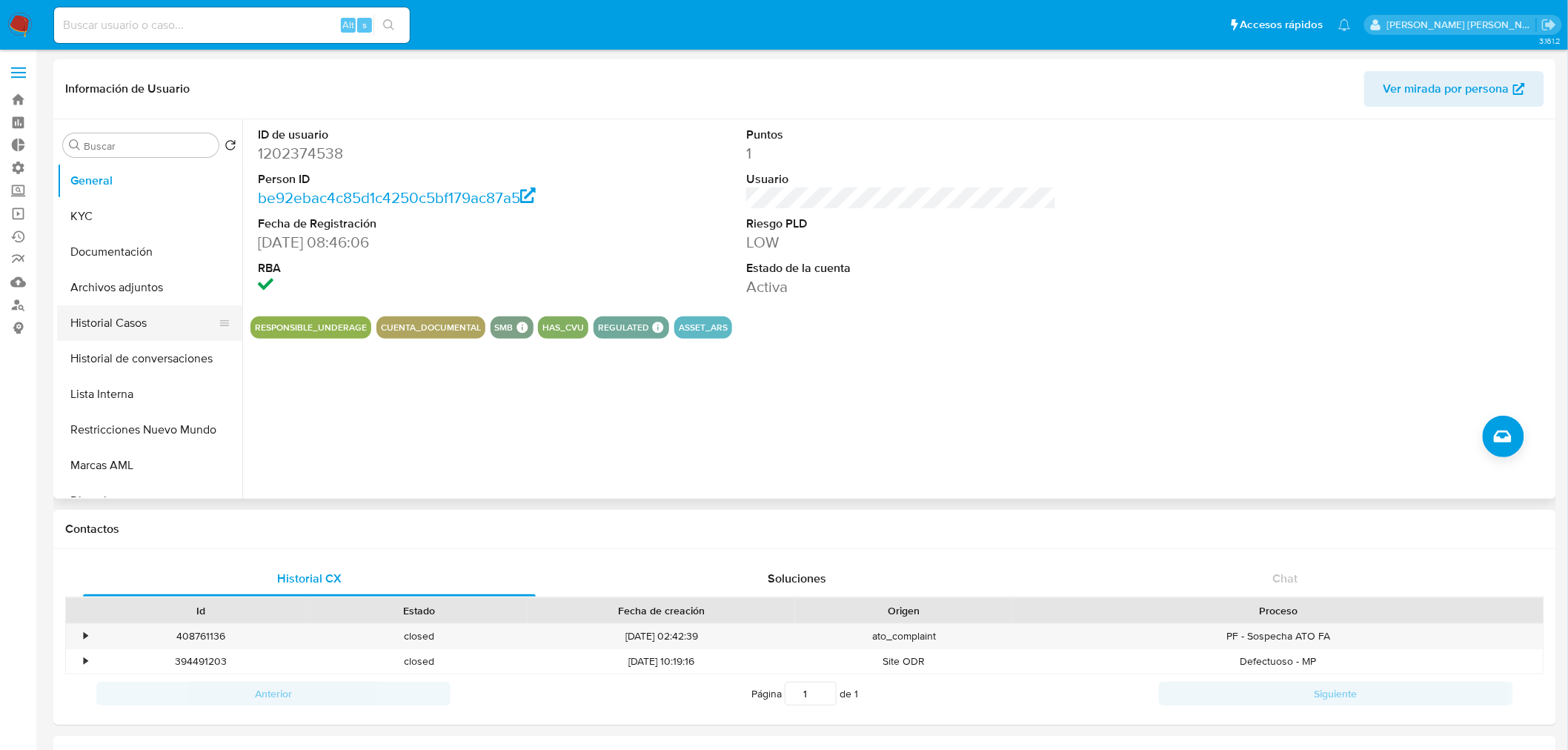
click at [124, 320] on button "Historial Casos" at bounding box center [143, 323] width 173 height 35
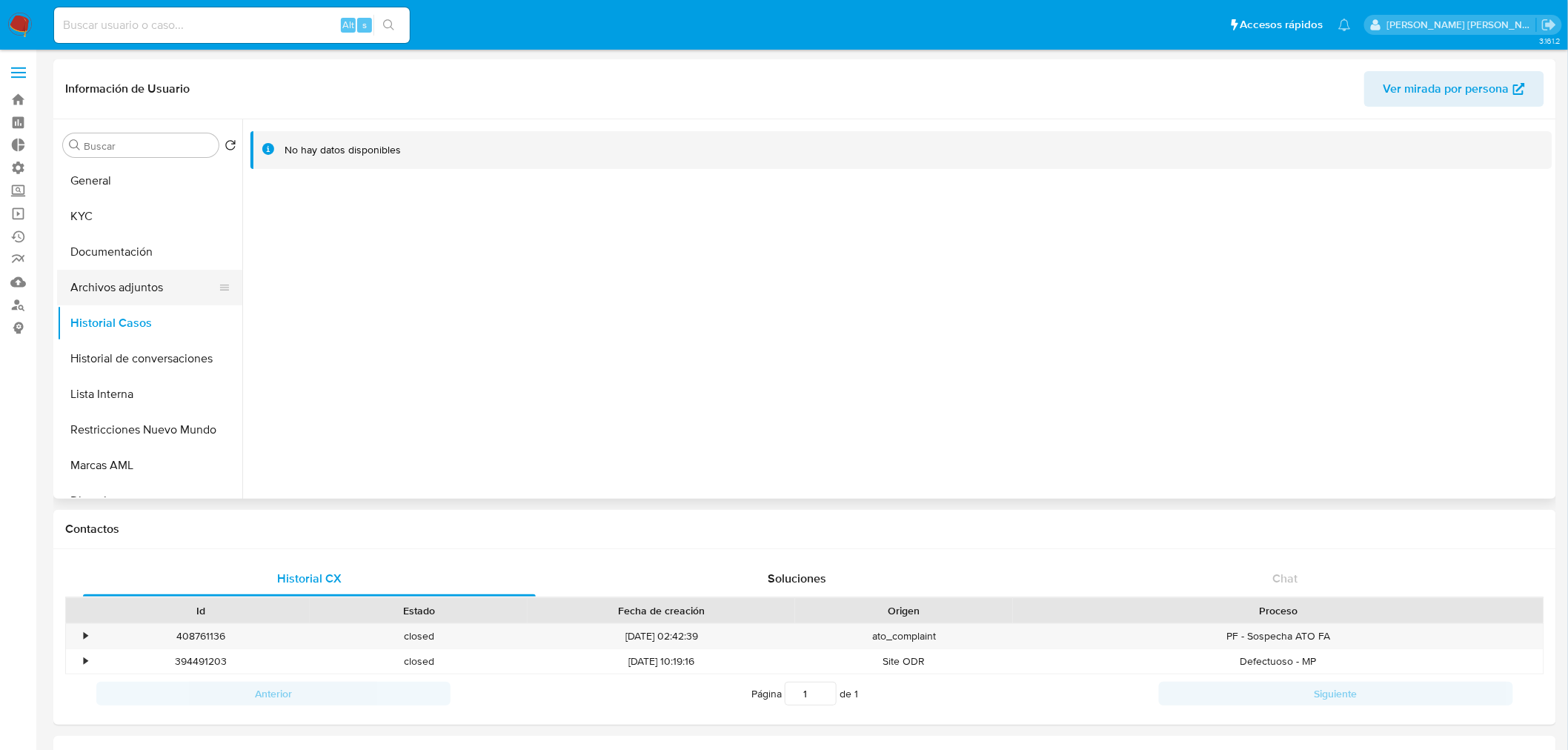
click at [136, 301] on button "Archivos adjuntos" at bounding box center [143, 287] width 173 height 35
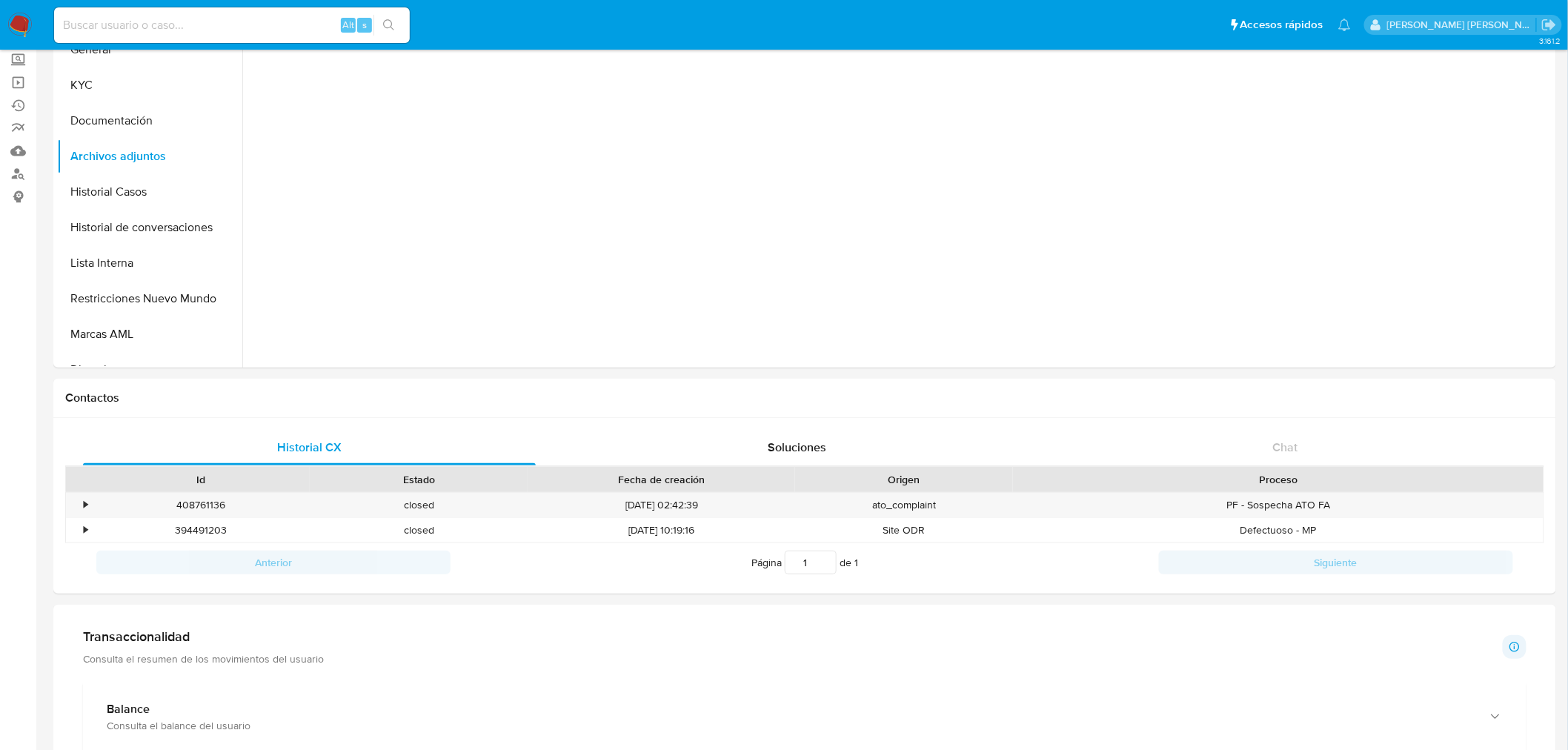
scroll to position [329, 0]
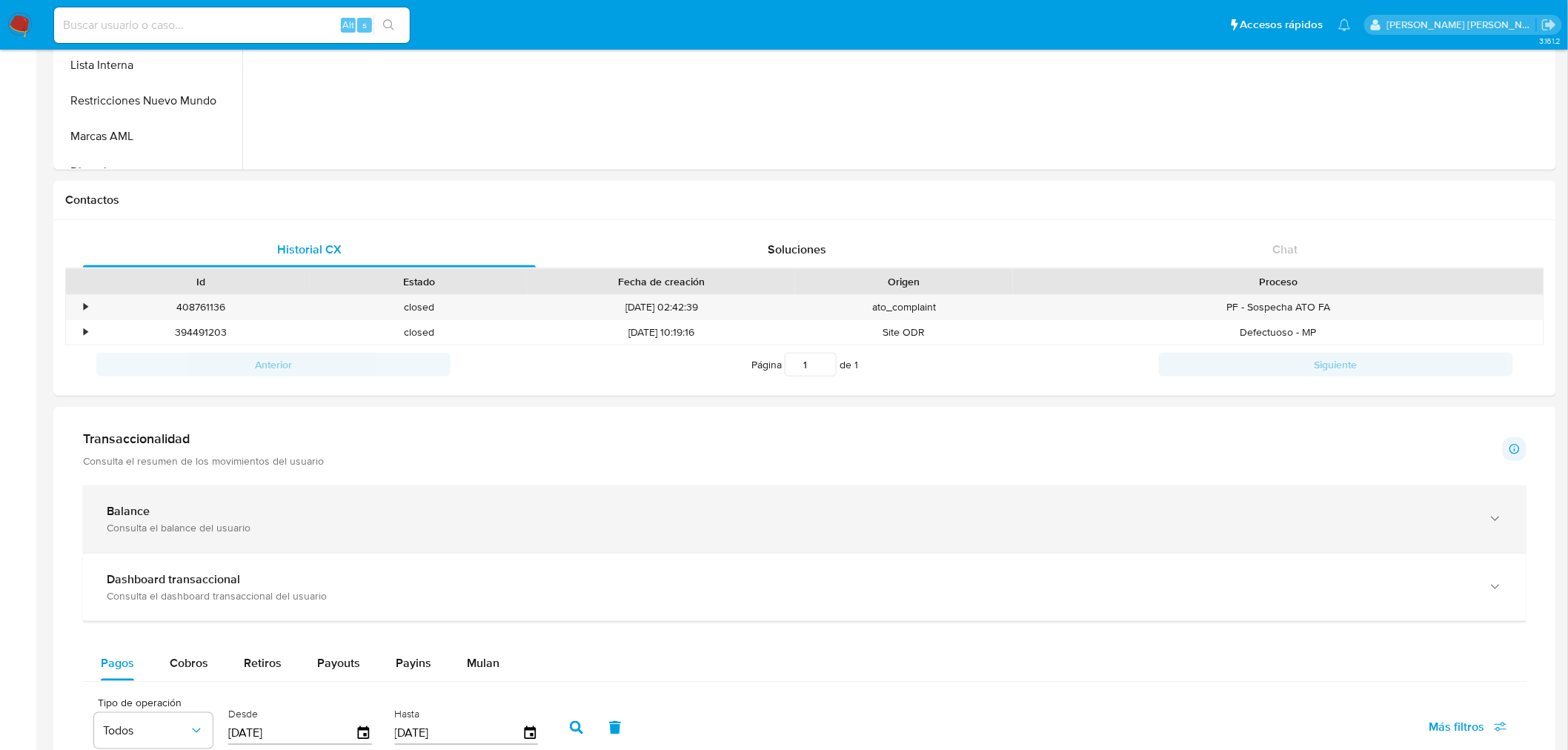
drag, startPoint x: 378, startPoint y: 544, endPoint x: 408, endPoint y: 538, distance: 30.6
click at [378, 545] on div "Balance Consulta el balance del usuario" at bounding box center [805, 519] width 1443 height 68
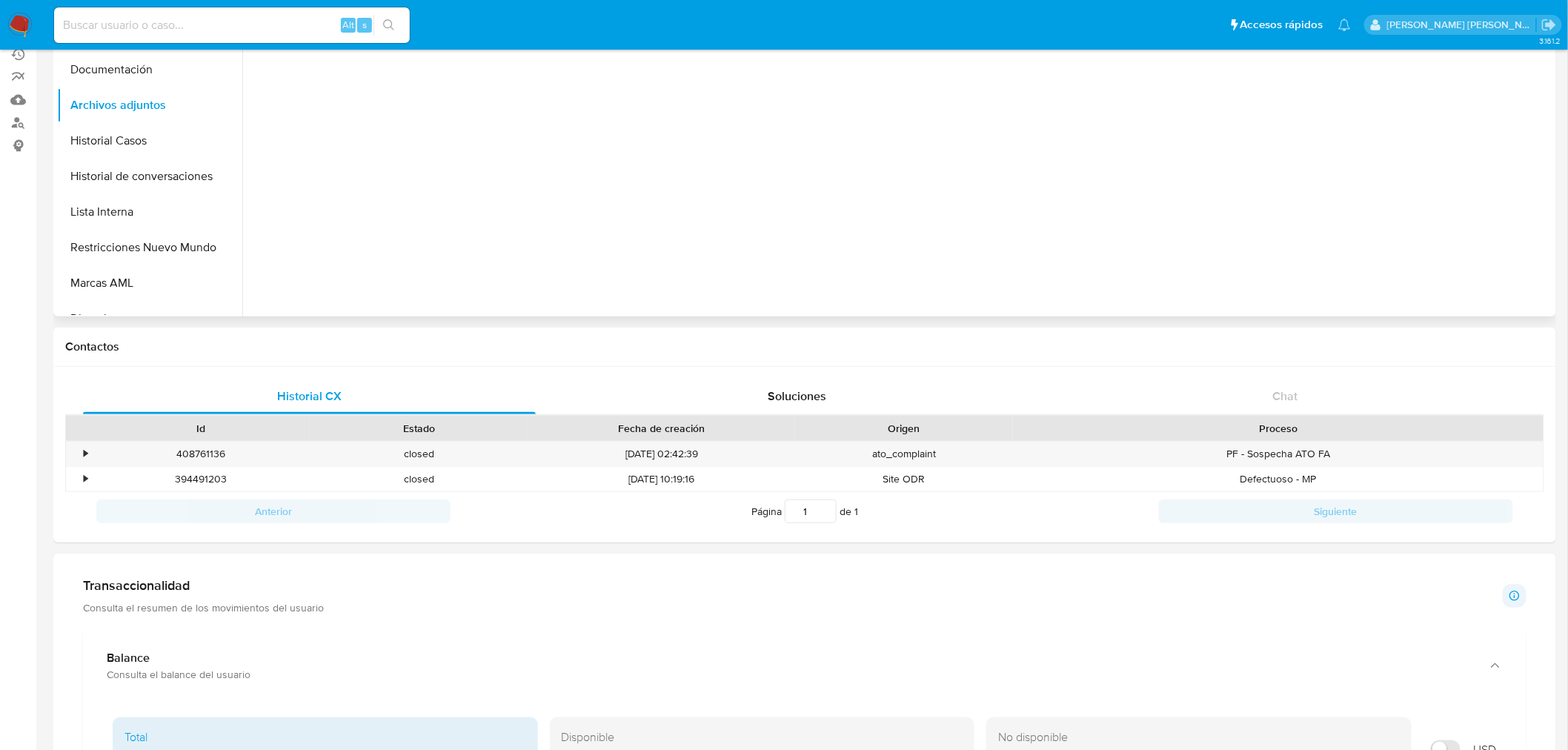
scroll to position [82, 0]
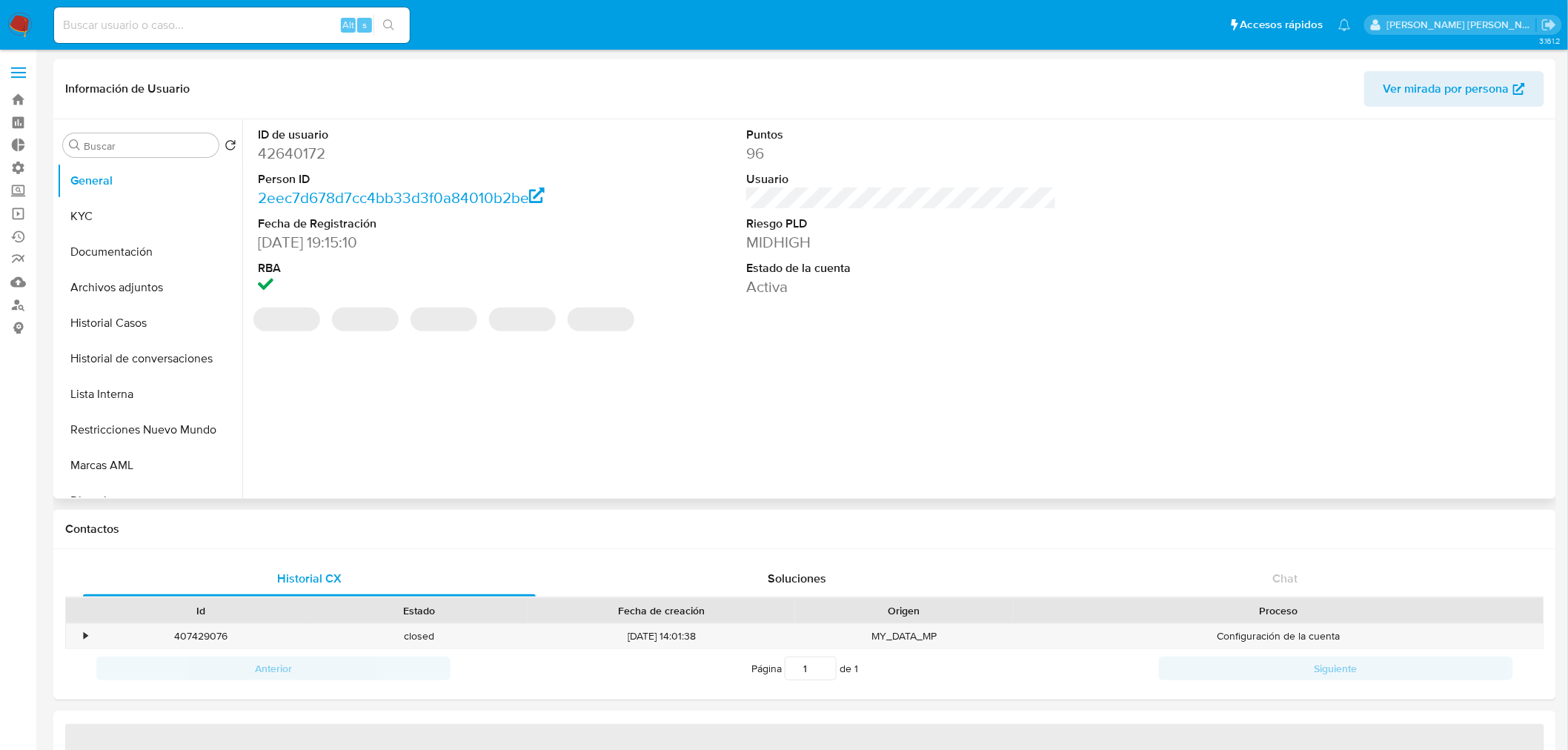
select select "10"
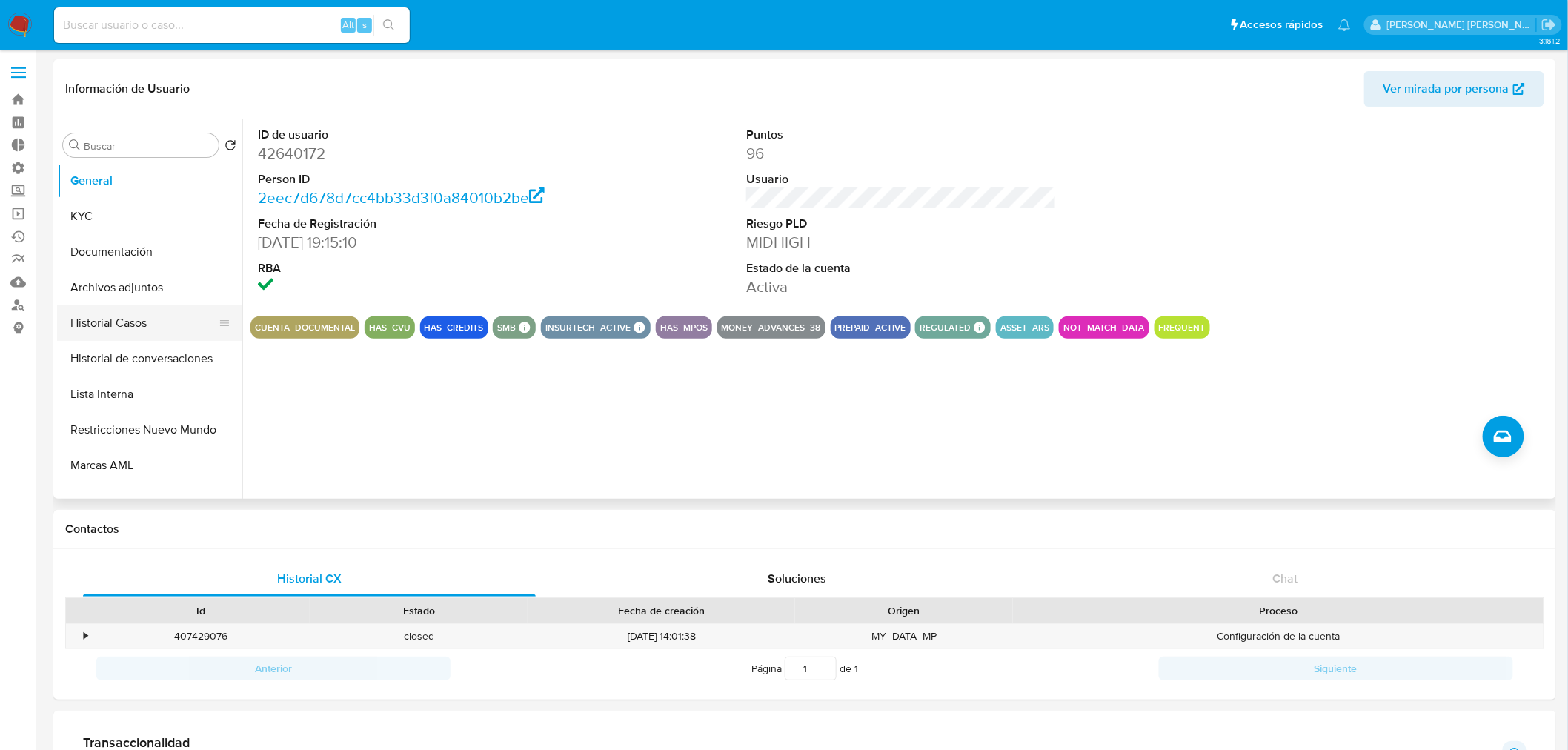
click at [143, 327] on button "Historial Casos" at bounding box center [143, 323] width 173 height 35
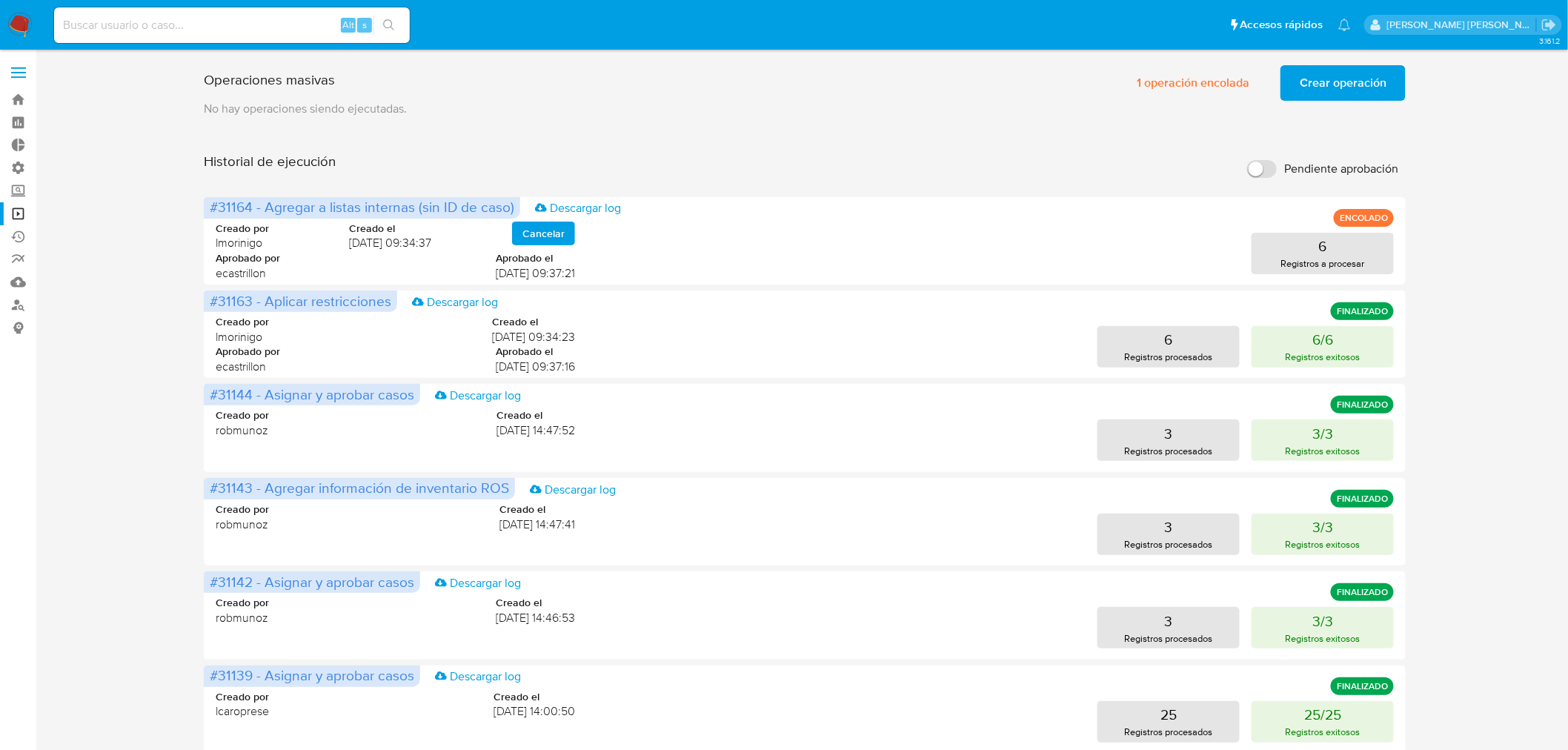
click at [1338, 81] on span "Crear operación" at bounding box center [1343, 83] width 87 height 33
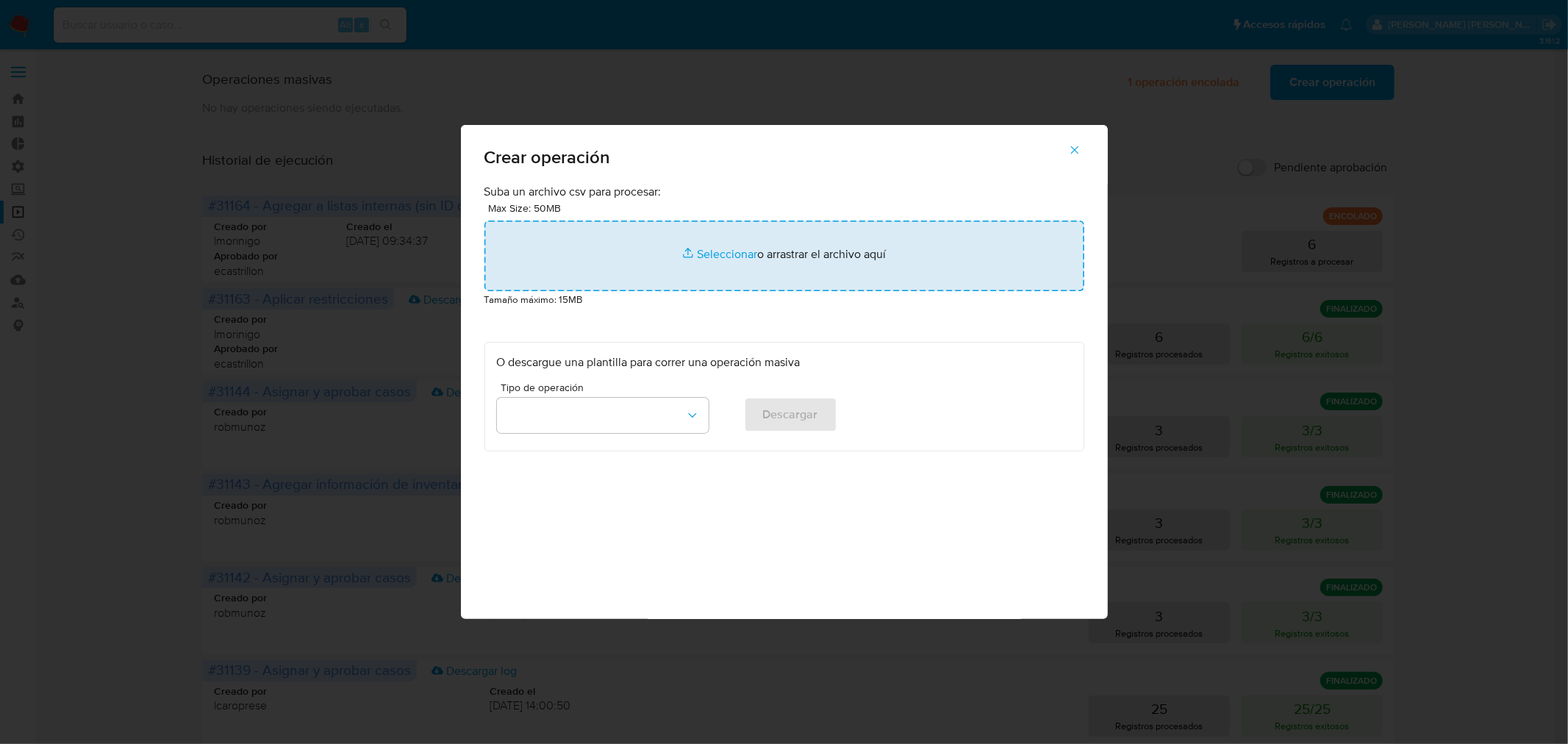
click at [840, 284] on input "file" at bounding box center [784, 256] width 600 height 71
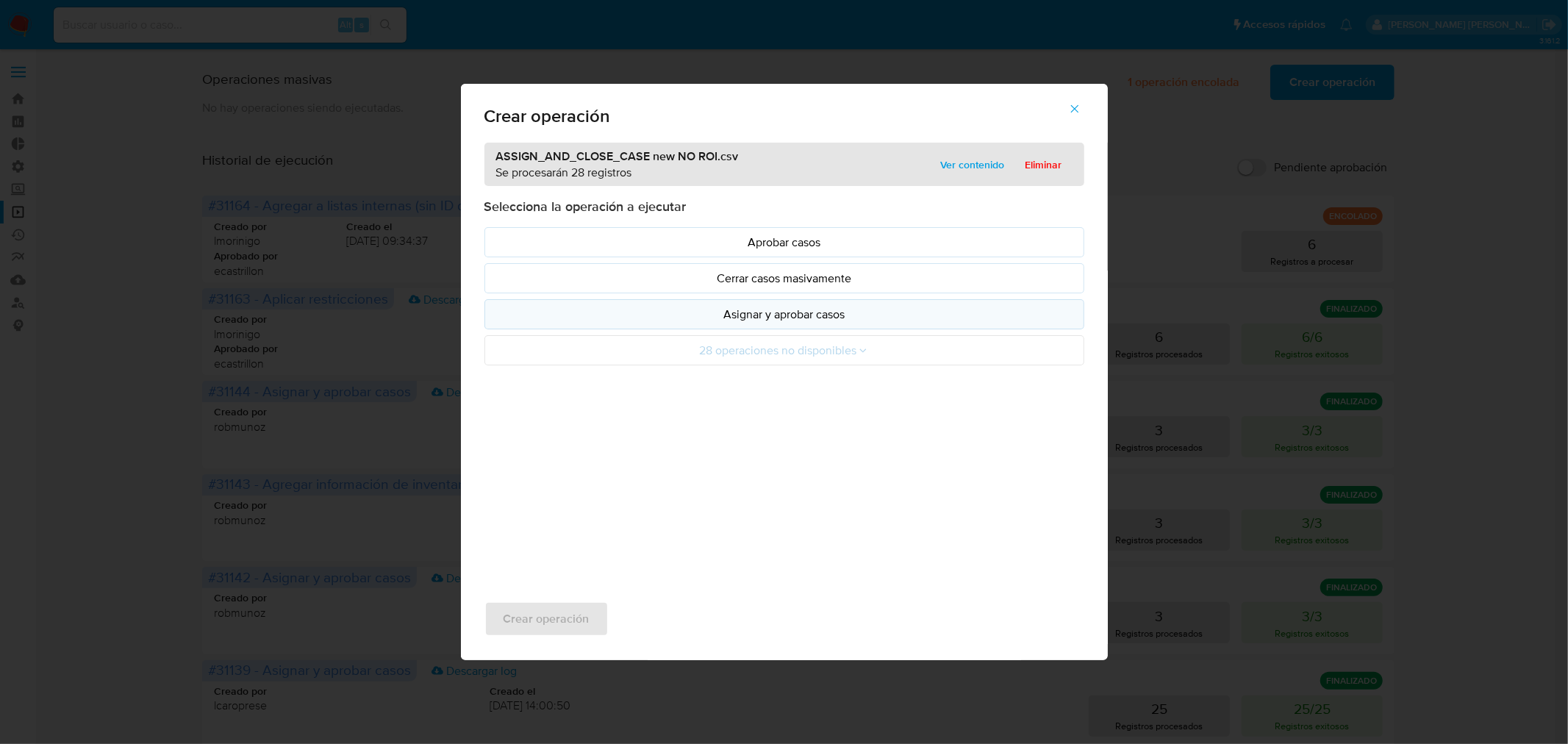
drag, startPoint x: 840, startPoint y: 284, endPoint x: 865, endPoint y: 313, distance: 38.3
click at [865, 313] on p "Asignar y aprobar casos" at bounding box center [784, 314] width 575 height 17
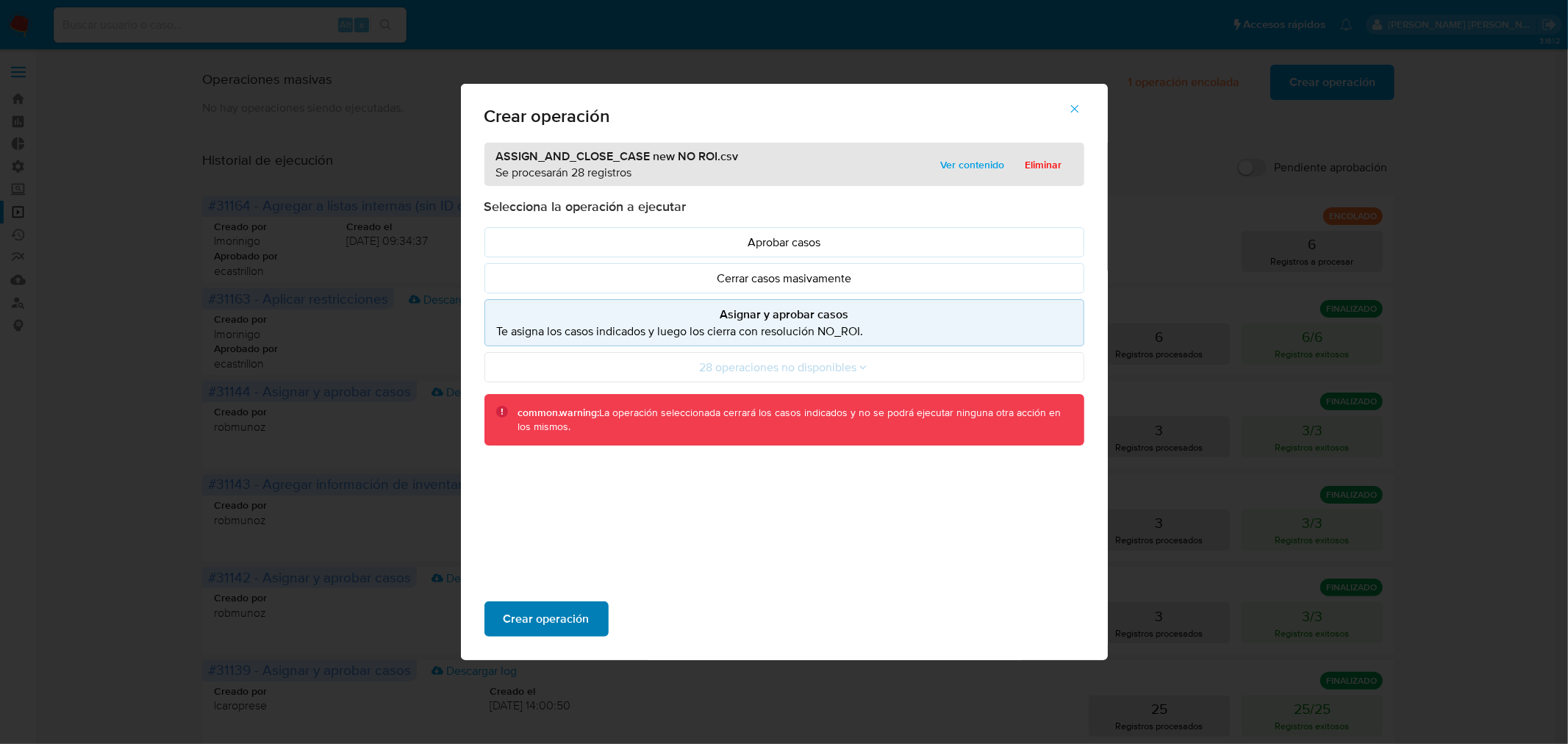
click at [565, 630] on span "Crear operación" at bounding box center [546, 619] width 86 height 32
